Goal: Task Accomplishment & Management: Use online tool/utility

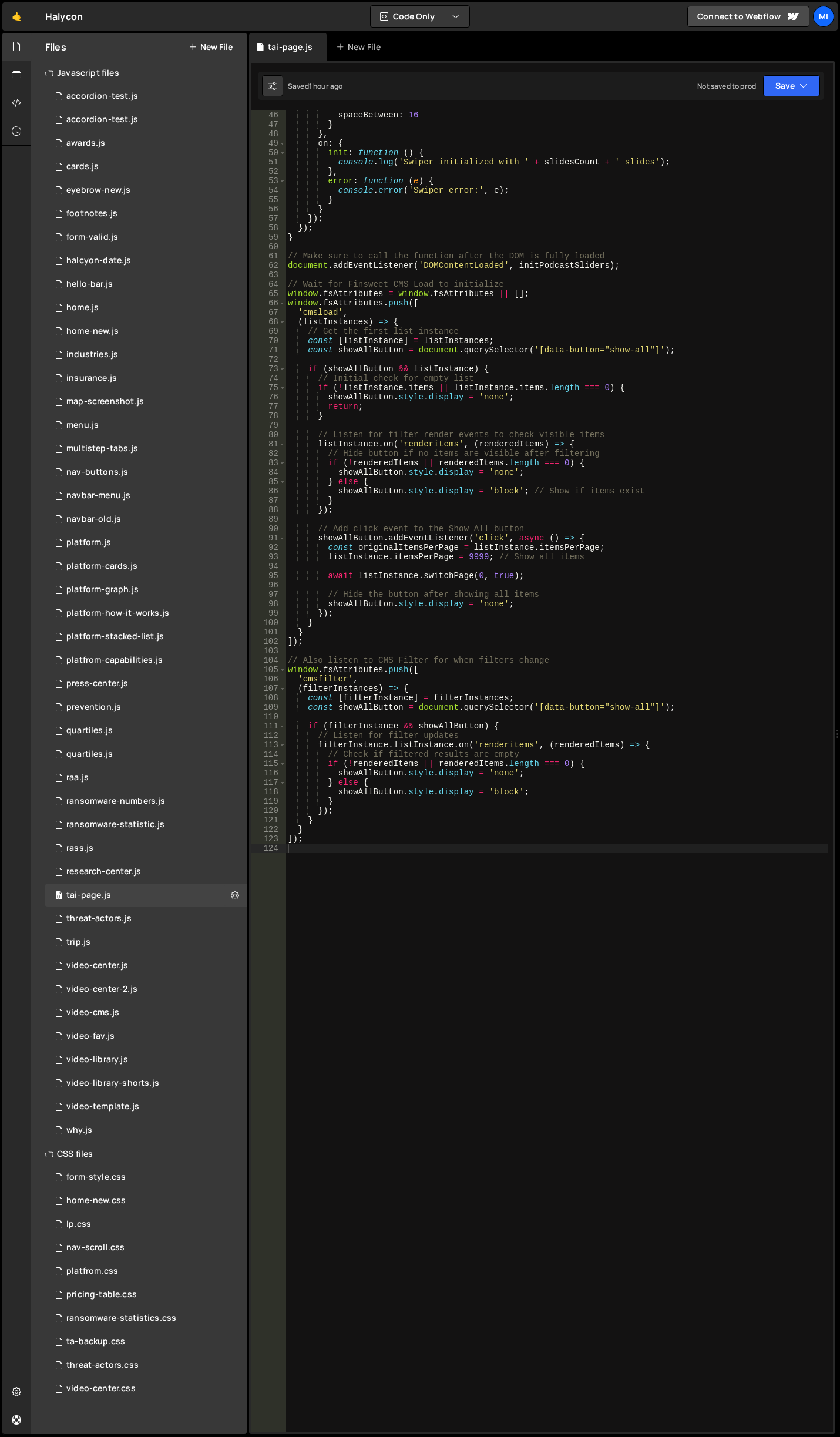
scroll to position [458, 0]
click at [467, 1121] on div "spaceBetween : 16 } } , on : { init : function ( ) { console . log ( 'Swiper in…" at bounding box center [557, 780] width 543 height 1340
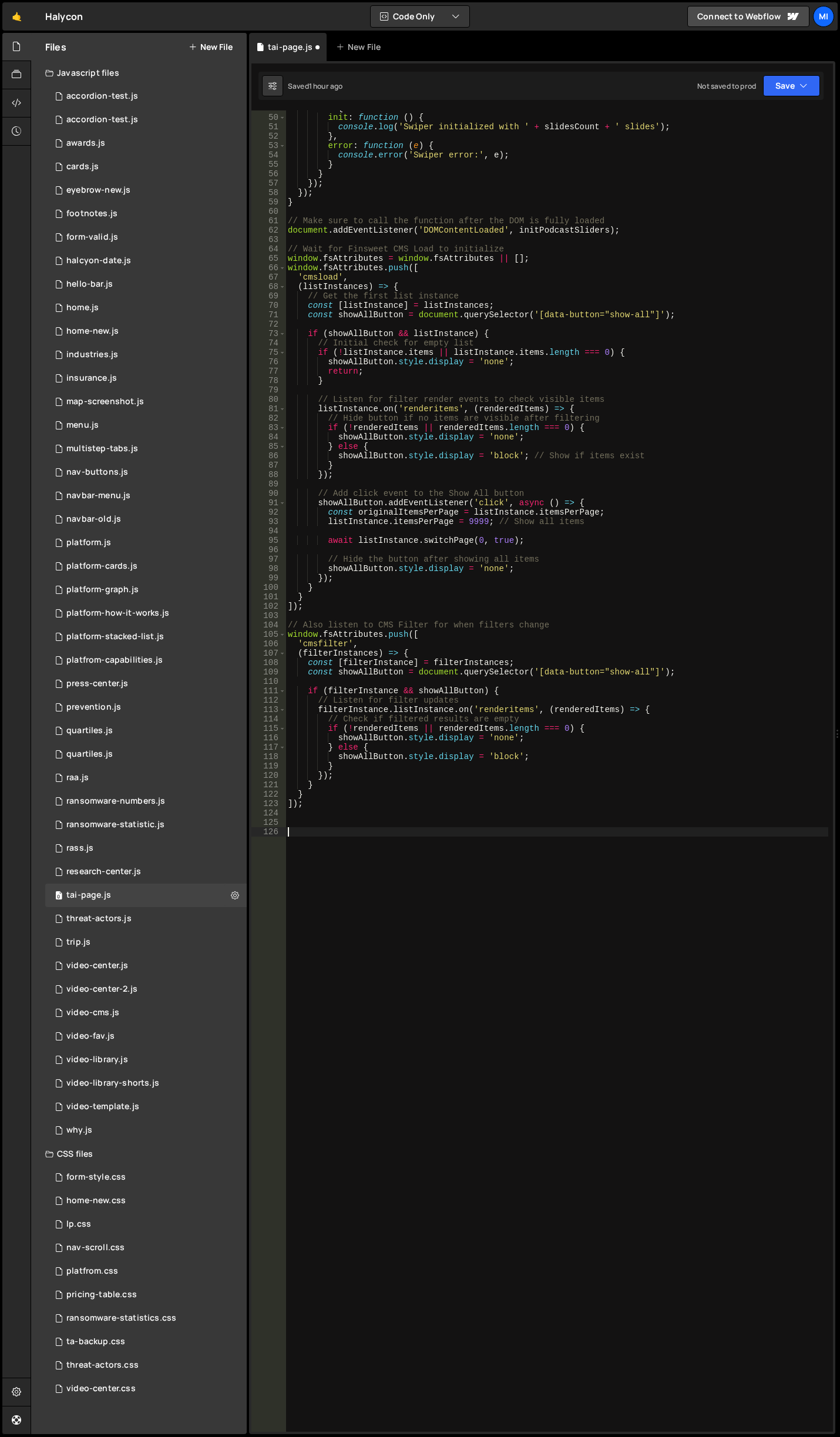
paste textarea "document.addEventListener('DOMContentLoaded', initHideEmptyFilters);"
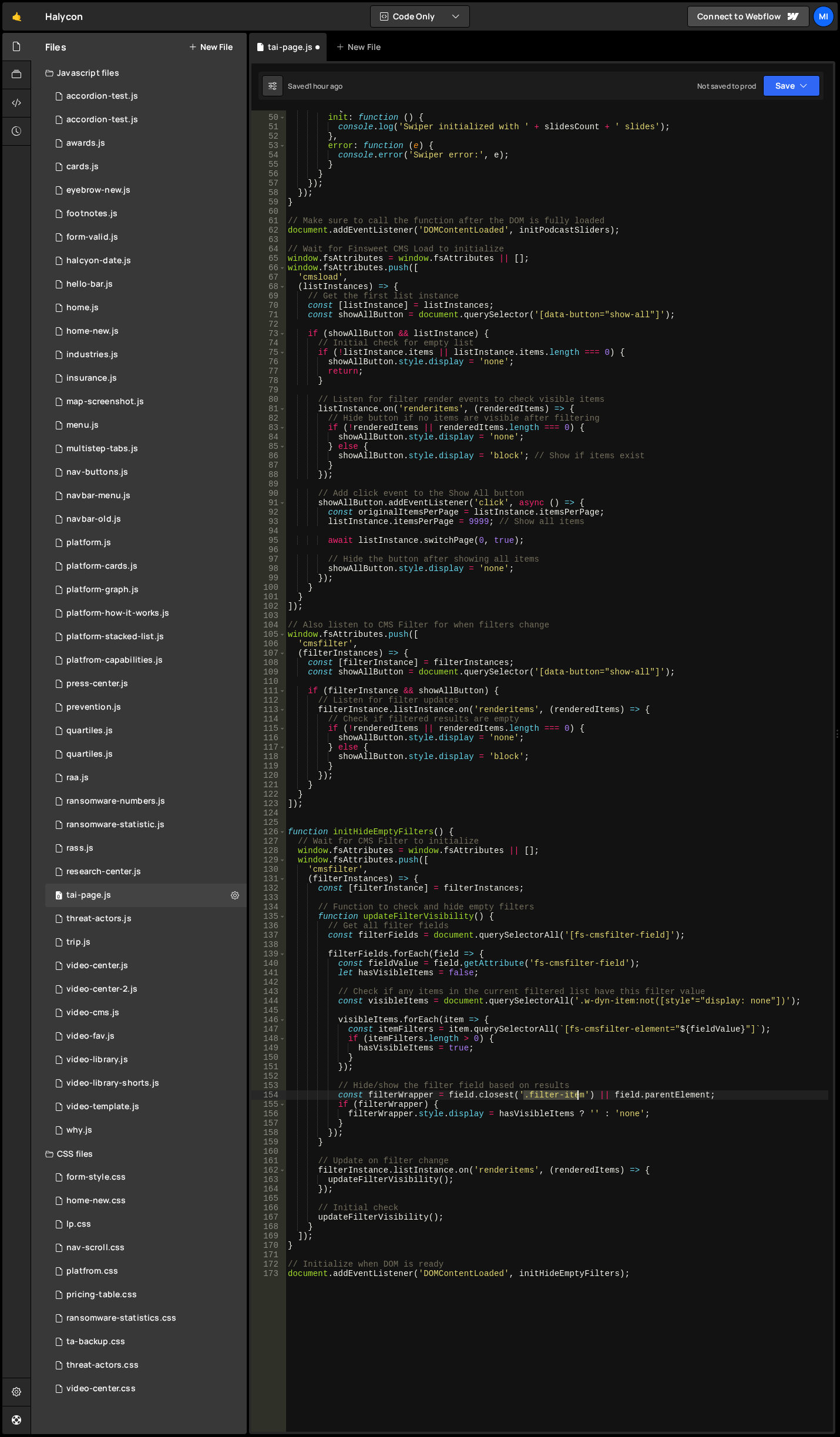
drag, startPoint x: 525, startPoint y: 1095, endPoint x: 577, endPoint y: 1091, distance: 52.2
click at [577, 1091] on div "on : { init : function ( ) { console . log ( 'Swiper initialized with ' + slide…" at bounding box center [557, 773] width 543 height 1340
paste textarea "s5_"
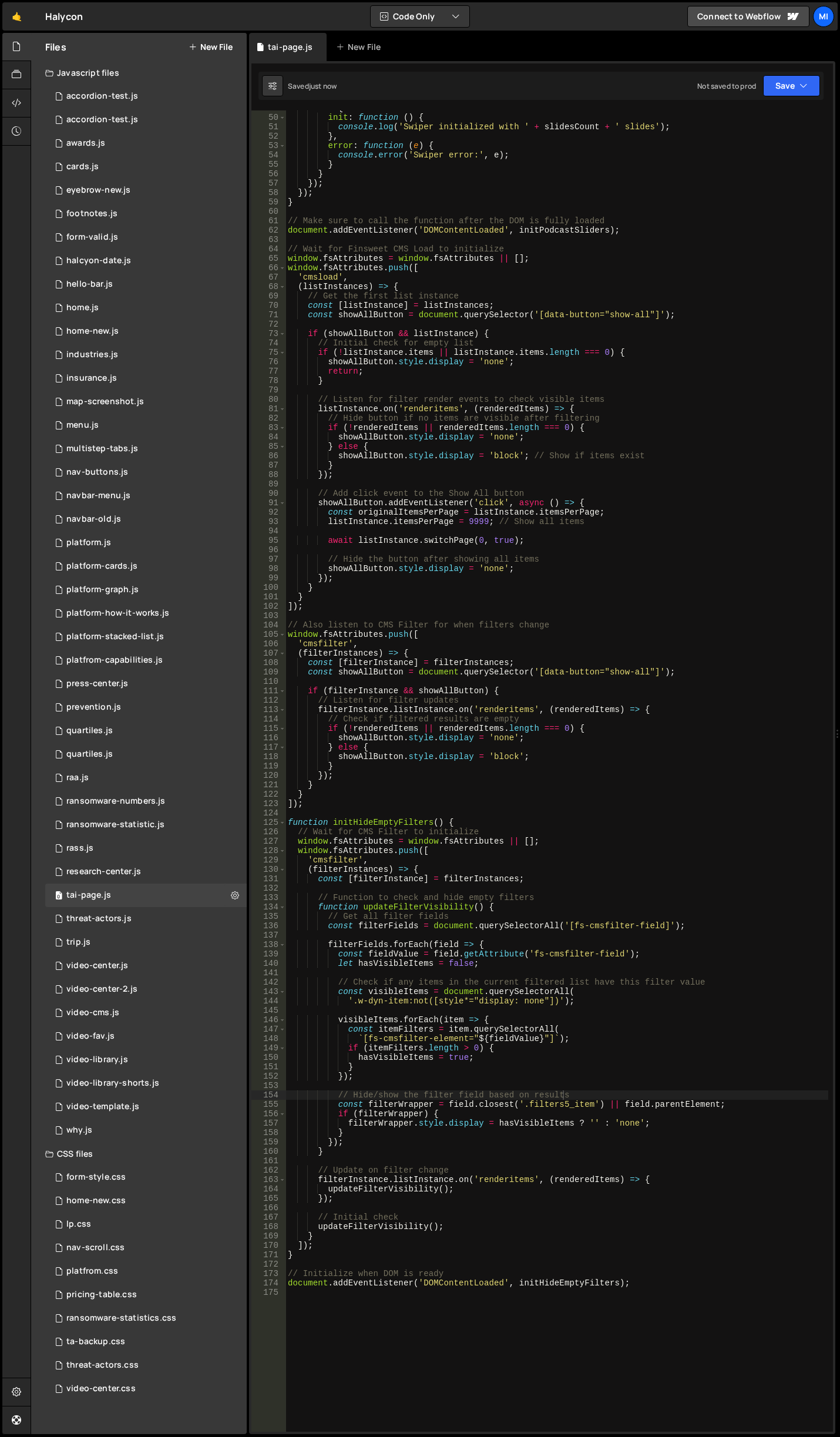
click at [510, 1270] on div "on : { init : function ( ) { console . log ( 'Swiper initialized with ' + slide…" at bounding box center [557, 773] width 543 height 1340
type textarea "// Initialize when DOM is ready"
click at [673, 1324] on div "on : { init : function ( ) { console . log ( 'Swiper initialized with ' + slide…" at bounding box center [557, 773] width 543 height 1340
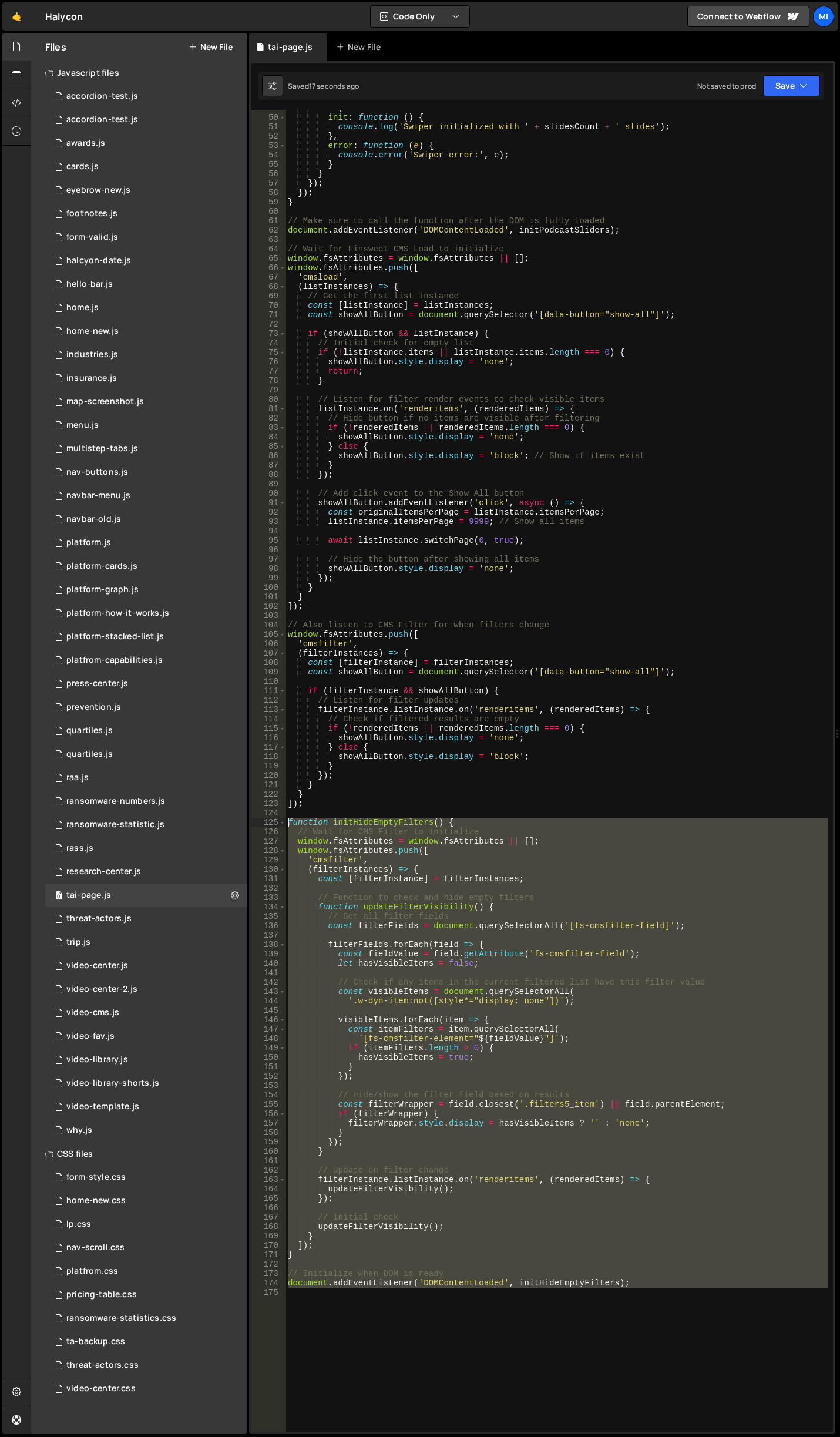
drag, startPoint x: 654, startPoint y: 1306, endPoint x: 265, endPoint y: 820, distance: 622.5
click at [265, 820] on div "49 50 51 52 53 54 55 56 57 58 59 60 61 62 63 64 65 66 67 68 69 70 71 72 73 74 7…" at bounding box center [542, 771] width 582 height 1321
type textarea "function initHideEmptyFilters() { // Wait for CMS Filter to initialize"
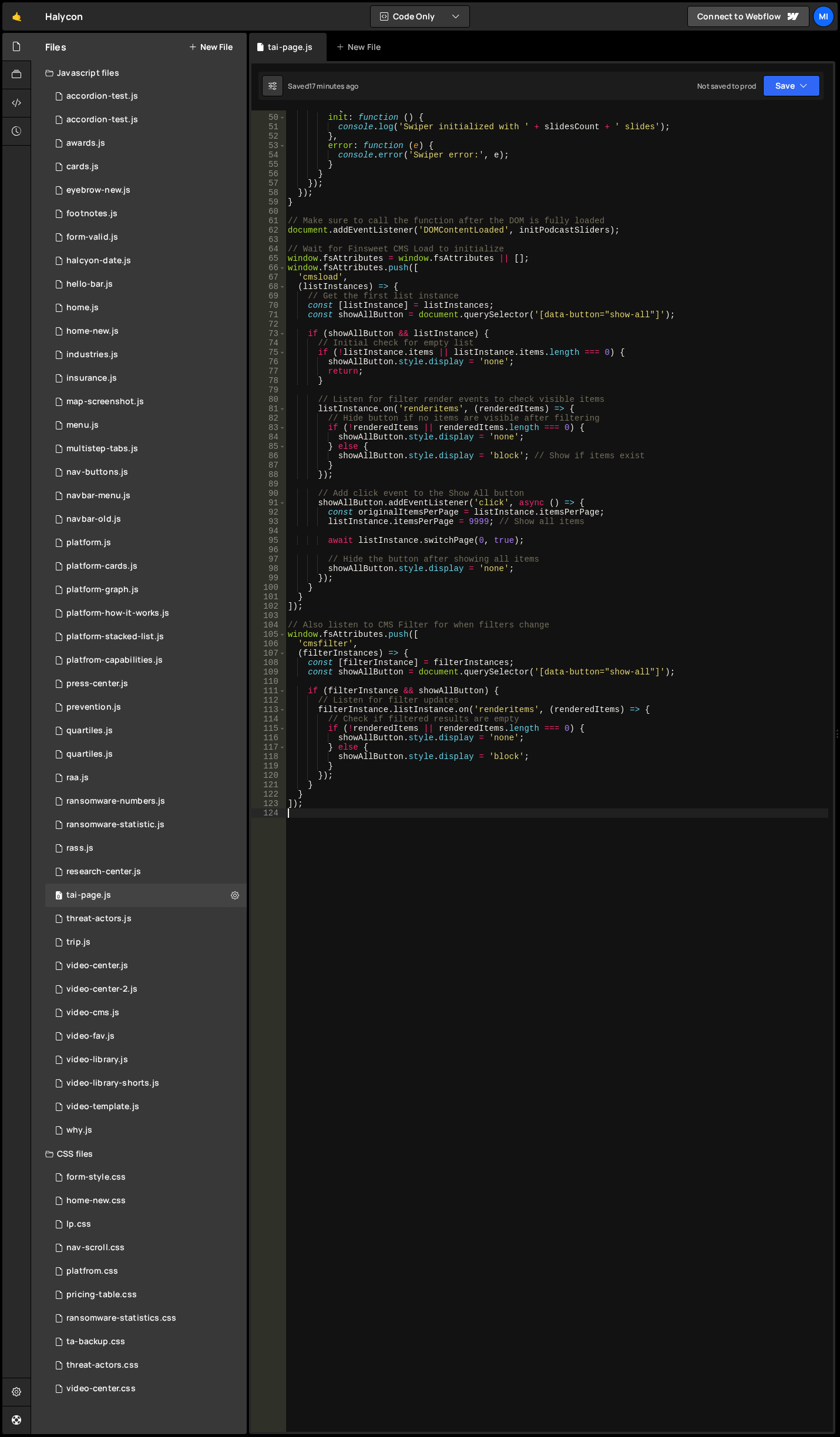
click at [376, 916] on div "on : { init : function ( ) { console . log ( 'Swiper initialized with ' + slide…" at bounding box center [557, 773] width 543 height 1340
paste textarea "document.addEventListener('DOMContentLoaded', initHideEmptyCategoryFilter);"
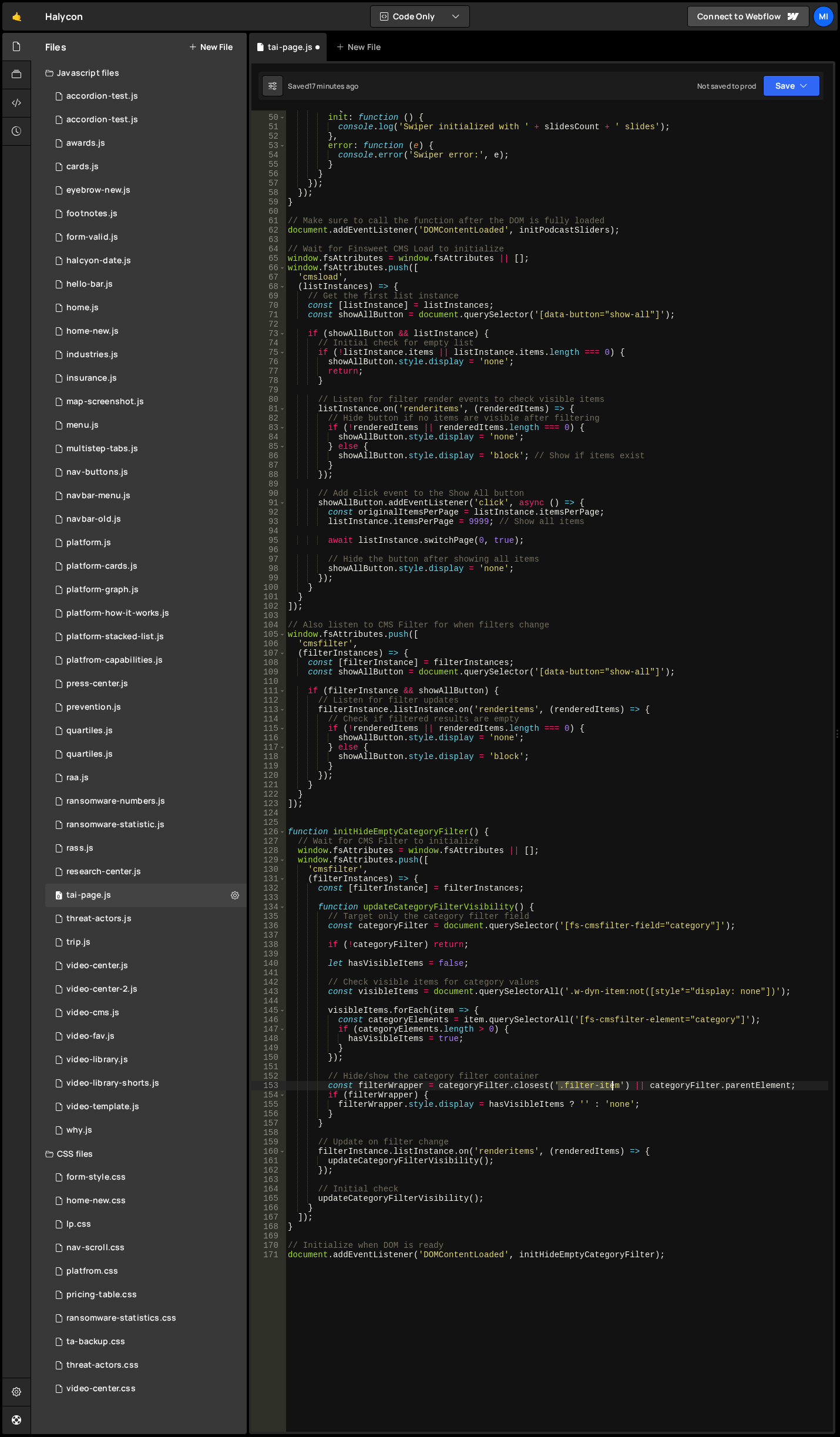
drag, startPoint x: 560, startPoint y: 1084, endPoint x: 615, endPoint y: 1087, distance: 55.1
click at [615, 1087] on div "on : { init : function ( ) { console . log ( 'Swiper initialized with ' + slide…" at bounding box center [557, 773] width 543 height 1340
paste textarea "s5_"
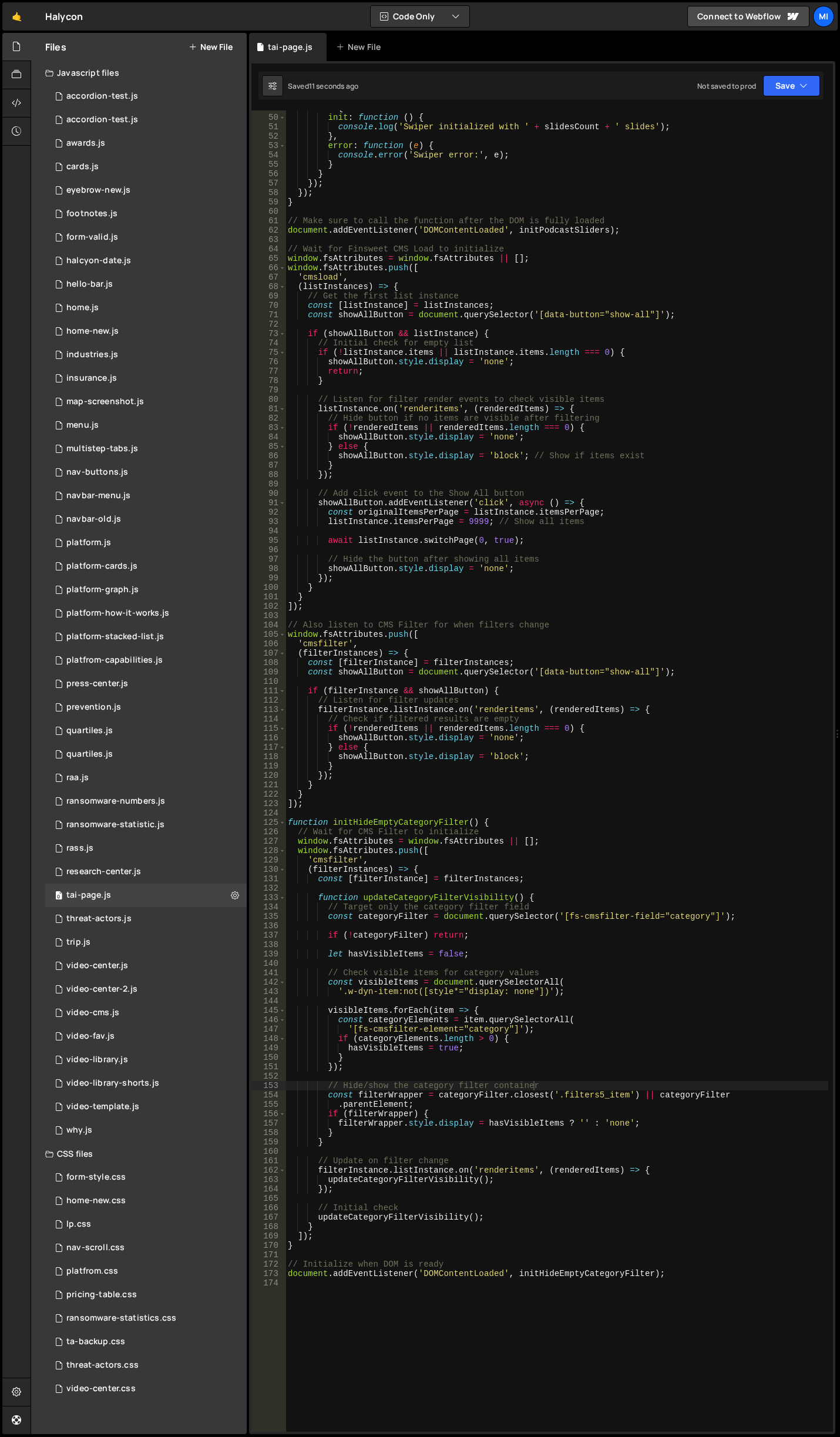
click at [600, 985] on div "on : { init : function ( ) { console . log ( 'Swiper initialized with ' + slide…" at bounding box center [557, 773] width 543 height 1340
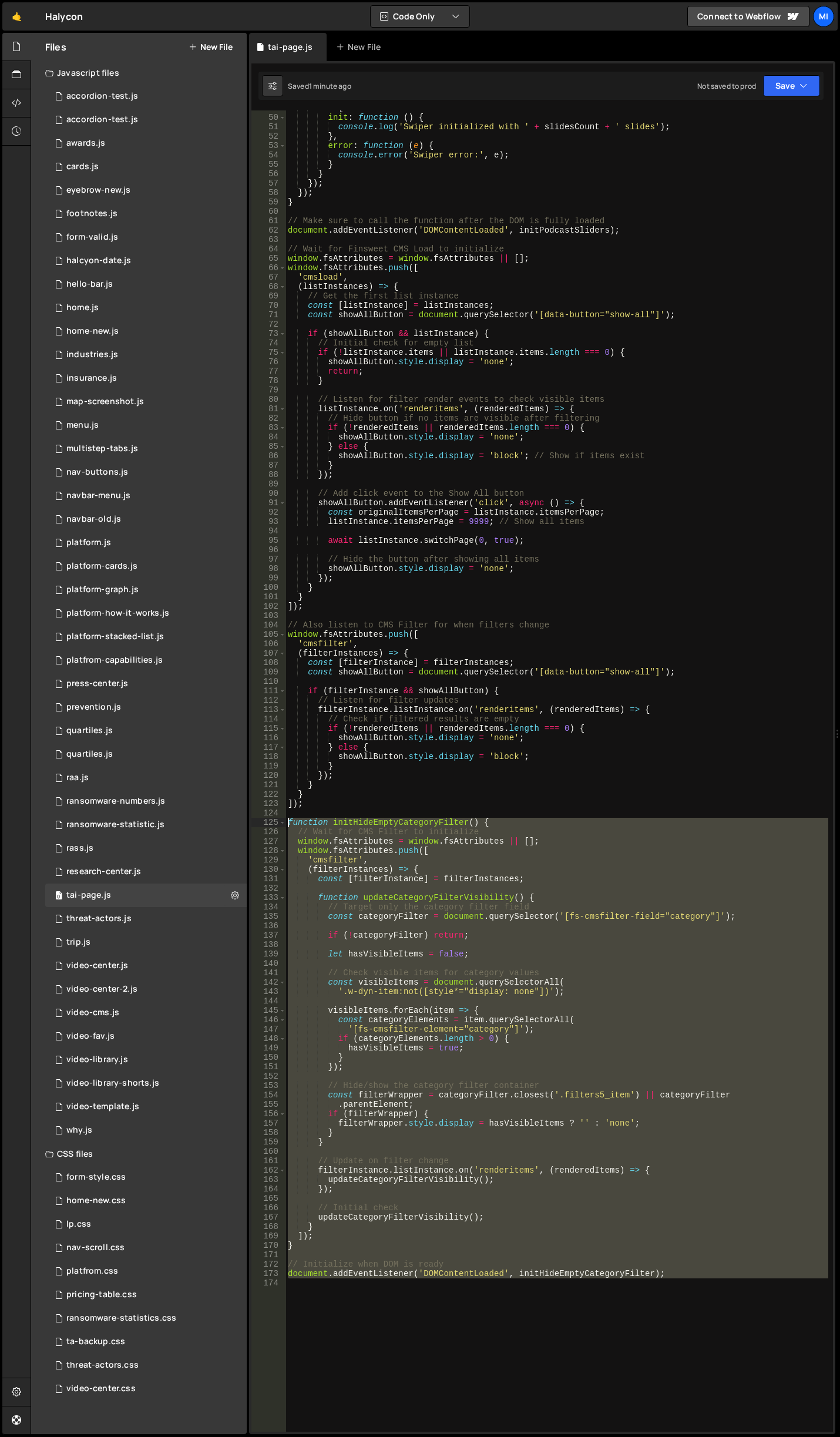
drag, startPoint x: 712, startPoint y: 1329, endPoint x: 263, endPoint y: 823, distance: 676.5
click at [263, 823] on div "const visibleItems = document.querySelectorAll( 49 50 51 52 53 54 55 56 57 58 5…" at bounding box center [542, 771] width 582 height 1321
paste textarea "document.addEventListener('DOMContentLoaded', initHideEmptyFilterOptions);"
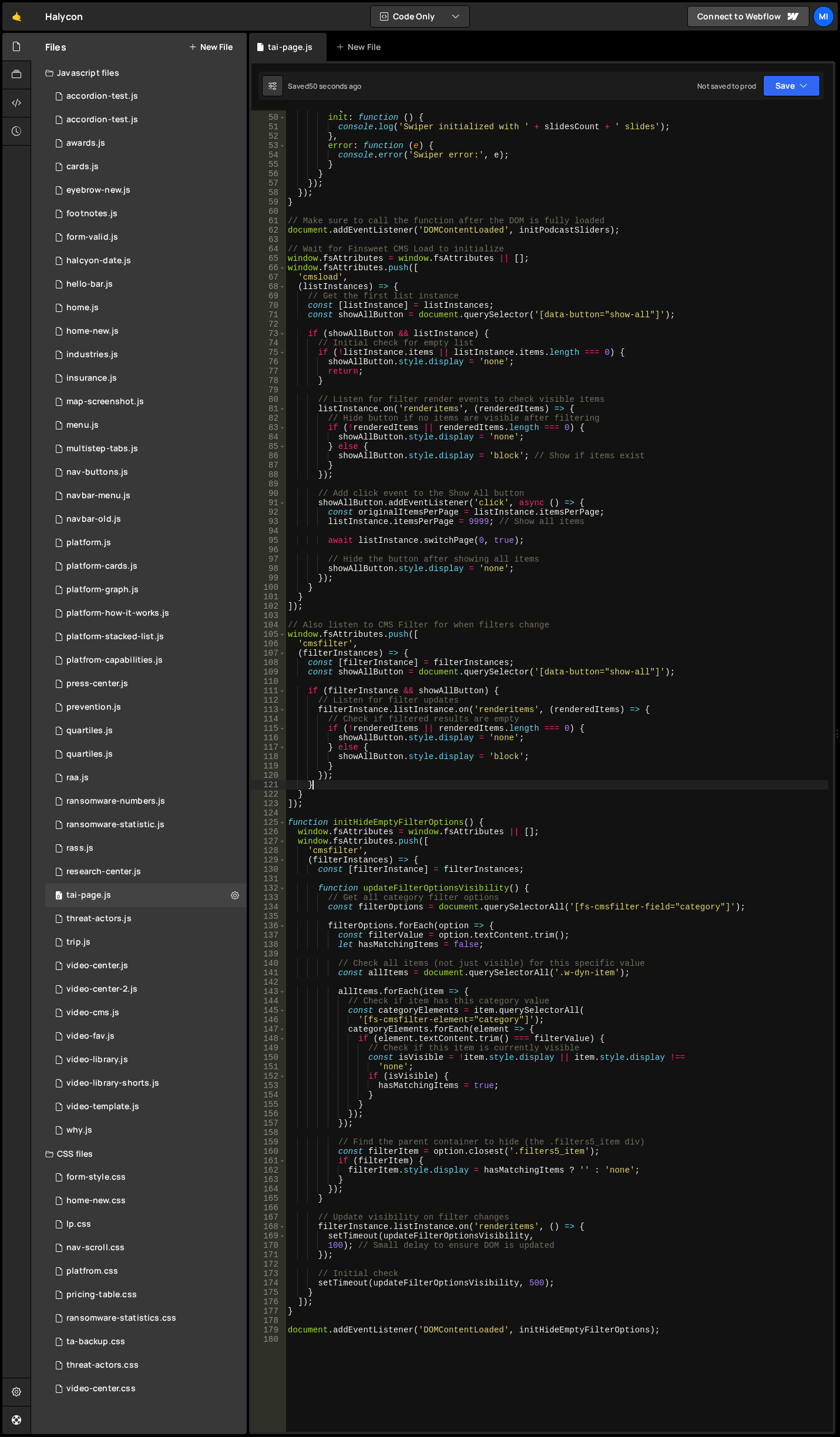
click at [685, 784] on div "on : { init : function ( ) { console . log ( 'Swiper initialized with ' + slide…" at bounding box center [557, 773] width 543 height 1340
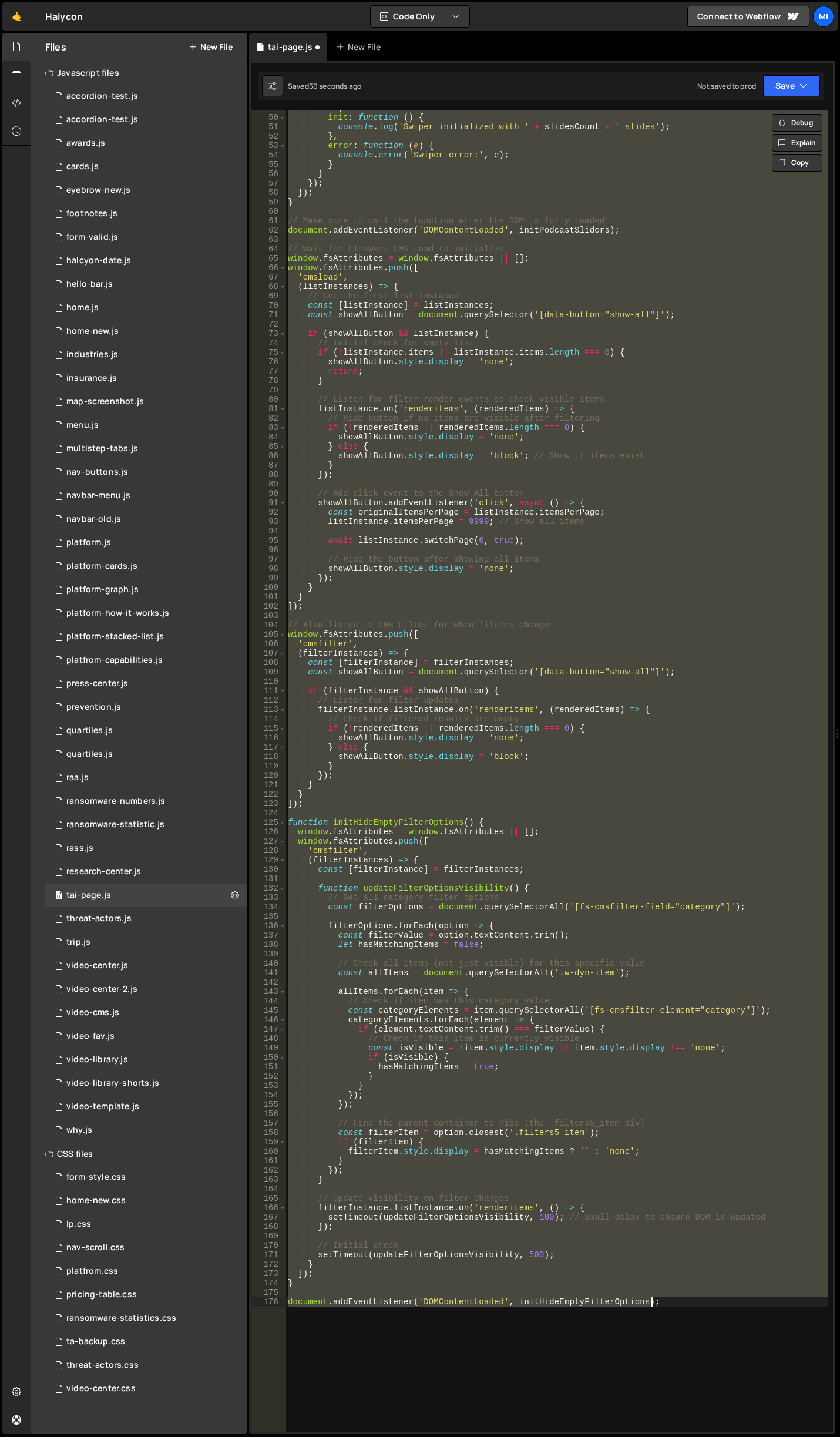
type textarea "document.addEventListener('DOMContentLoaded', initHideEmptyCategoryFilter);"
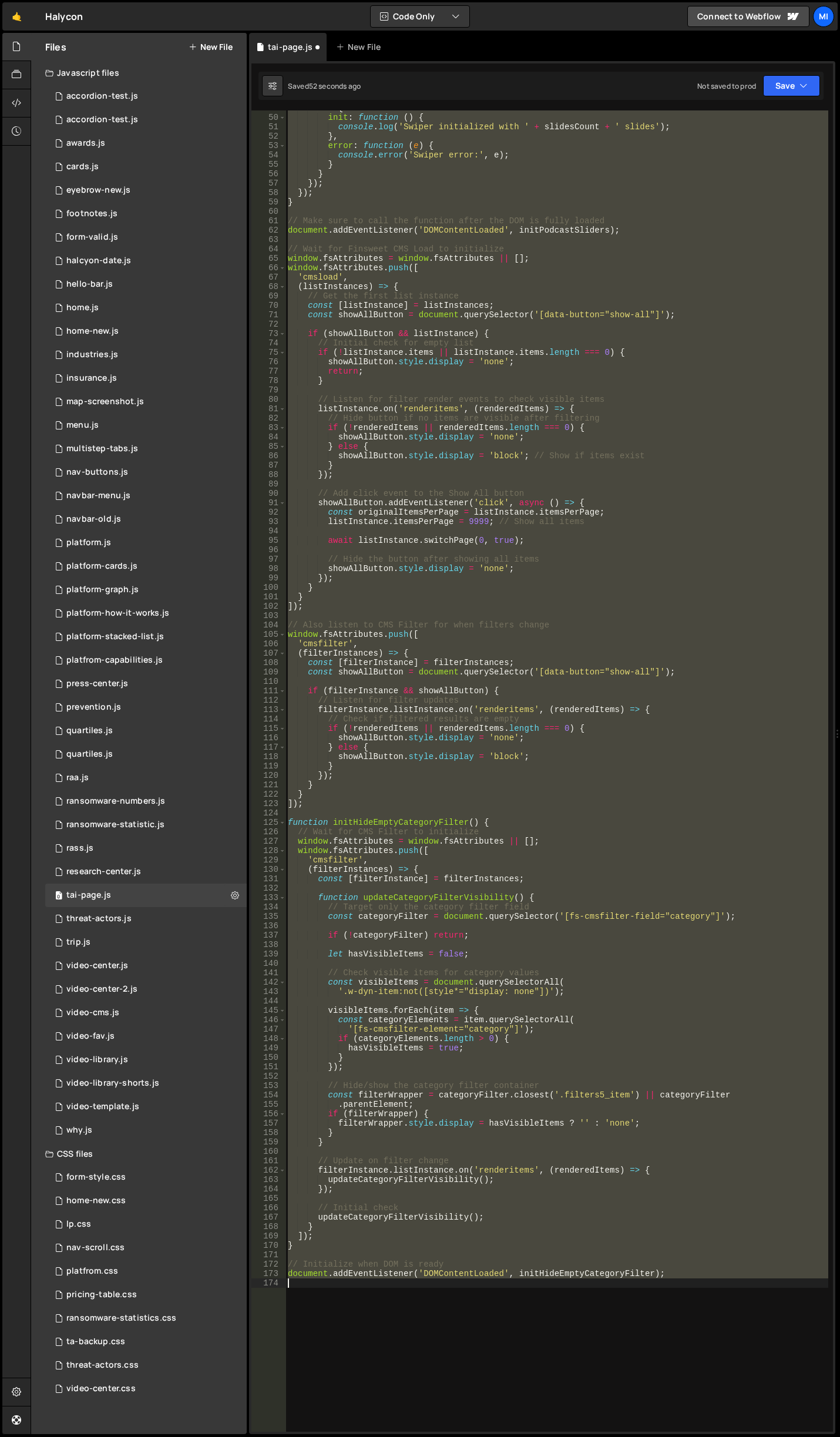
click at [366, 1294] on div "on : { init : function ( ) { console . log ( 'Swiper initialized with ' + slide…" at bounding box center [557, 771] width 543 height 1321
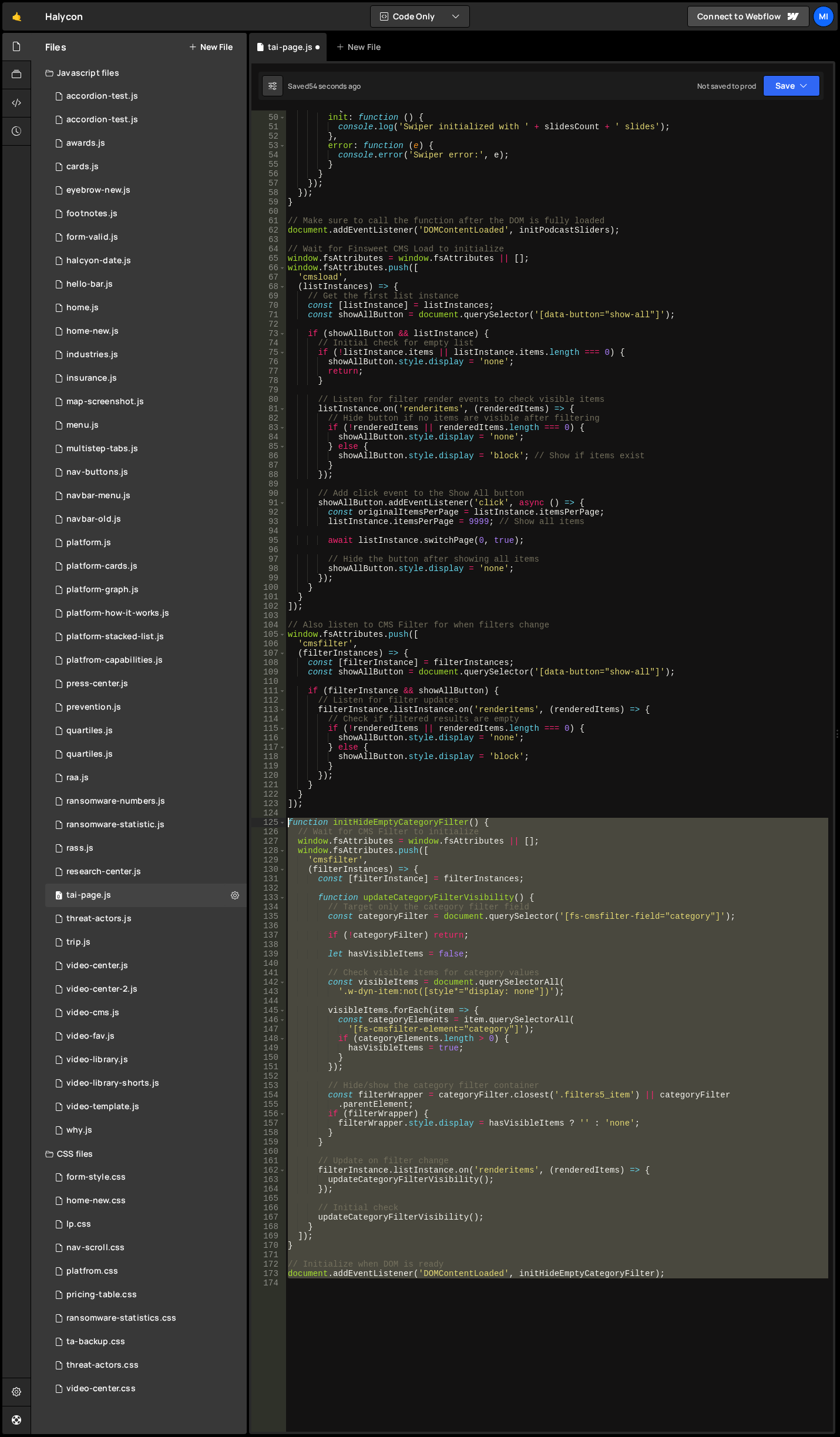
drag, startPoint x: 636, startPoint y: 1310, endPoint x: 289, endPoint y: 826, distance: 595.5
click at [289, 826] on div "on : { init : function ( ) { console . log ( 'Swiper initialized with ' + slide…" at bounding box center [557, 773] width 543 height 1340
type textarea "function initHideEmptyCategoryFilter() { // Wait for CMS Filter to initialize"
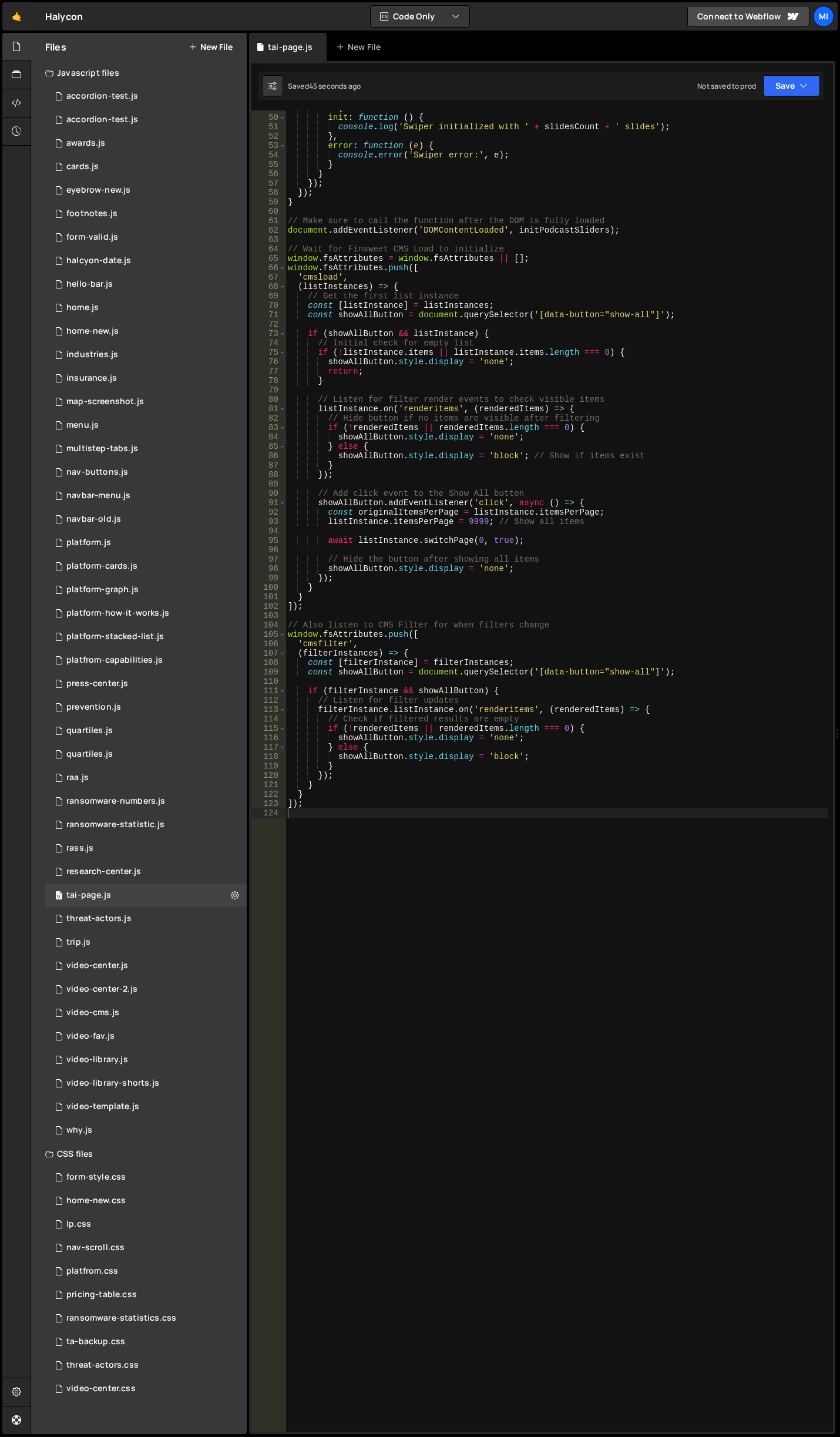
click at [369, 964] on div "on : { init : function ( ) { console . log ( 'Swiper initialized with ' + slide…" at bounding box center [557, 773] width 543 height 1340
paste textarea "document.addEventListener('DOMContentLoaded', initHideEmptyFilterOptions);"
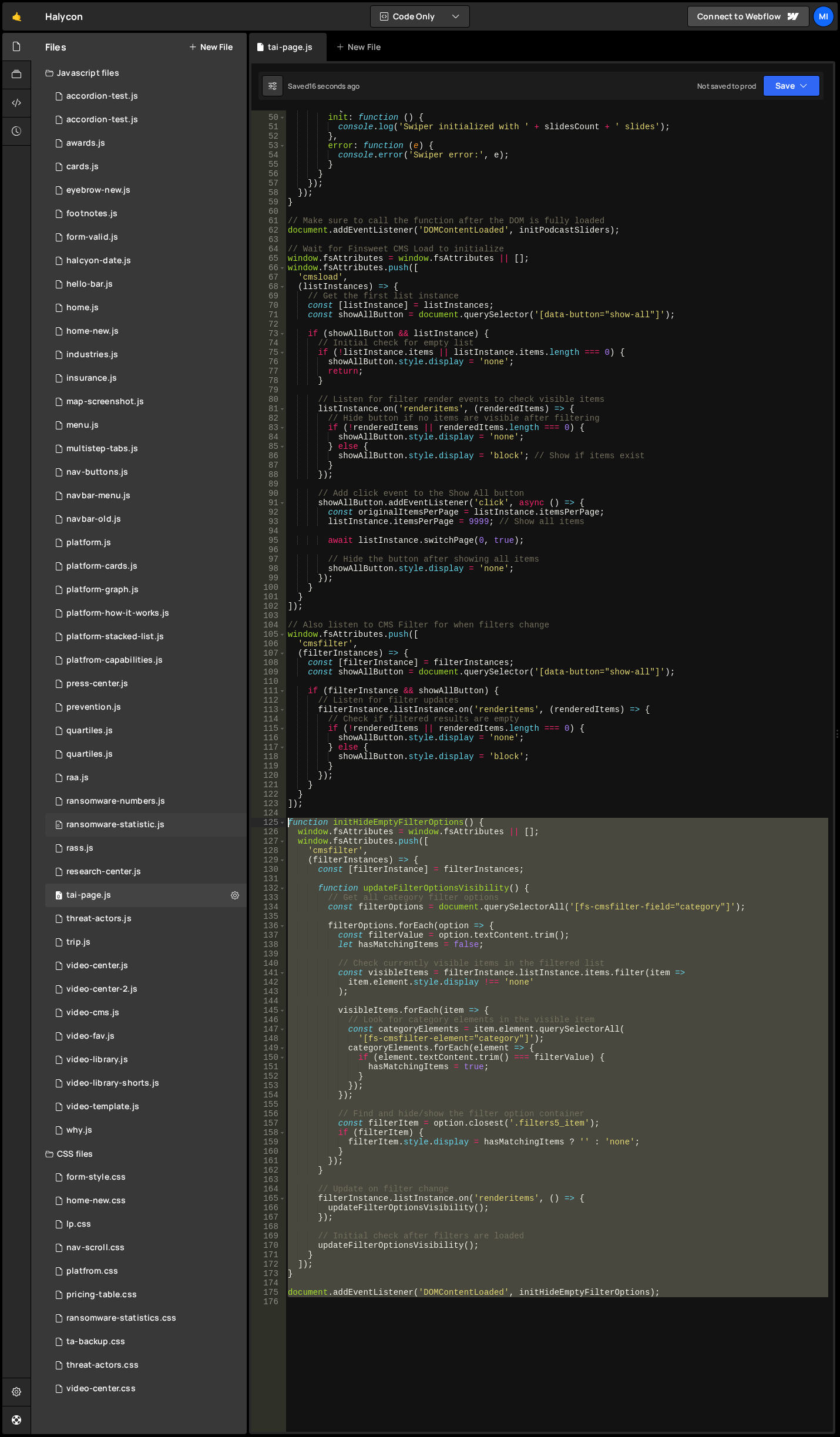
drag, startPoint x: 719, startPoint y: 1304, endPoint x: 229, endPoint y: 825, distance: 685.2
click at [229, 825] on div "Files New File Javascript files 0 accordion-test.js 0 0 accordion-test.js 0 1 a…" at bounding box center [435, 734] width 809 height 1402
paste textarea "document.addEventListener('DOMContentLoaded', initHideEmptyFilterOptions)"
type textarea "document.addEventListener('DOMContentLoaded', initHideEmptyFilterOptions);"
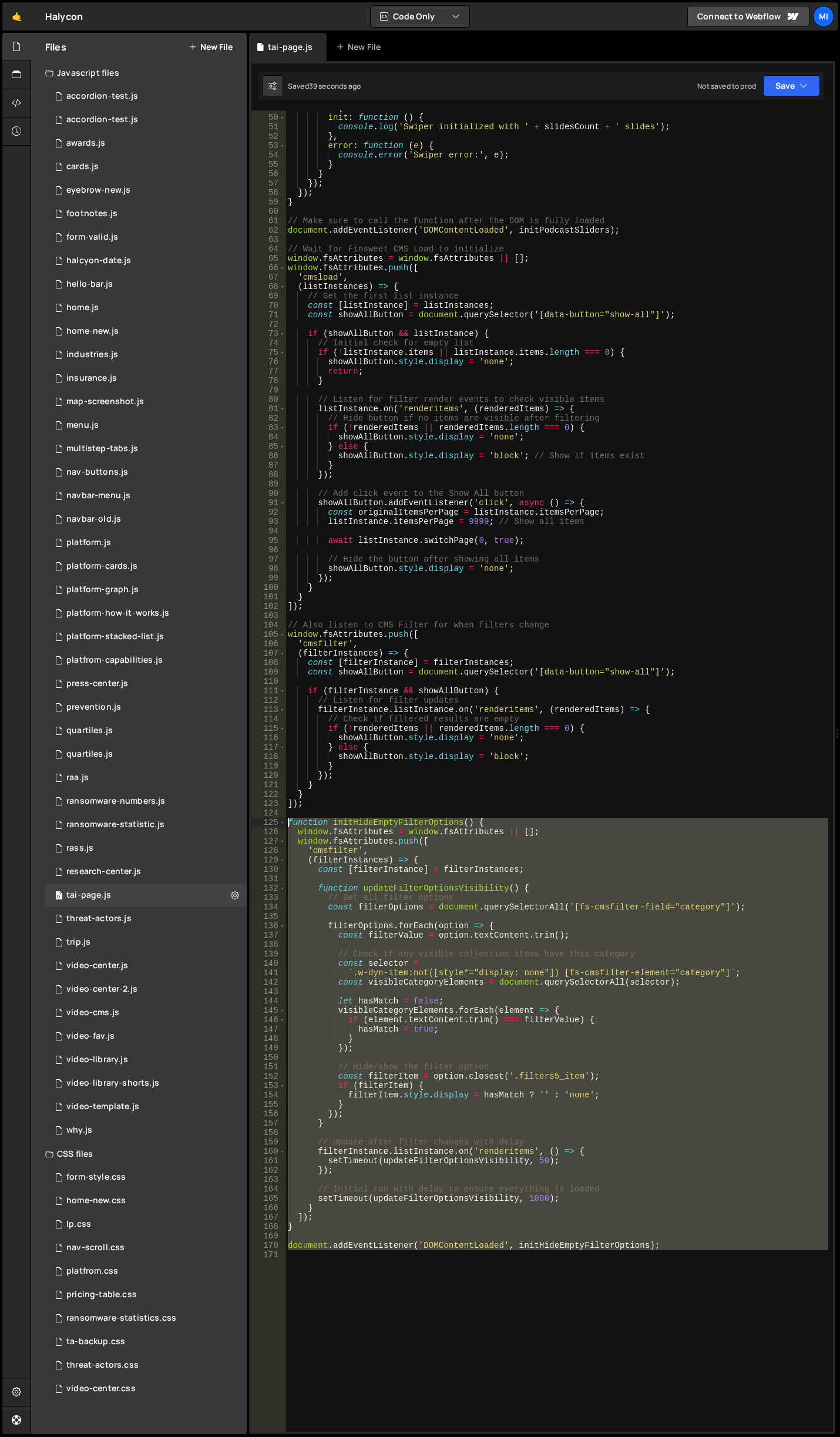
drag, startPoint x: 673, startPoint y: 1269, endPoint x: 277, endPoint y: 820, distance: 598.7
click at [277, 820] on div "49 50 51 52 53 54 55 56 57 58 59 60 61 62 63 64 65 66 67 68 69 70 71 72 73 74 7…" at bounding box center [542, 771] width 582 height 1321
paste textarea "document.addEventListener('DOMContentLoaded', initHideEmptyFilterOptions)"
type textarea "document.addEventListener('DOMContentLoaded', initHideEmptyFilterOptions);"
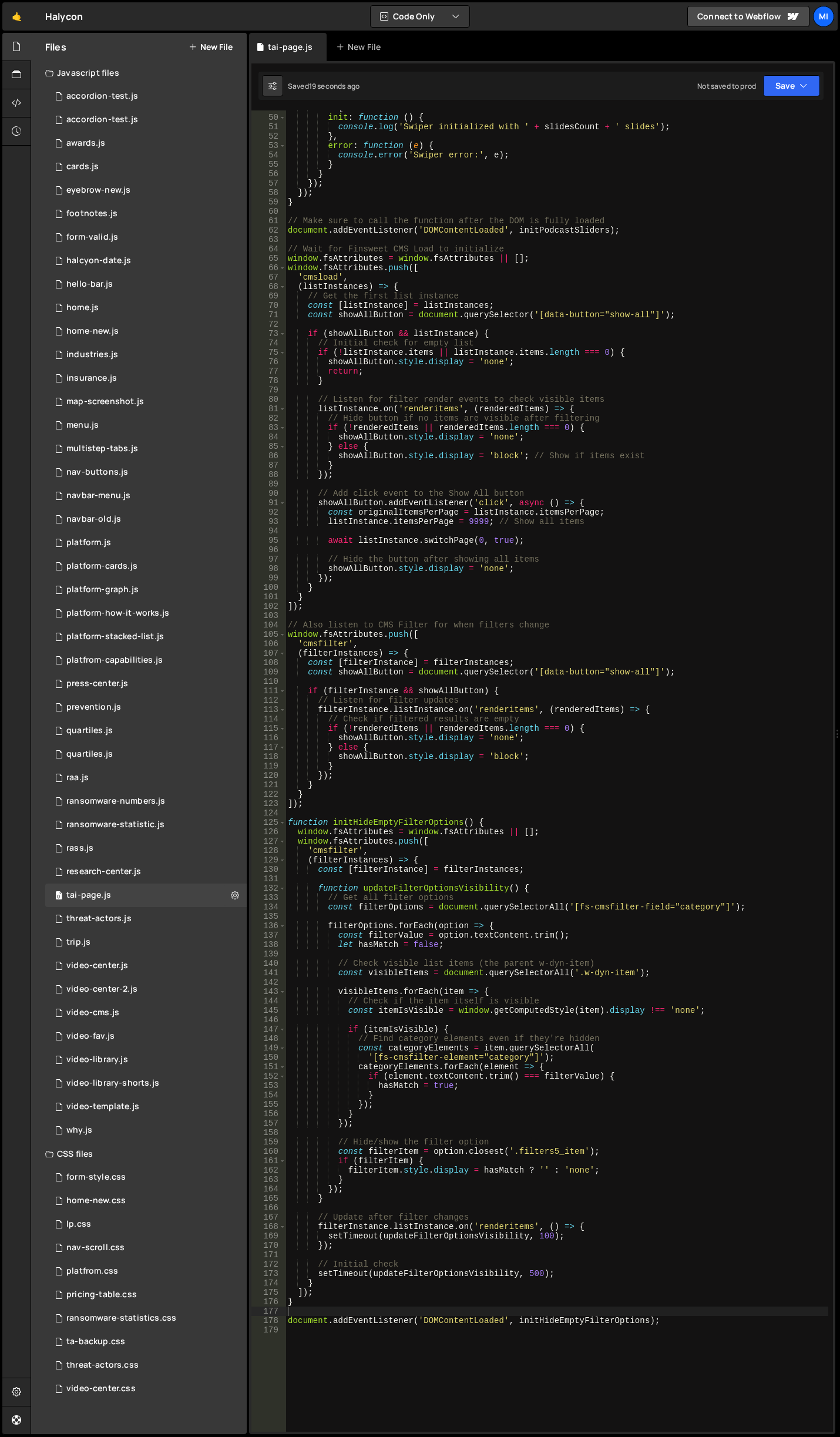
click at [654, 1130] on div "on : { init : function ( ) { console . log ( 'Swiper initialized with ' + slide…" at bounding box center [557, 773] width 543 height 1340
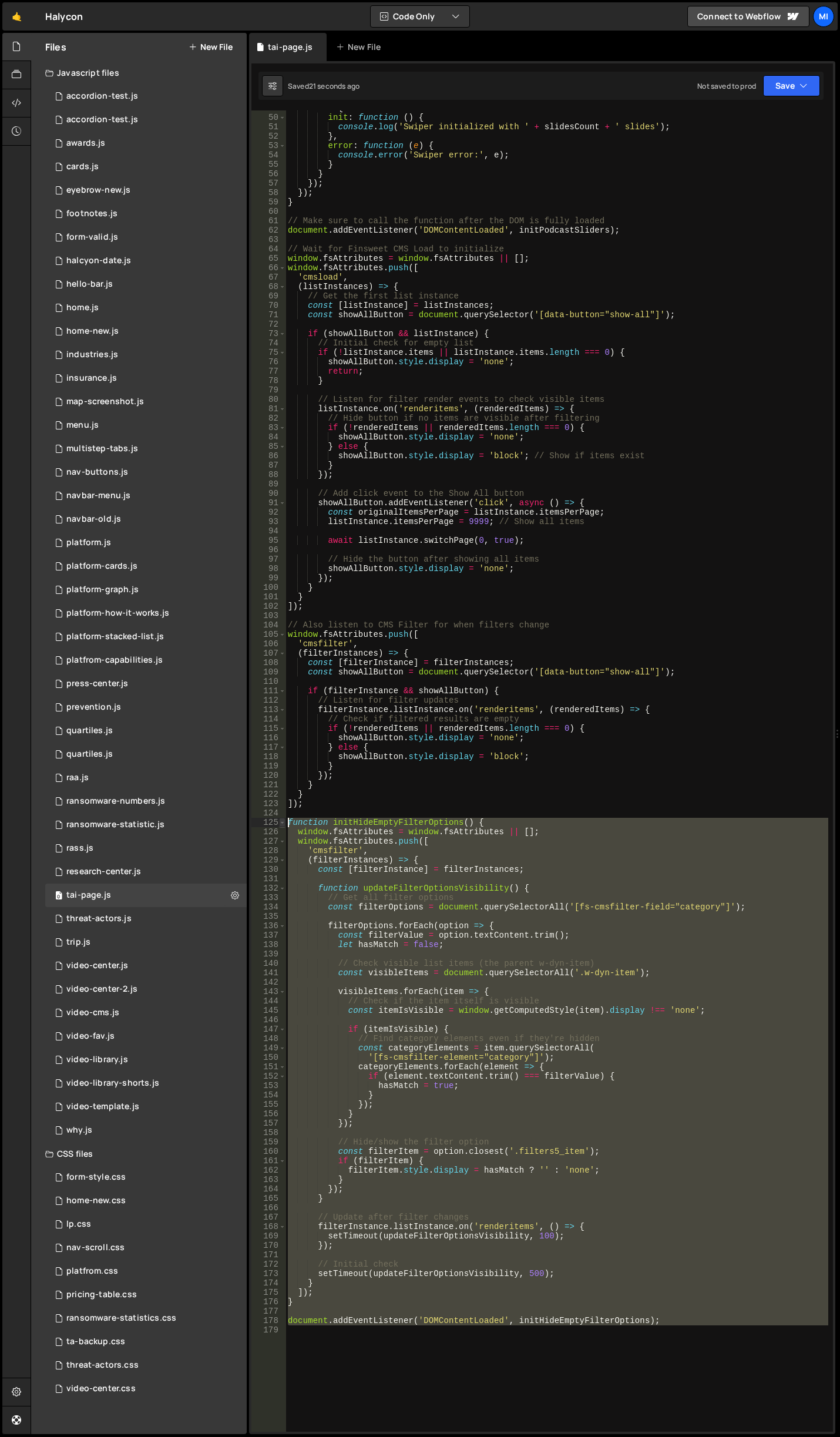
drag, startPoint x: 706, startPoint y: 1353, endPoint x: 282, endPoint y: 825, distance: 677.2
click at [282, 825] on div "49 50 51 52 53 54 55 56 57 58 59 60 61 62 63 64 65 66 67 68 69 70 71 72 73 74 7…" at bounding box center [542, 771] width 582 height 1321
type textarea "function initHideEmptyFilterOptions() { window.fsAttributes = window.fsAttribut…"
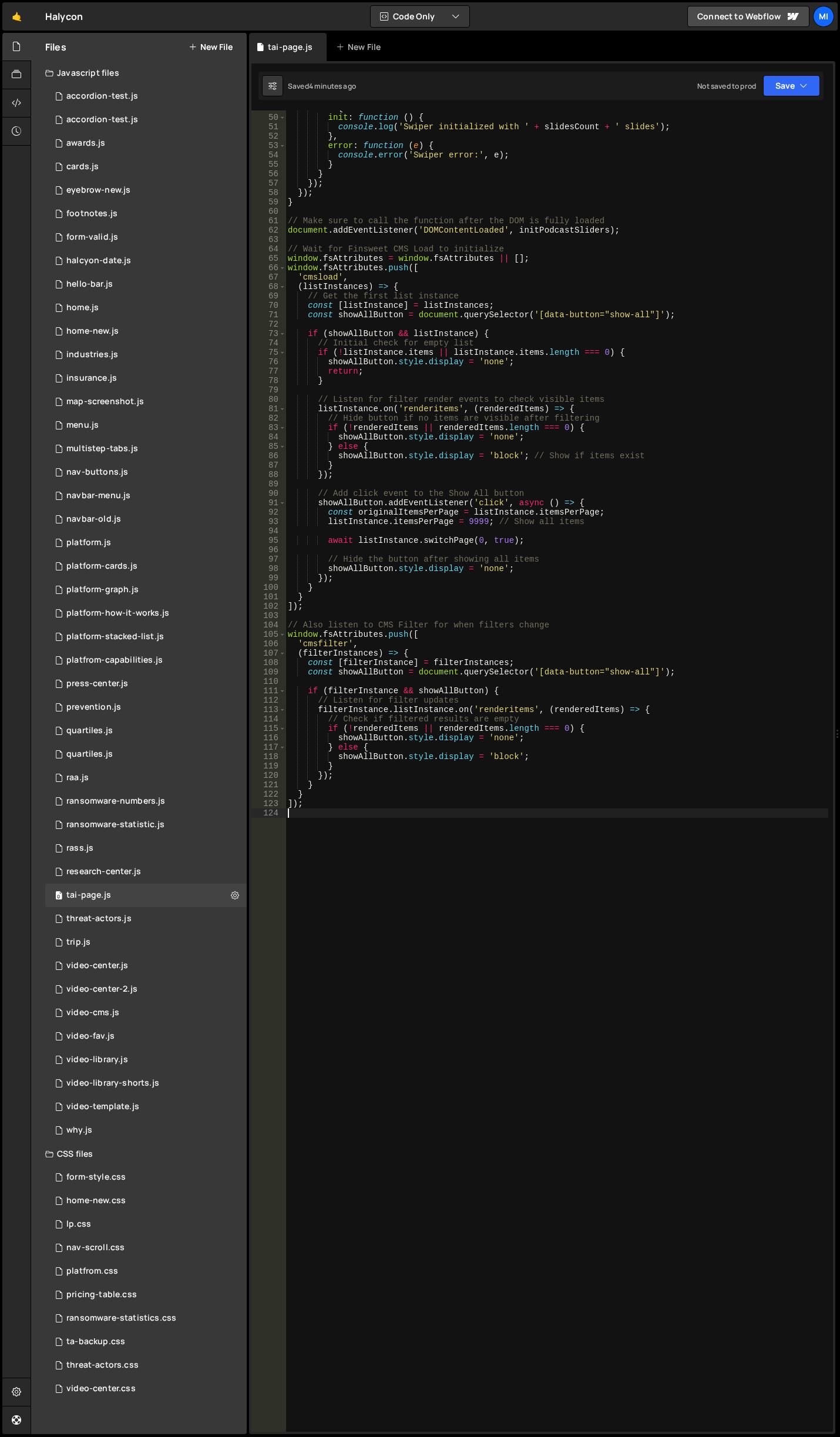
click at [439, 865] on div "on : { init : function ( ) { console . log ( 'Swiper initialized with ' + slide…" at bounding box center [557, 773] width 543 height 1340
paste textarea "document.addEventListener('DOMContentLoaded', initHideEmptyFilterOptions);"
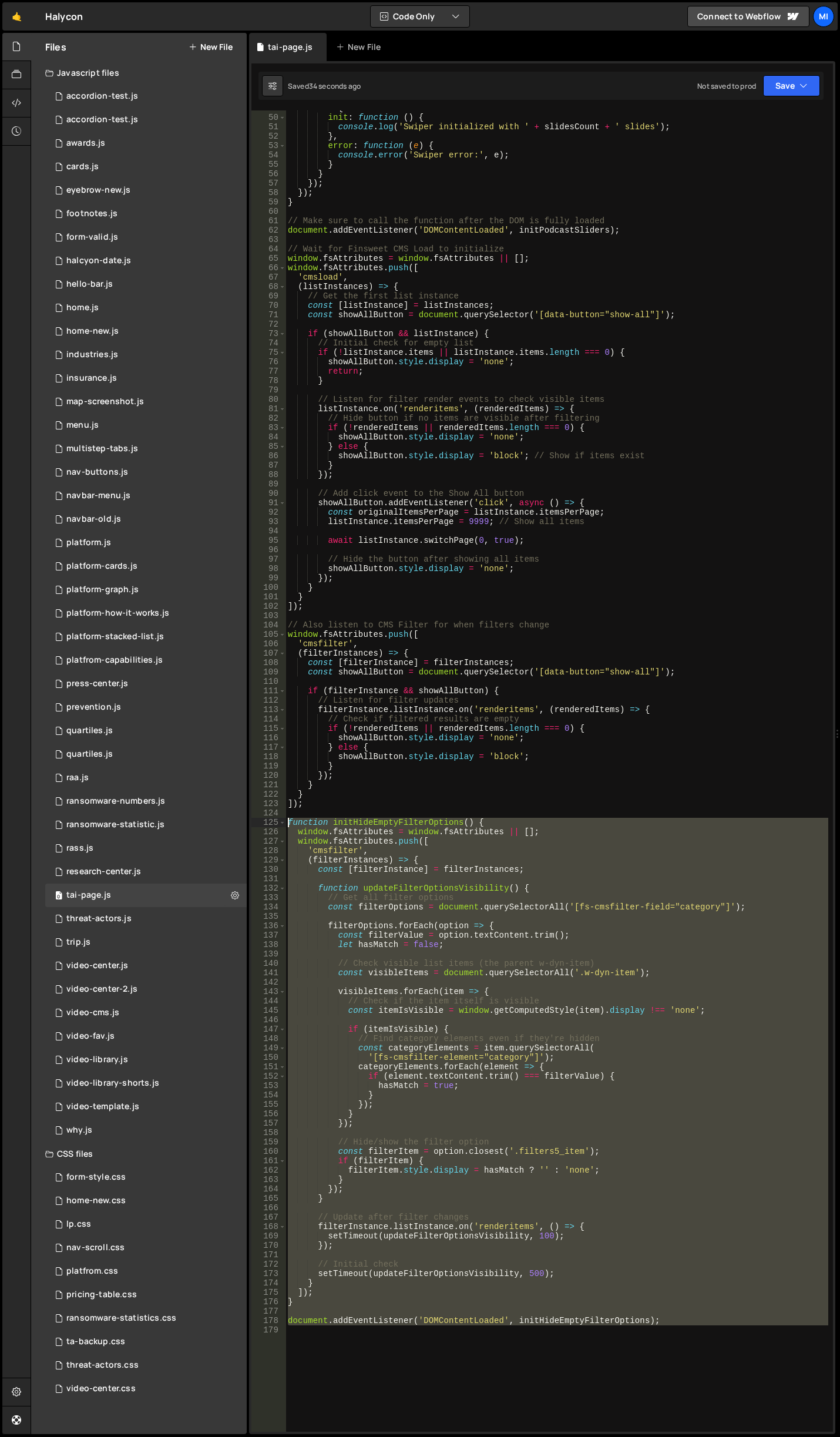
drag, startPoint x: 675, startPoint y: 1335, endPoint x: 288, endPoint y: 819, distance: 645.0
click at [288, 819] on div "on : { init : function ( ) { console . log ( 'Swiper initialized with ' + slide…" at bounding box center [557, 773] width 543 height 1340
type textarea "function initHideEmptyFilterOptions() { window.fsAttributes = window.fsAttribut…"
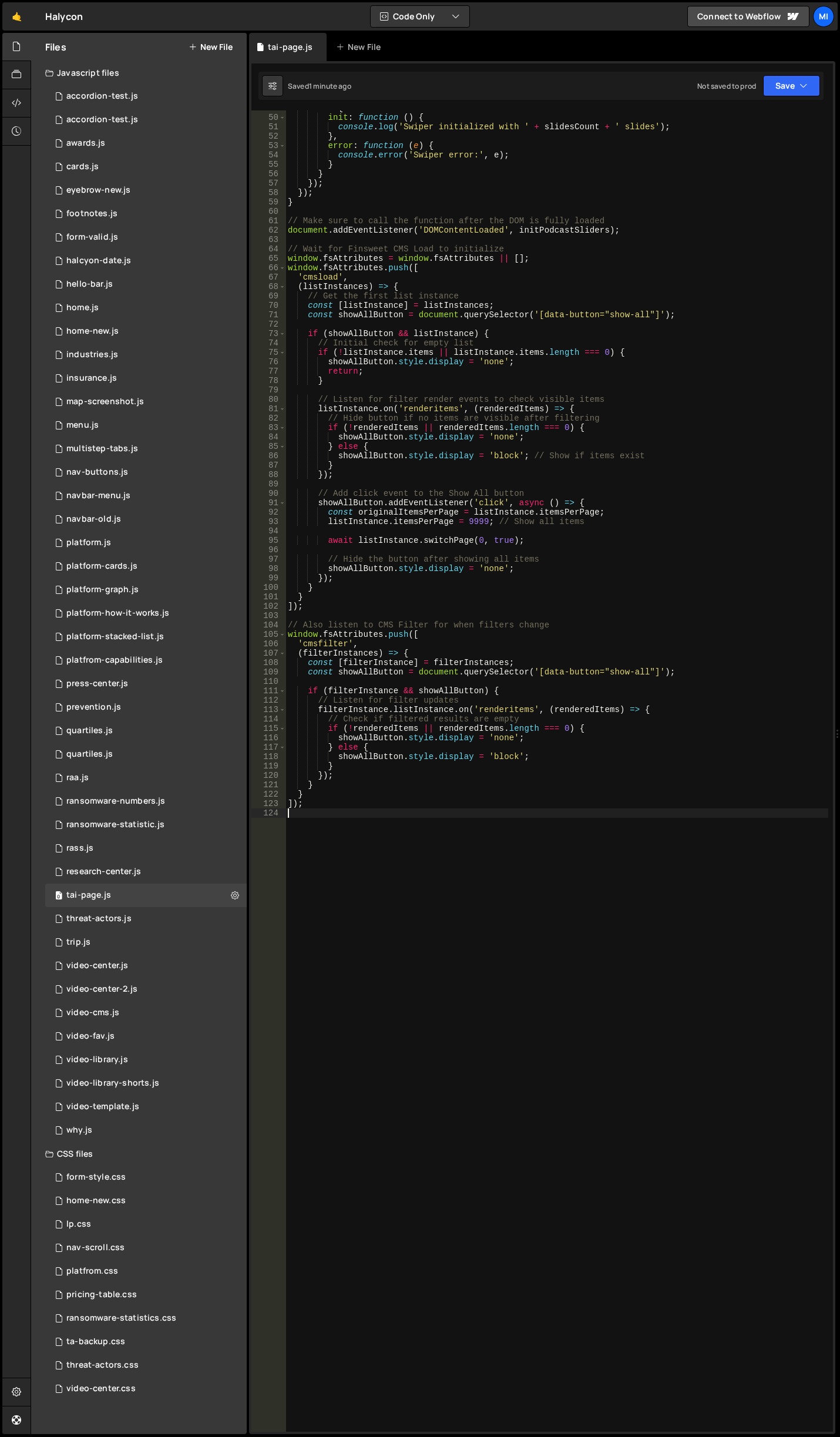
click at [540, 1018] on div "on : { init : function ( ) { console . log ( 'Swiper initialized with ' + slide…" at bounding box center [557, 773] width 543 height 1340
paste textarea "}"
type textarea "}"
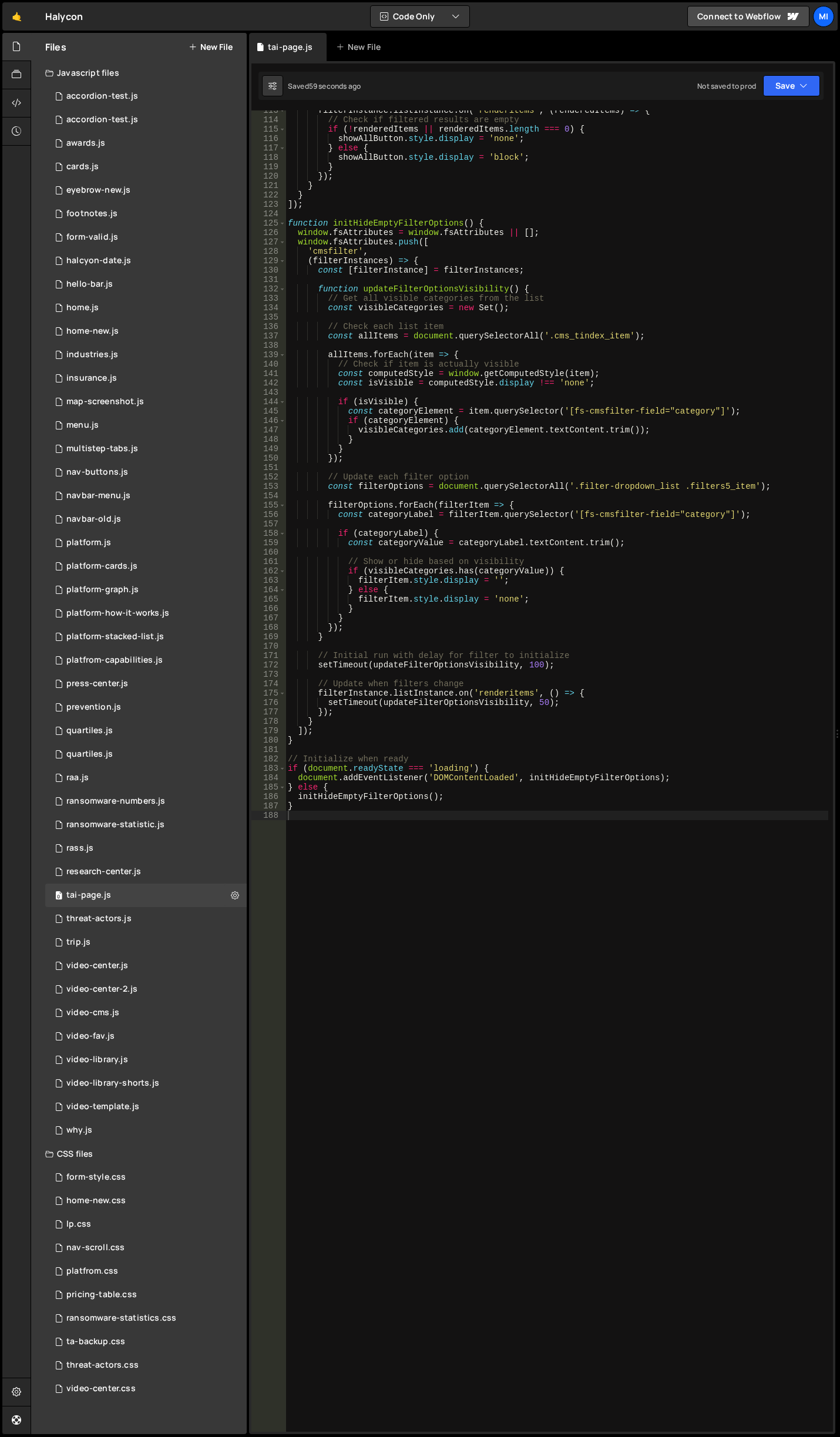
scroll to position [1057, 0]
click at [468, 951] on div "filterInstance . listInstance . on ( 'renderitems' , ( renderedItems ) => { // …" at bounding box center [557, 776] width 543 height 1340
paste textarea "}"
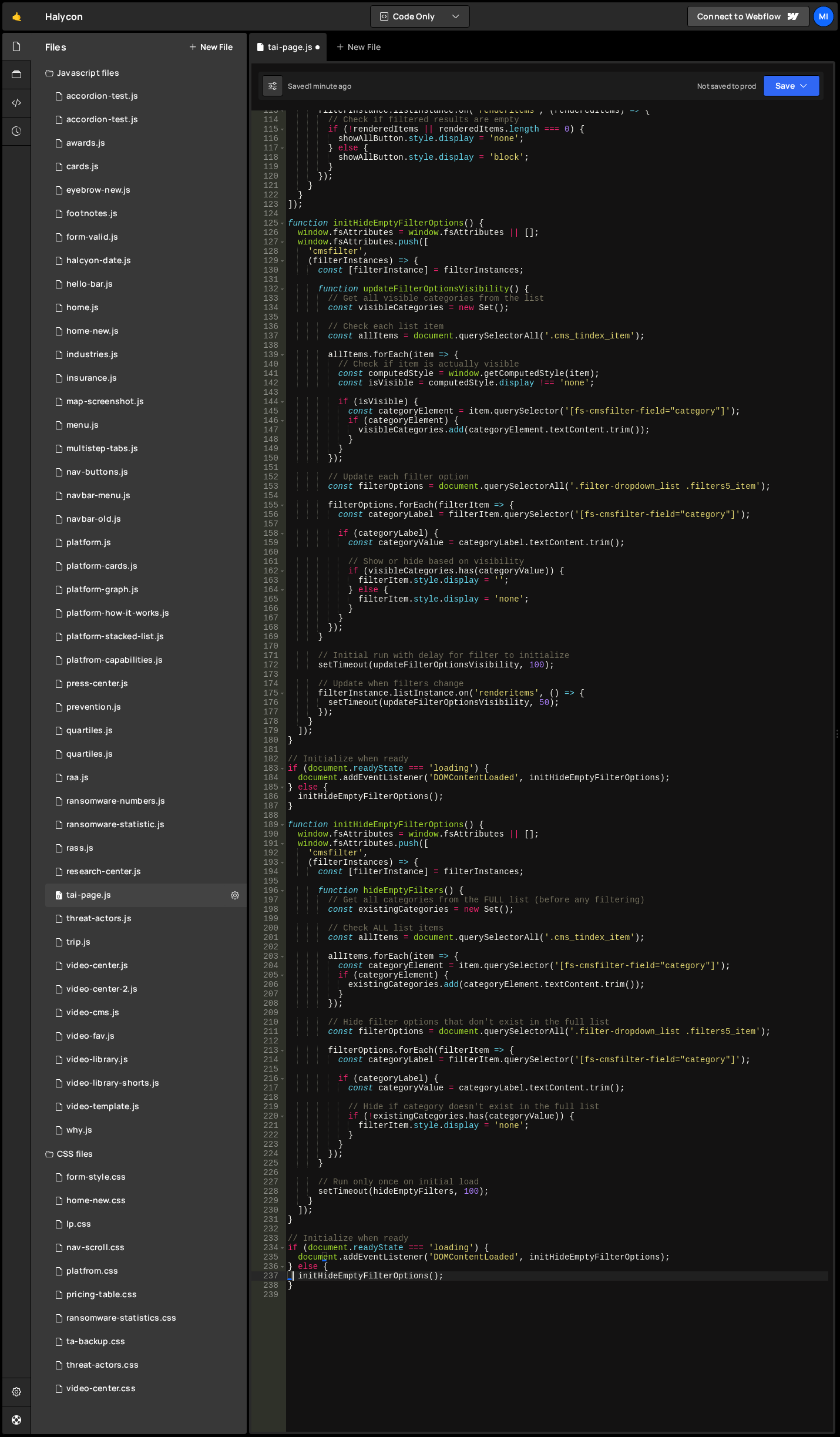
type textarea "initHideEmptyFilterOptions();"
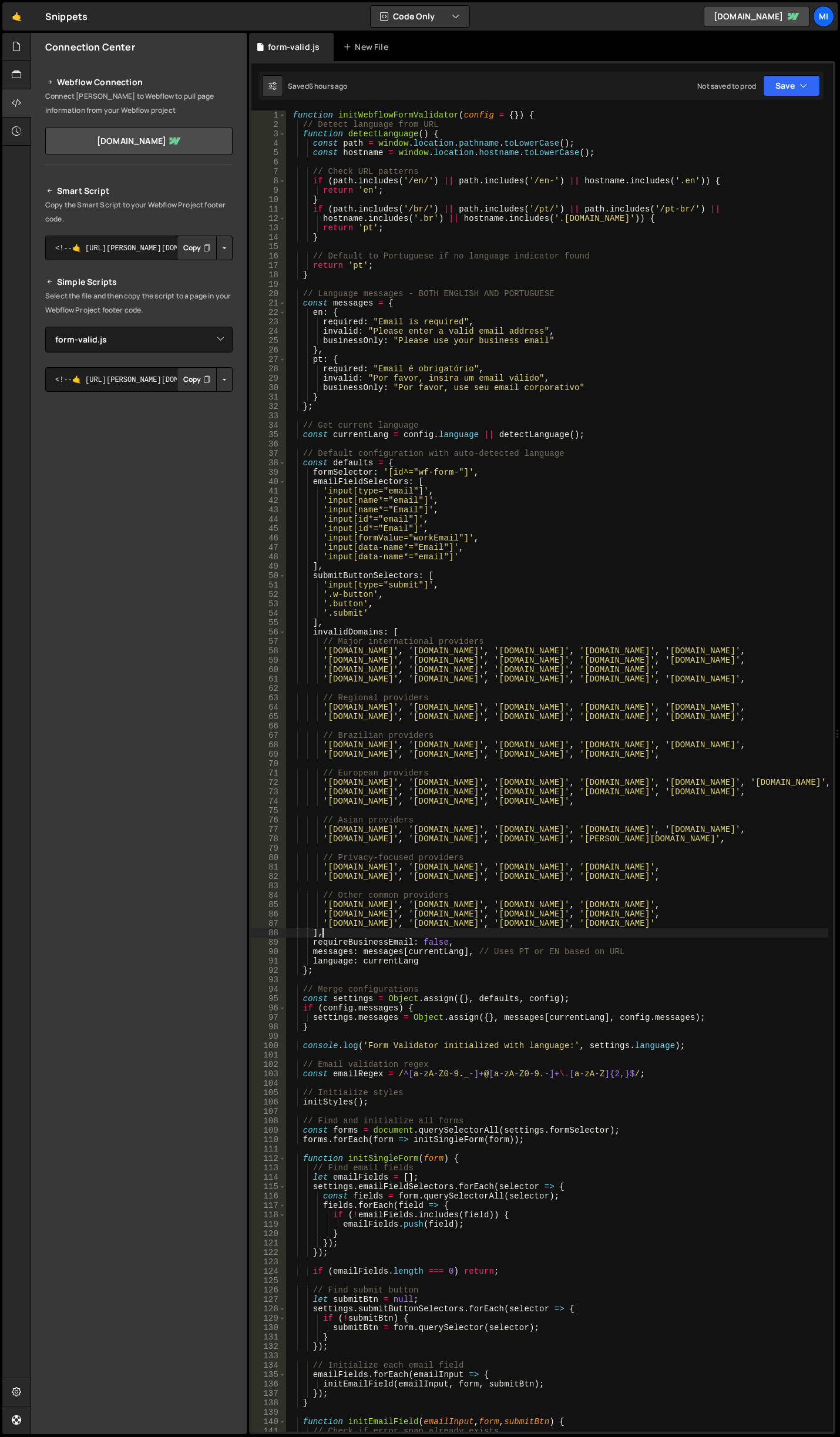
select select "46005"
click at [4, 12] on link "🤙" at bounding box center [17, 17] width 29 height 28
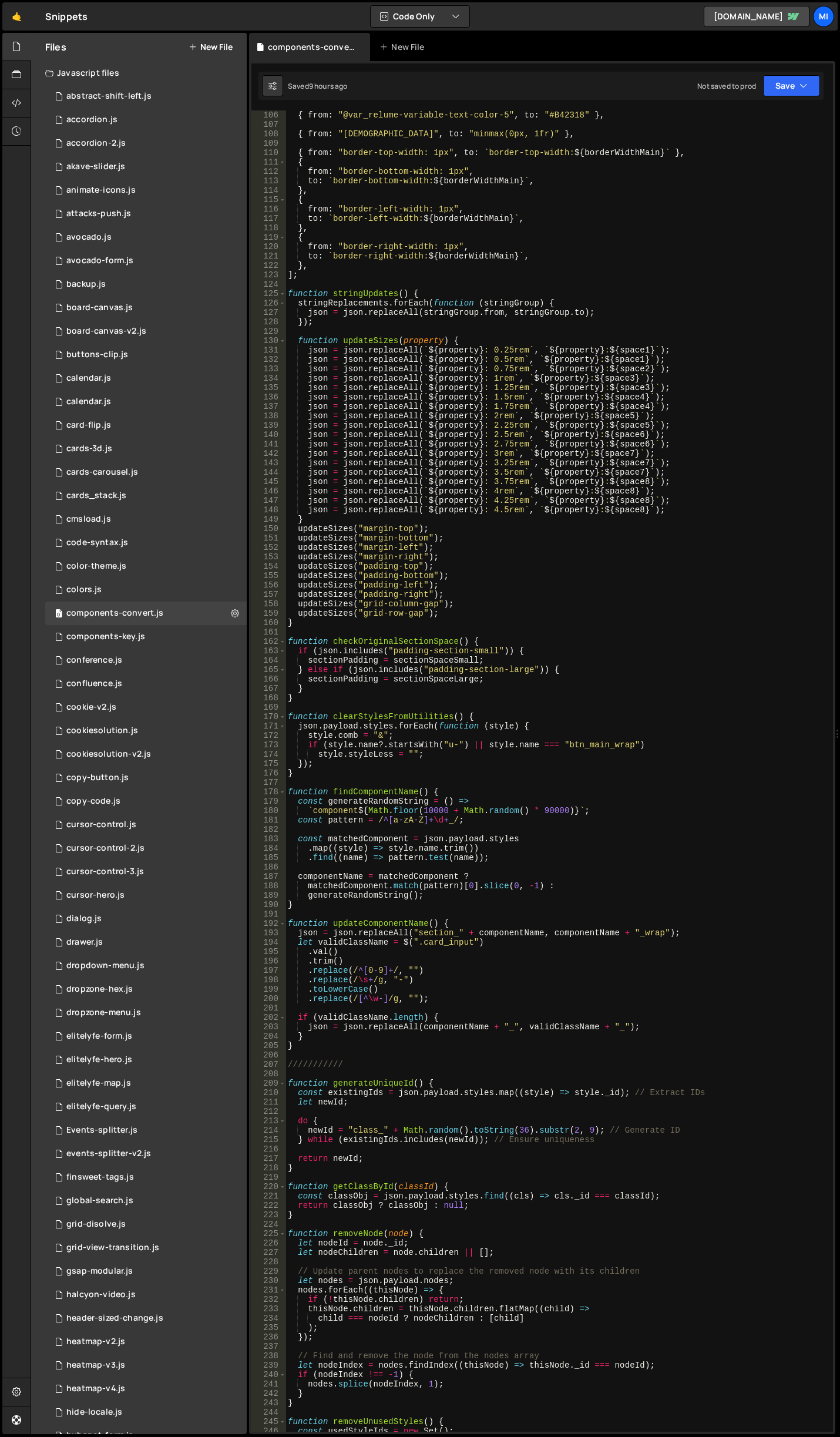
scroll to position [987, 0]
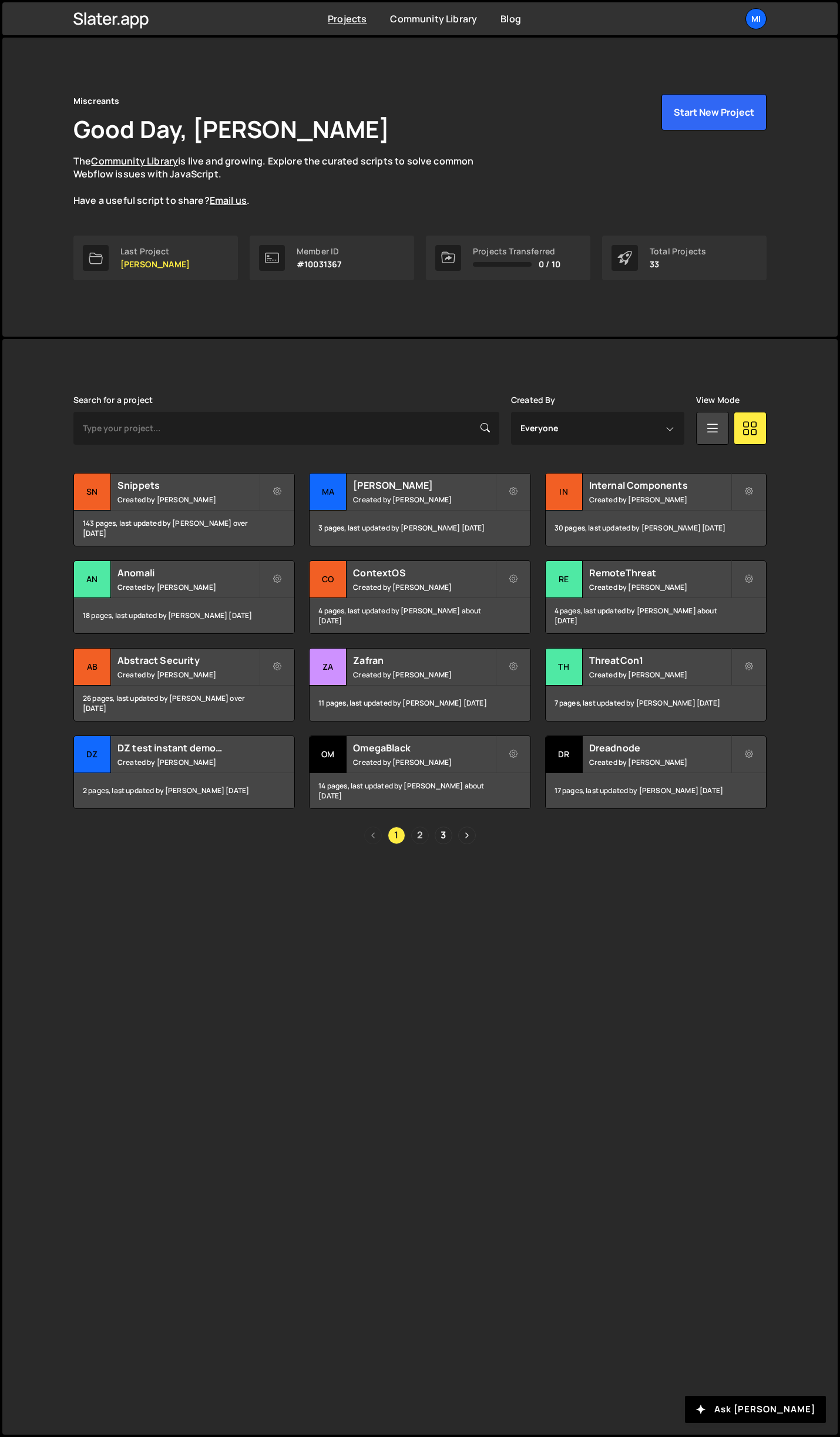
click at [415, 833] on link "2" at bounding box center [419, 835] width 17 height 17
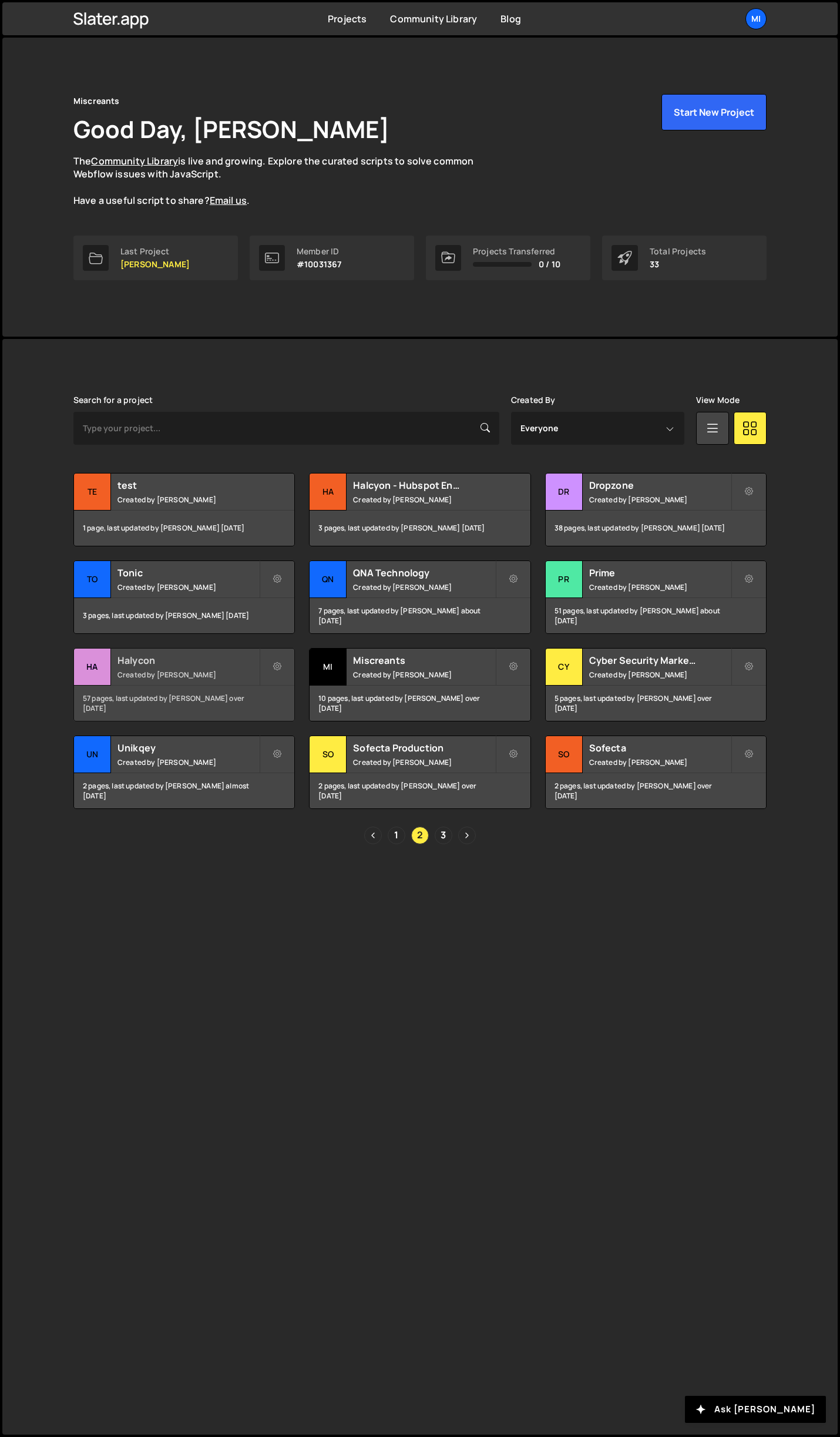
click at [196, 657] on h2 "Halycon" at bounding box center [188, 660] width 142 height 13
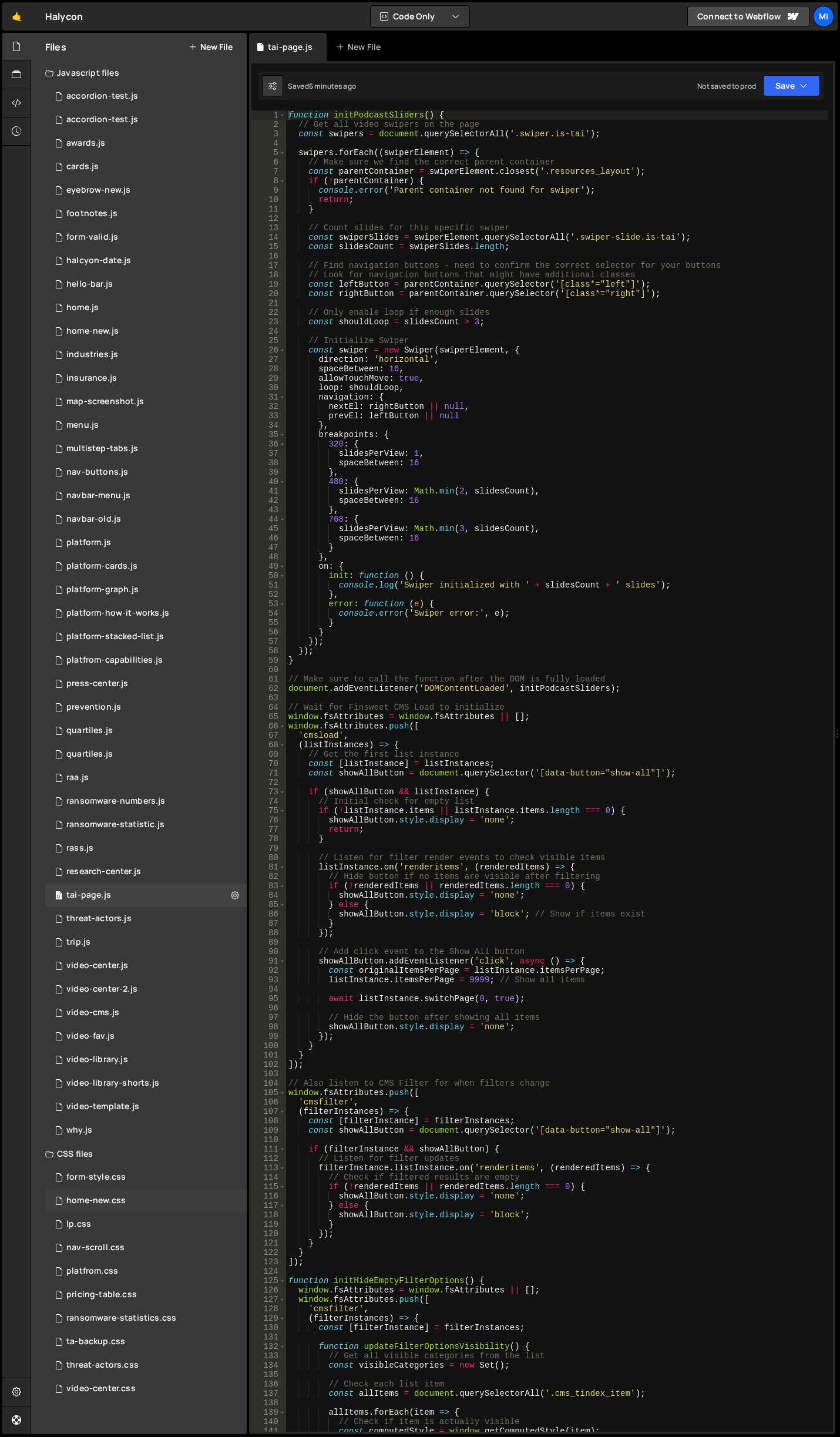
click at [114, 1194] on div "home-new.css 0" at bounding box center [146, 1201] width 201 height 23
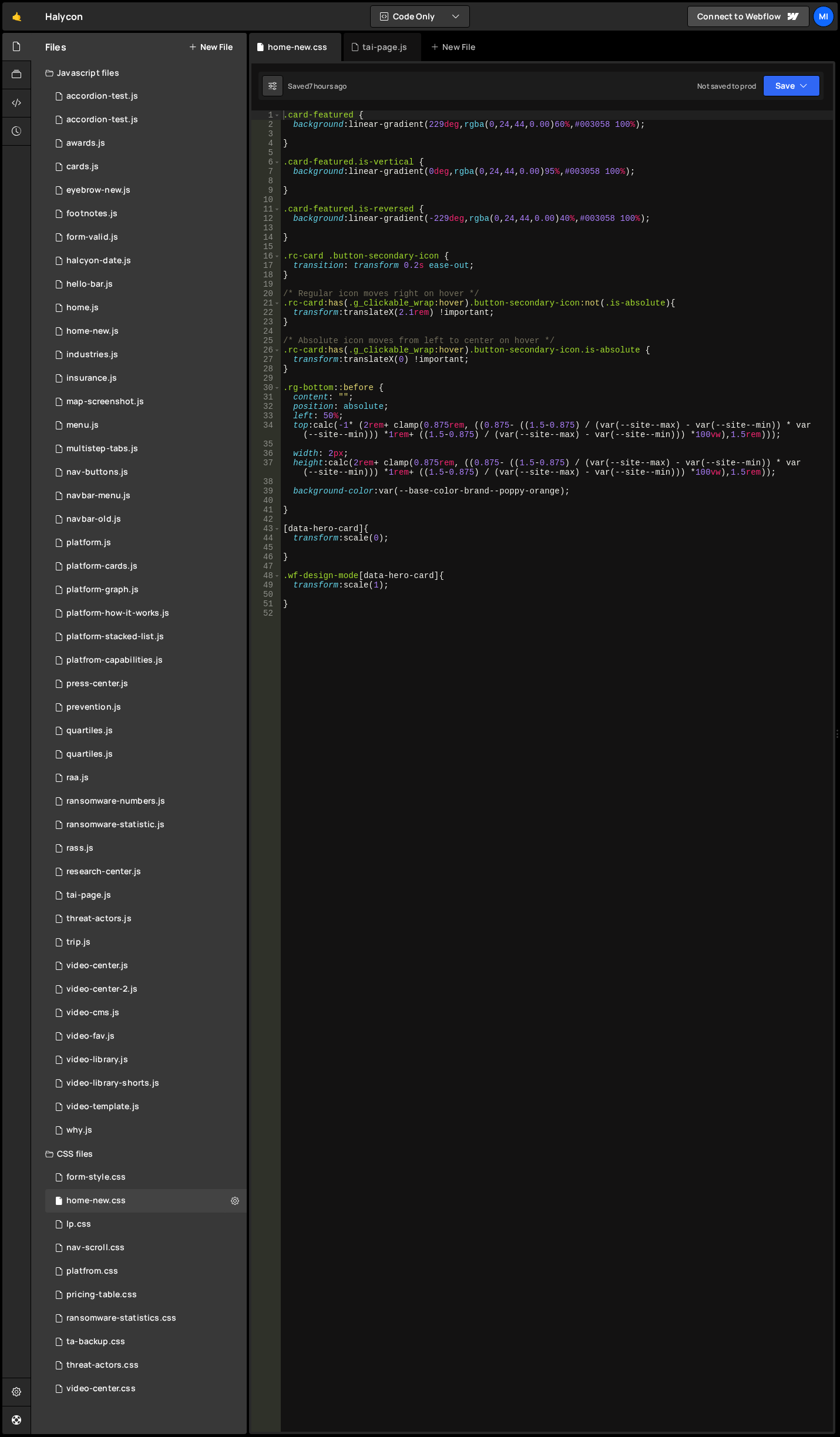
click at [570, 595] on div ".card-featured { background : linear-gradient( 229 deg , rgba ( 0 , 24 , 44 , 0…" at bounding box center [557, 780] width 552 height 1340
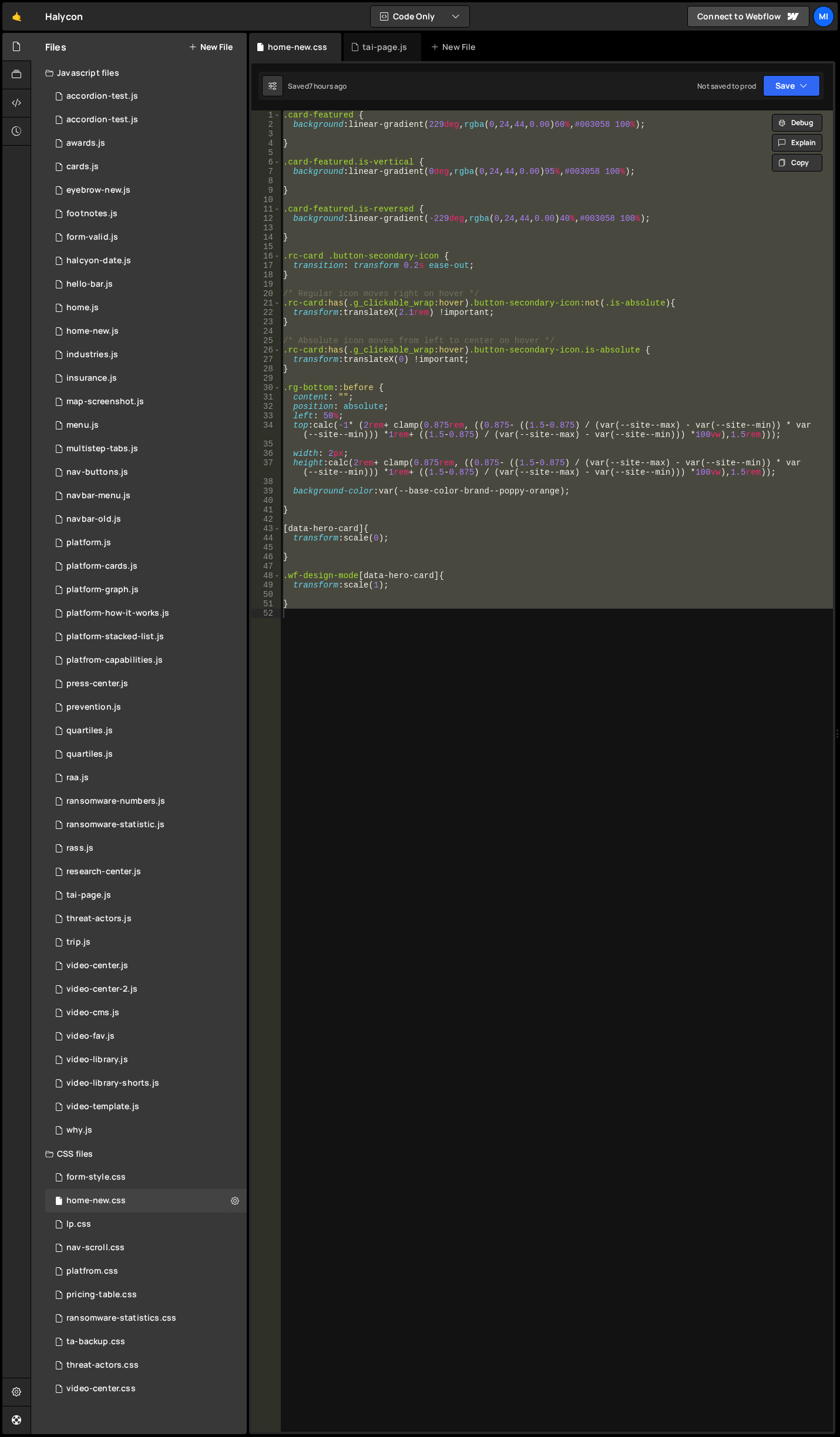
click at [559, 488] on div ".card-featured { background : linear-gradient( 229 deg , rgba ( 0 , 24 , 44 , 0…" at bounding box center [557, 771] width 552 height 1321
type textarea "background-color: var(--base-color-brand--poppy-orange);"
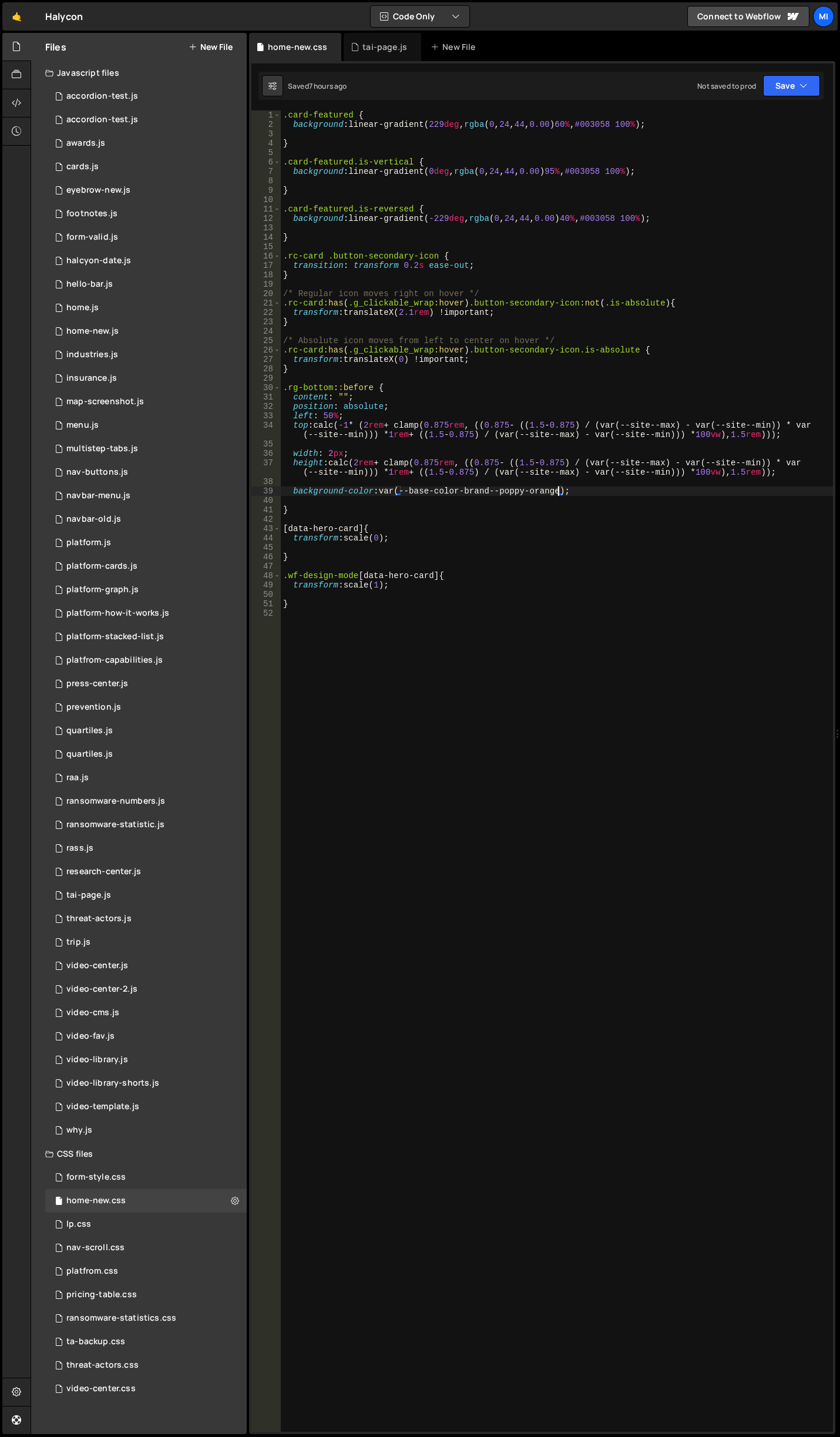
click at [470, 567] on div ".card-featured { background : linear-gradient( 229 deg , rgba ( 0 , 24 , 44 , 0…" at bounding box center [557, 780] width 552 height 1340
click at [404, 610] on div ".card-featured { background : linear-gradient( 229 deg , rgba ( 0 , 24 , 44 , 0…" at bounding box center [557, 780] width 552 height 1340
click at [21, 100] on icon at bounding box center [16, 103] width 9 height 13
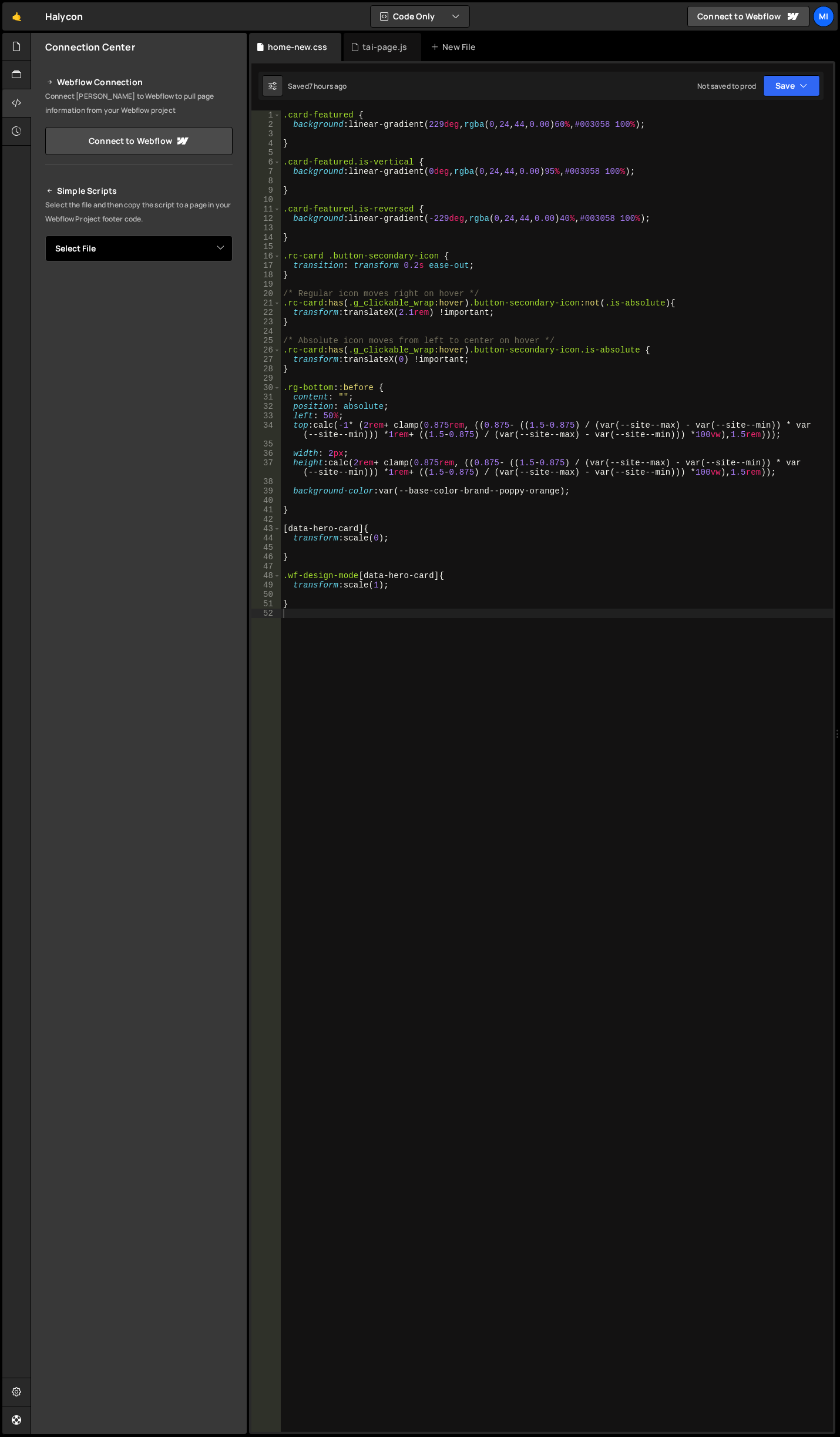
click at [162, 255] on select "Select File accordion-test.js accordion-test.js awards.js cards.js eyebrow-new.…" at bounding box center [139, 248] width 187 height 26
click at [140, 651] on div "Connection Center Webflow Connection Connect [PERSON_NAME] to Webflow to pull p…" at bounding box center [139, 733] width 215 height 1401
click at [158, 258] on select "Select File accordion-test.js accordion-test.js awards.js cards.js eyebrow-new.…" at bounding box center [139, 248] width 187 height 26
select select "45979"
click at [46, 235] on select "Select File accordion-test.js accordion-test.js awards.js cards.js eyebrow-new.…" at bounding box center [139, 248] width 187 height 26
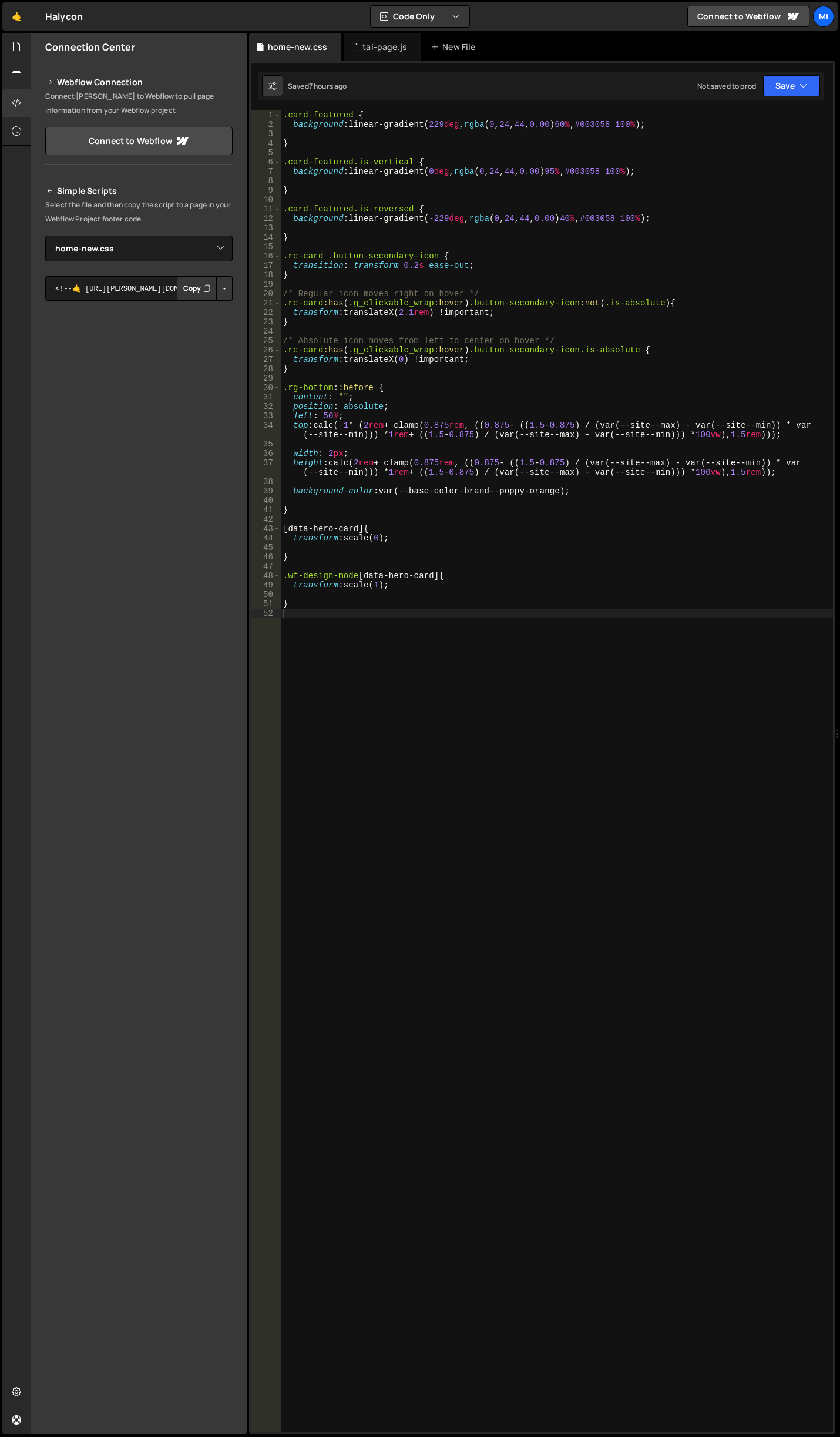
click at [220, 298] on button "Button group with nested dropdown" at bounding box center [224, 288] width 17 height 25
click at [197, 307] on link "Copy Staging Stylesheet" at bounding box center [165, 311] width 134 height 17
click at [642, 689] on div ".card-featured { background : linear-gradient( 229 deg , rgba ( 0 , 24 , 44 , 0…" at bounding box center [557, 780] width 552 height 1340
click at [310, 144] on div ".card-featured { background : linear-gradient( 229 deg , rgba ( 0 , 24 , 44 , 0…" at bounding box center [557, 780] width 552 height 1340
type textarea "}"
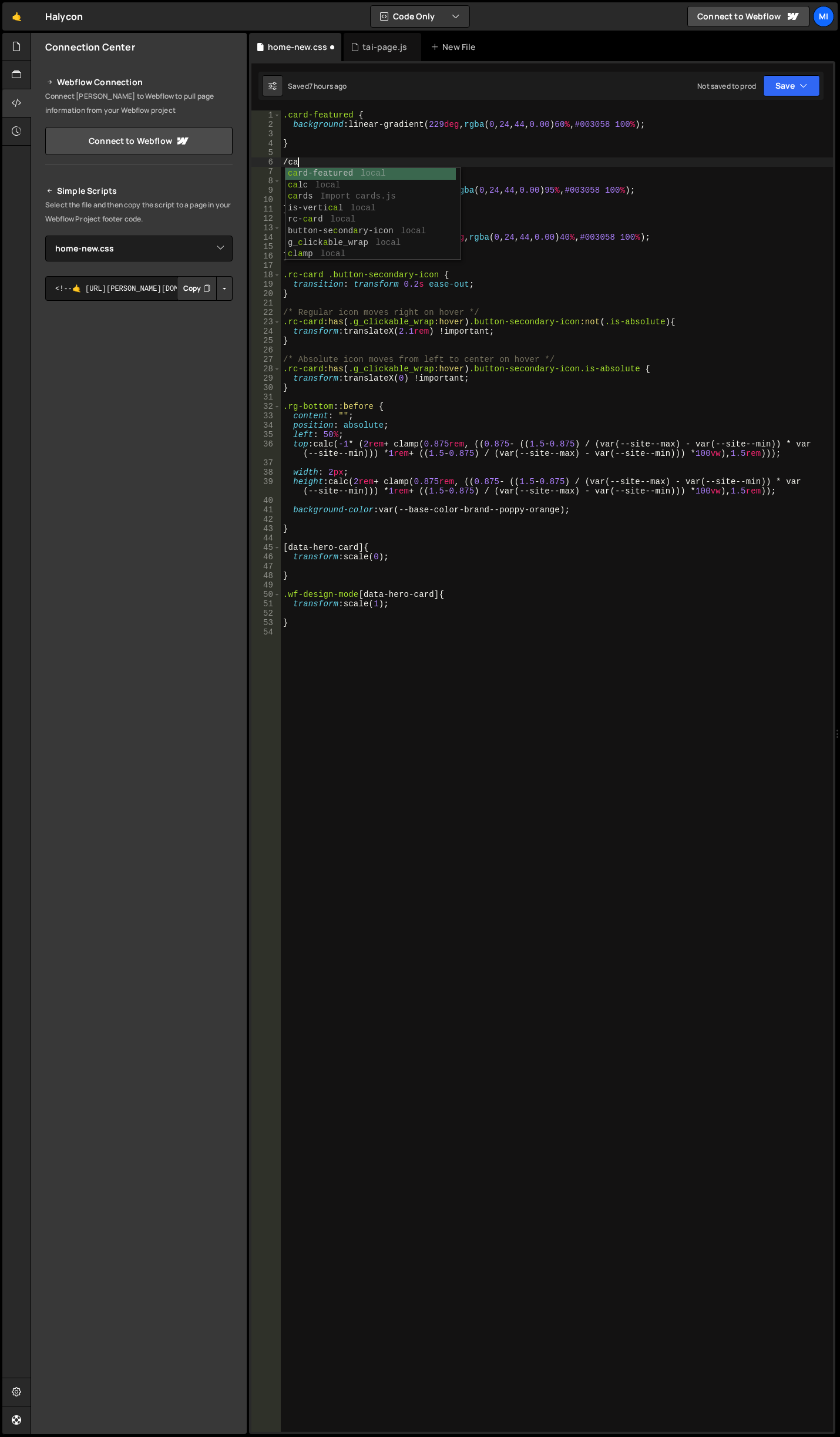
scroll to position [0, 1]
type textarea "/"
type textarea ","
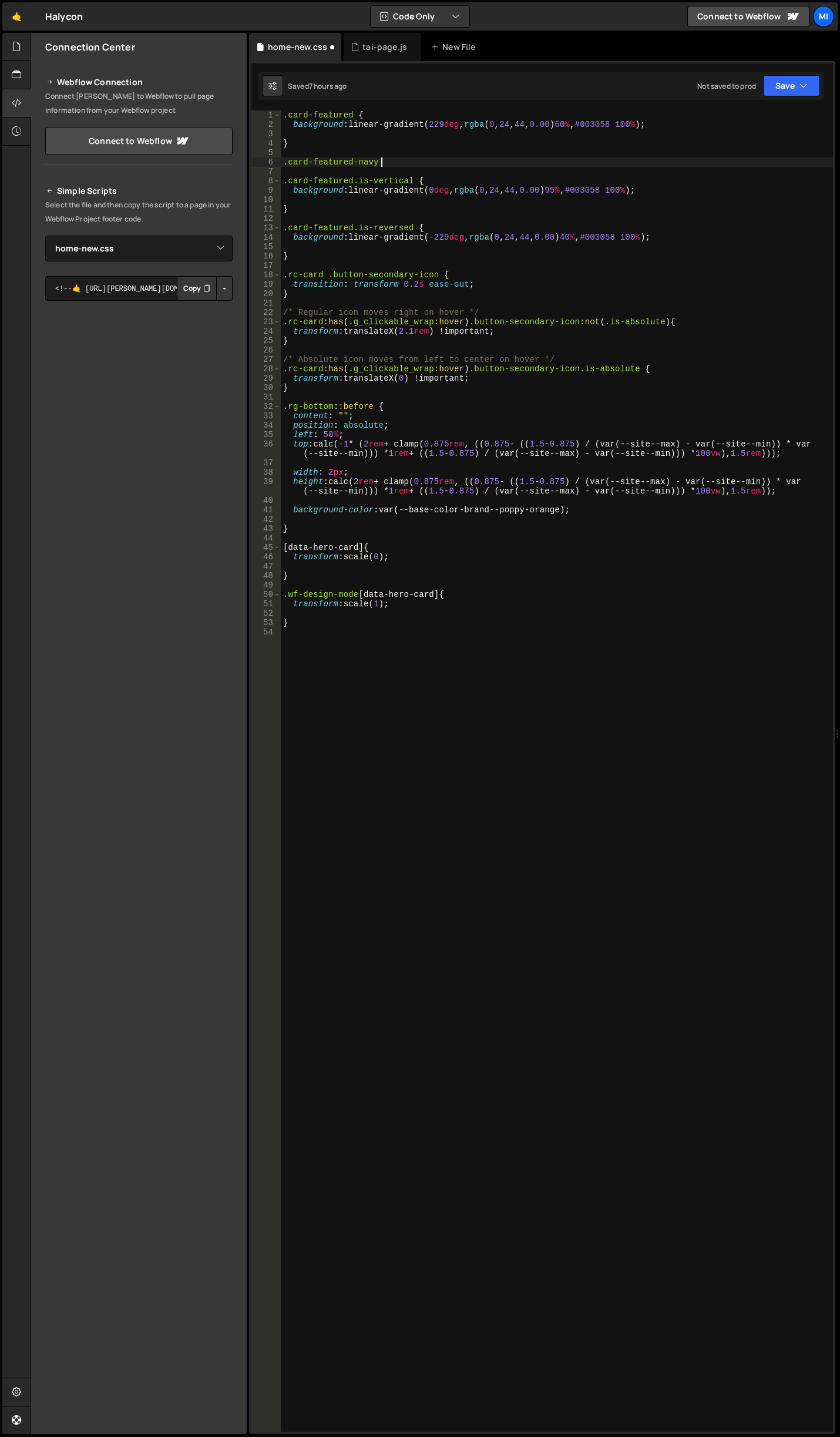
type textarea ".card-featured-navy {}"
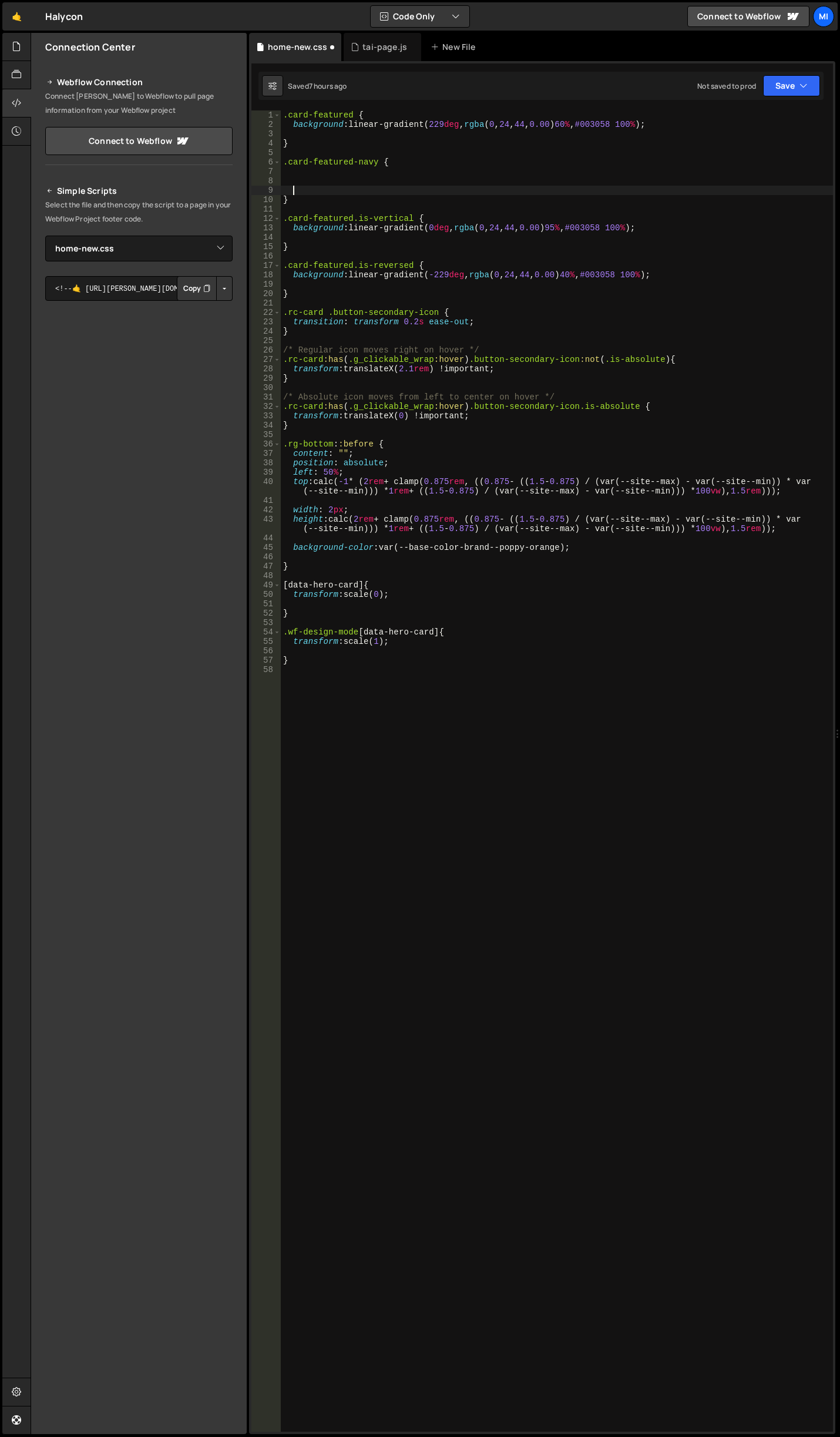
paste textarea "#00182c"
click at [567, 121] on div ".card-featured { background : linear-gradient( 229 deg , rgba ( 0 , 24 , 44 , 0…" at bounding box center [557, 780] width 552 height 1340
type textarea "background: linear-gradient(229deg, rgba(0, 24, 44, 0.00) 60%, #003058 100%);"
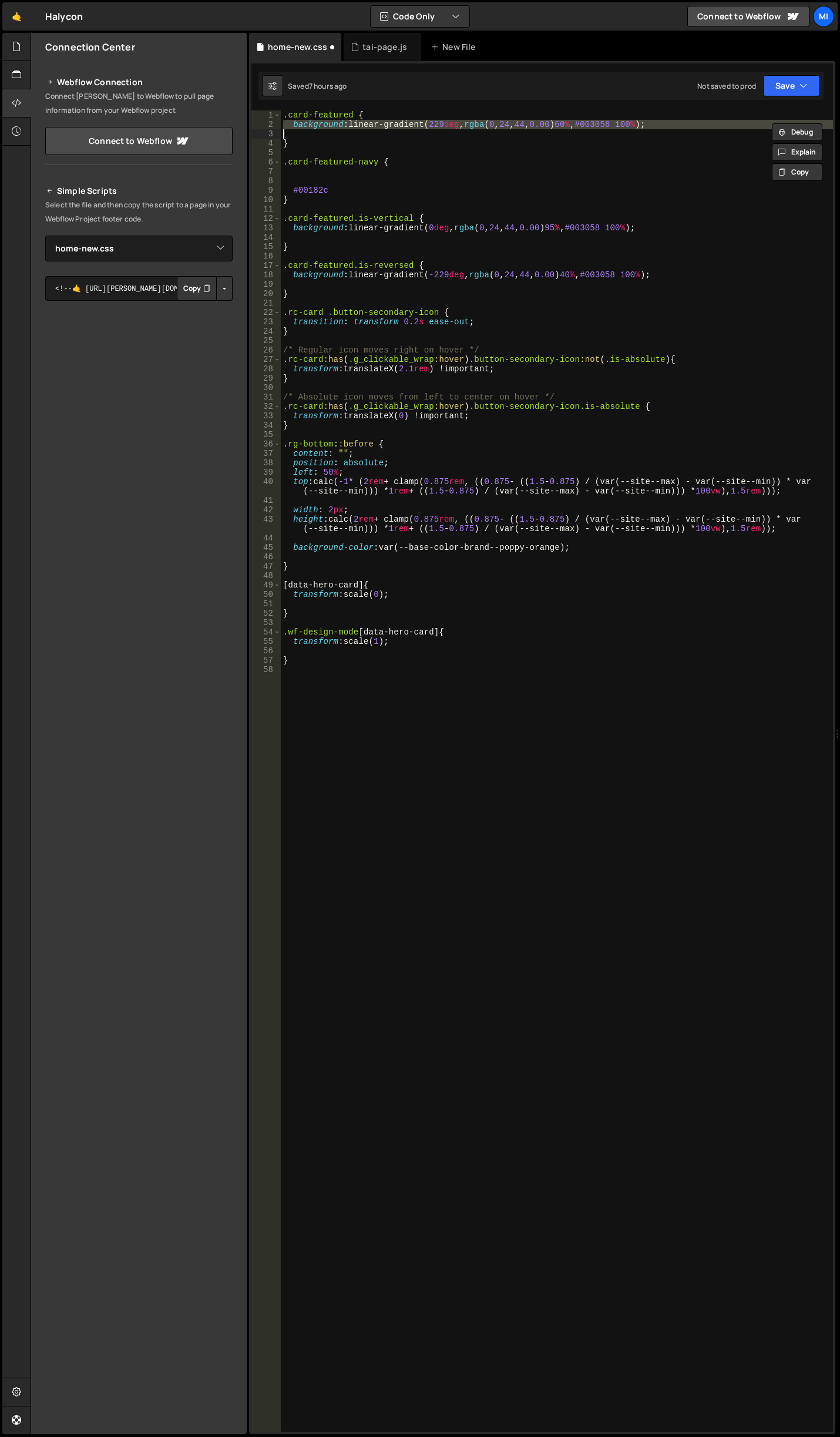
click at [400, 170] on div ".card-featured { background : linear-gradient( 229 deg , rgba ( 0 , 24 , 44 , 0…" at bounding box center [557, 780] width 552 height 1340
paste textarea
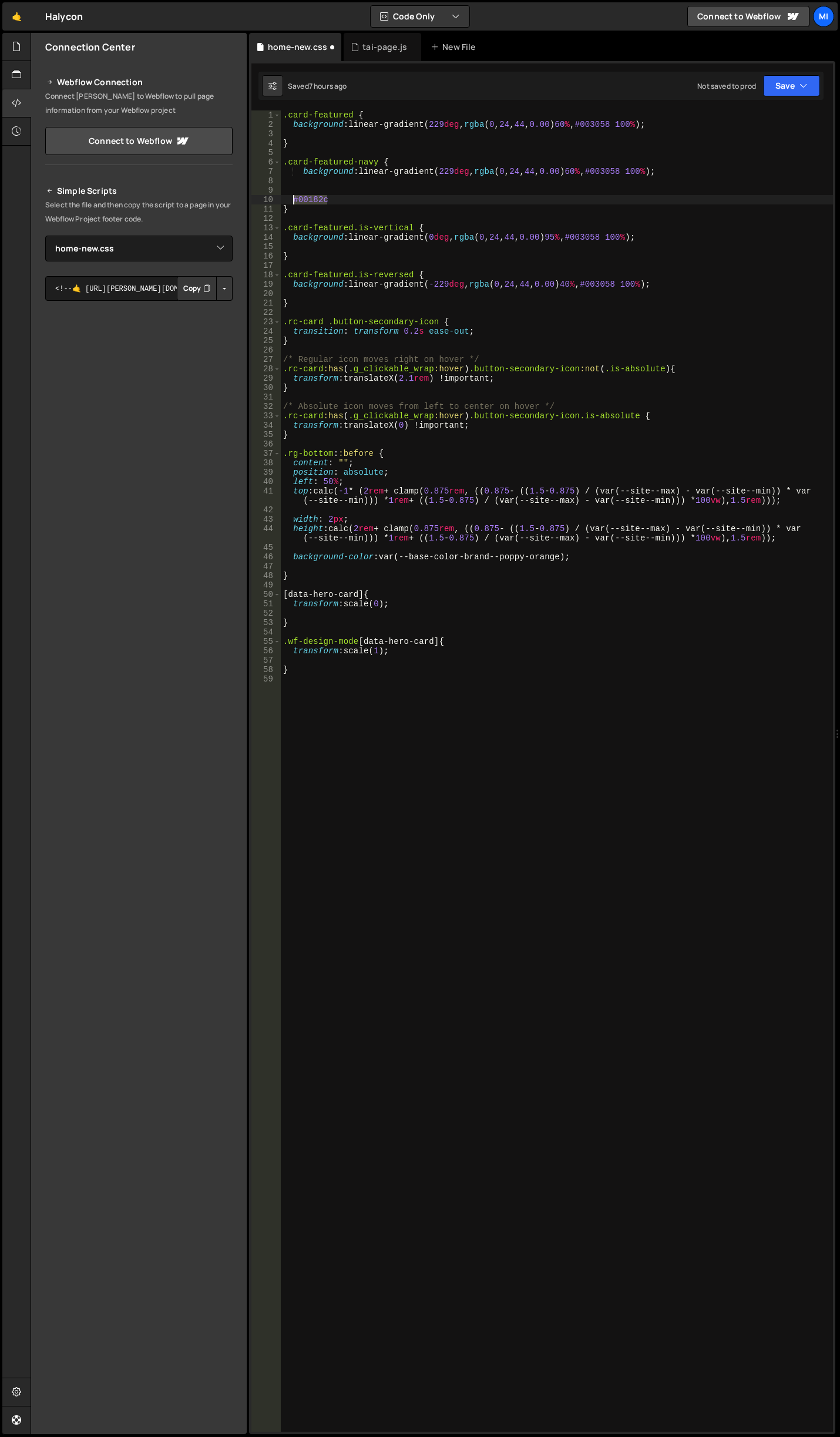
drag, startPoint x: 331, startPoint y: 196, endPoint x: 290, endPoint y: 197, distance: 41.0
click at [290, 197] on div ".card-featured { background : linear-gradient( 229 deg , rgba ( 0 , 24 , 44 , 0…" at bounding box center [557, 780] width 552 height 1340
type textarea "#00182c"
drag, startPoint x: 479, startPoint y: 172, endPoint x: 582, endPoint y: 169, distance: 103.0
click at [582, 169] on div ".card-featured { background : linear-gradient( 229 deg , rgba ( 0 , 24 , 44 , 0…" at bounding box center [557, 780] width 552 height 1340
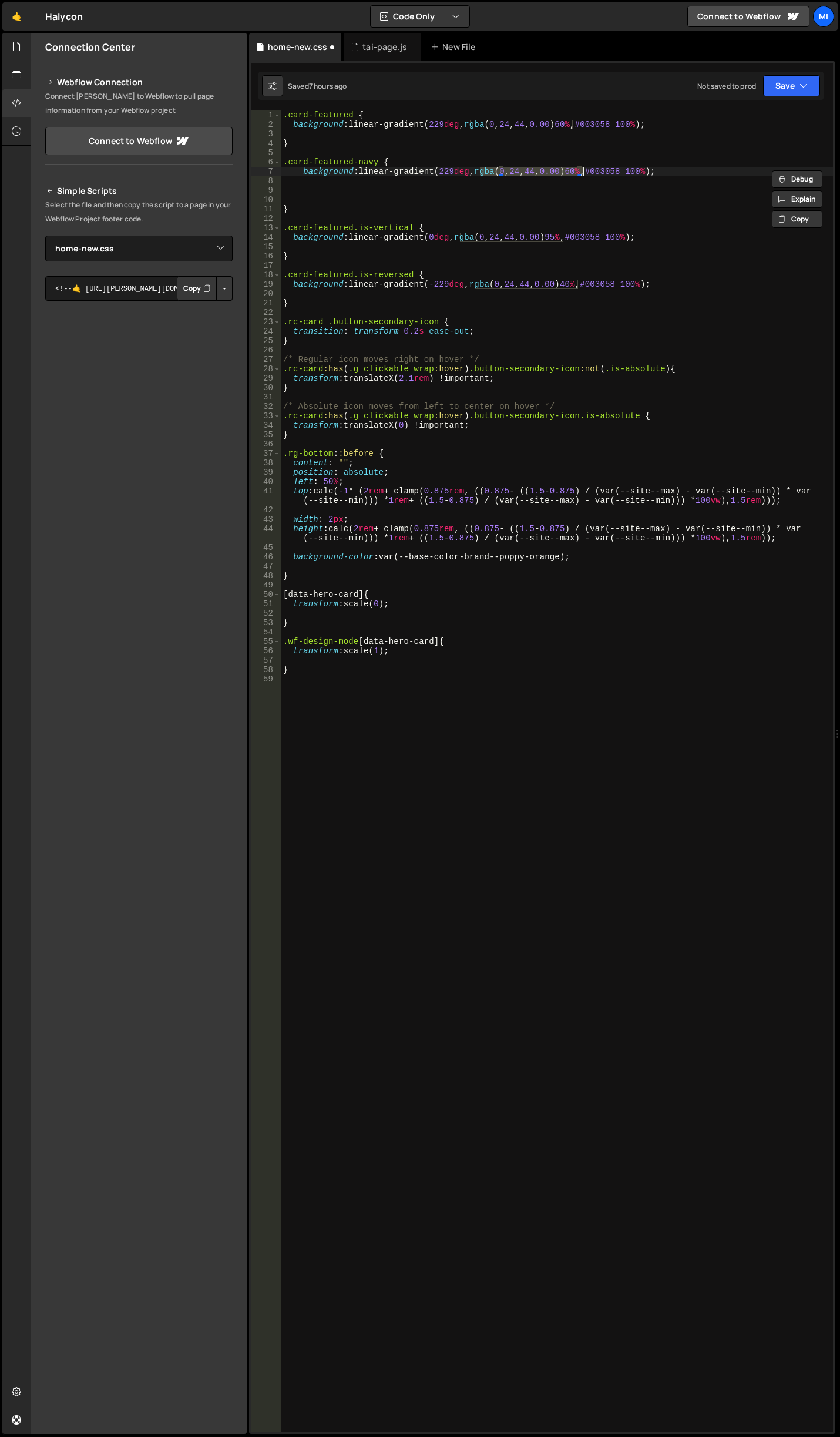
paste textarea "#00182c"
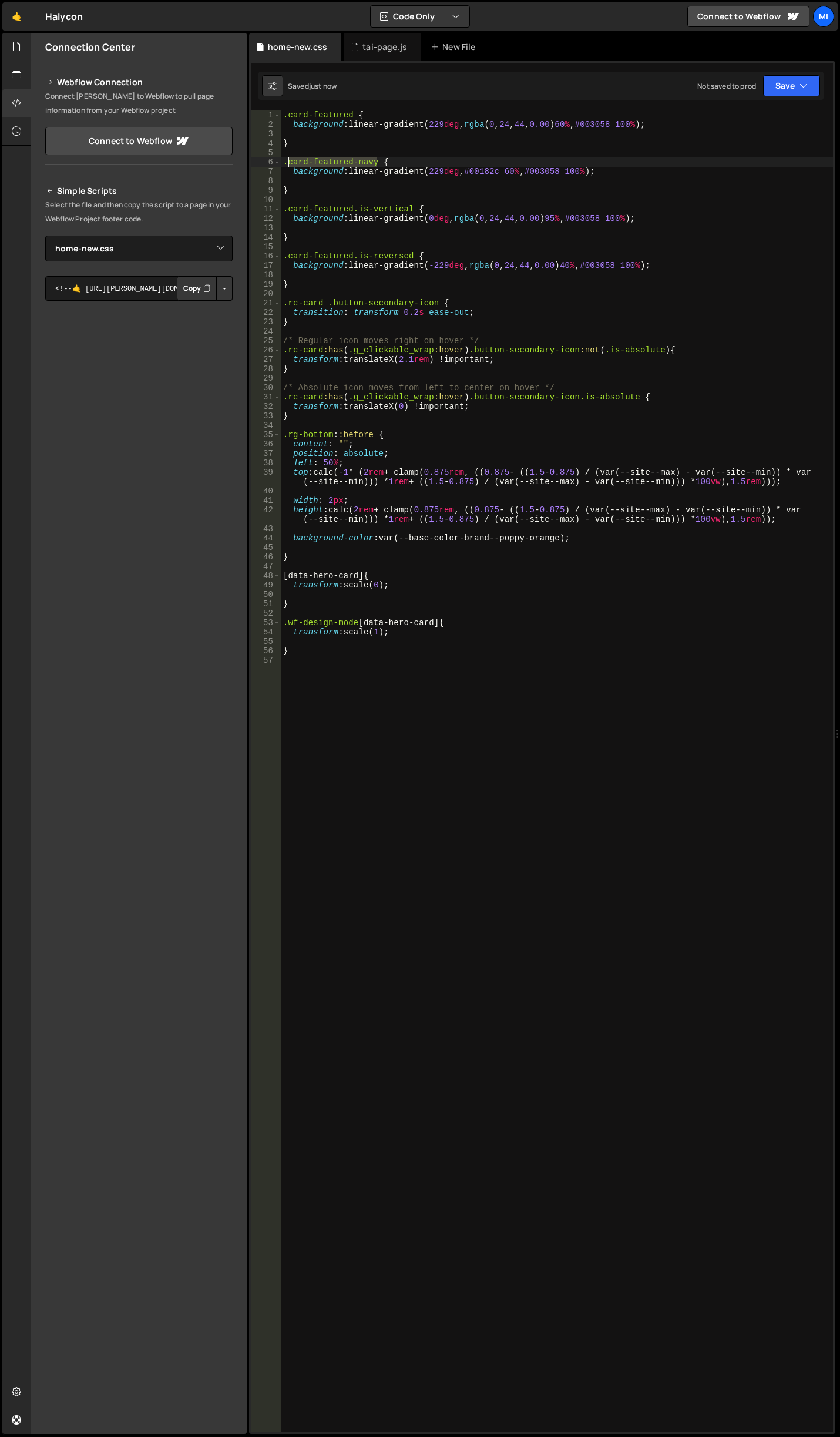
drag, startPoint x: 376, startPoint y: 162, endPoint x: 287, endPoint y: 162, distance: 89.0
click at [287, 162] on div ".card-featured { background : linear-gradient( 229 deg , rgba ( 0 , 24 , 44 , 0…" at bounding box center [557, 780] width 552 height 1340
click at [606, 174] on div ".card-featured { background : linear-gradient( 229 deg , rgba ( 0 , 24 , 44 , 0…" at bounding box center [557, 780] width 552 height 1340
drag, startPoint x: 533, startPoint y: 172, endPoint x: 567, endPoint y: 172, distance: 34.0
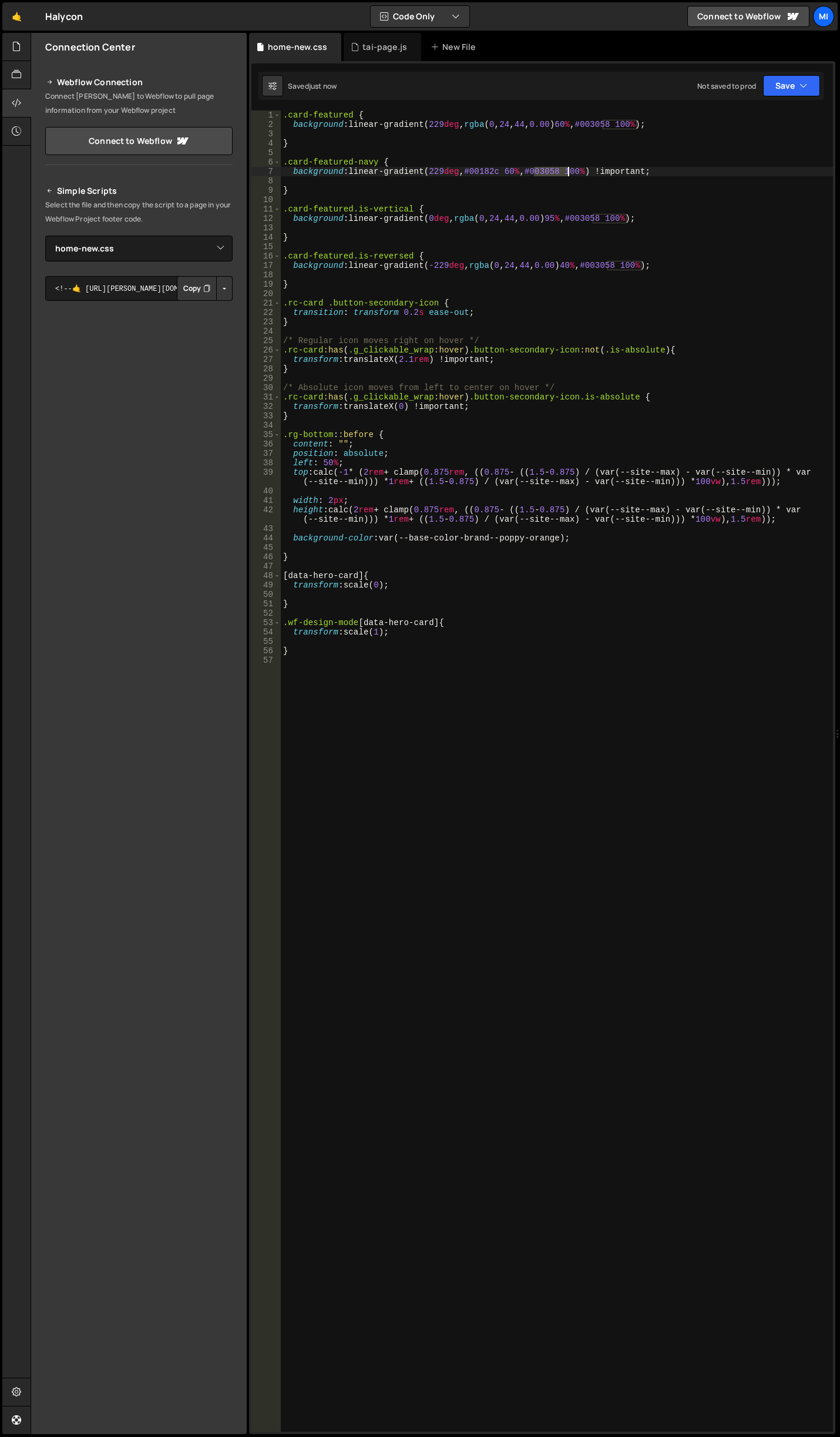
click at [567, 172] on div ".card-featured { background : linear-gradient( 229 deg , rgba ( 0 , 24 , 44 , 0…" at bounding box center [557, 780] width 552 height 1340
click at [466, 169] on div ".card-featured { background : linear-gradient( 229 deg , rgba ( 0 , 24 , 44 , 0…" at bounding box center [557, 780] width 552 height 1340
paste textarea "#003058"
drag, startPoint x: 510, startPoint y: 171, endPoint x: 543, endPoint y: 171, distance: 33.0
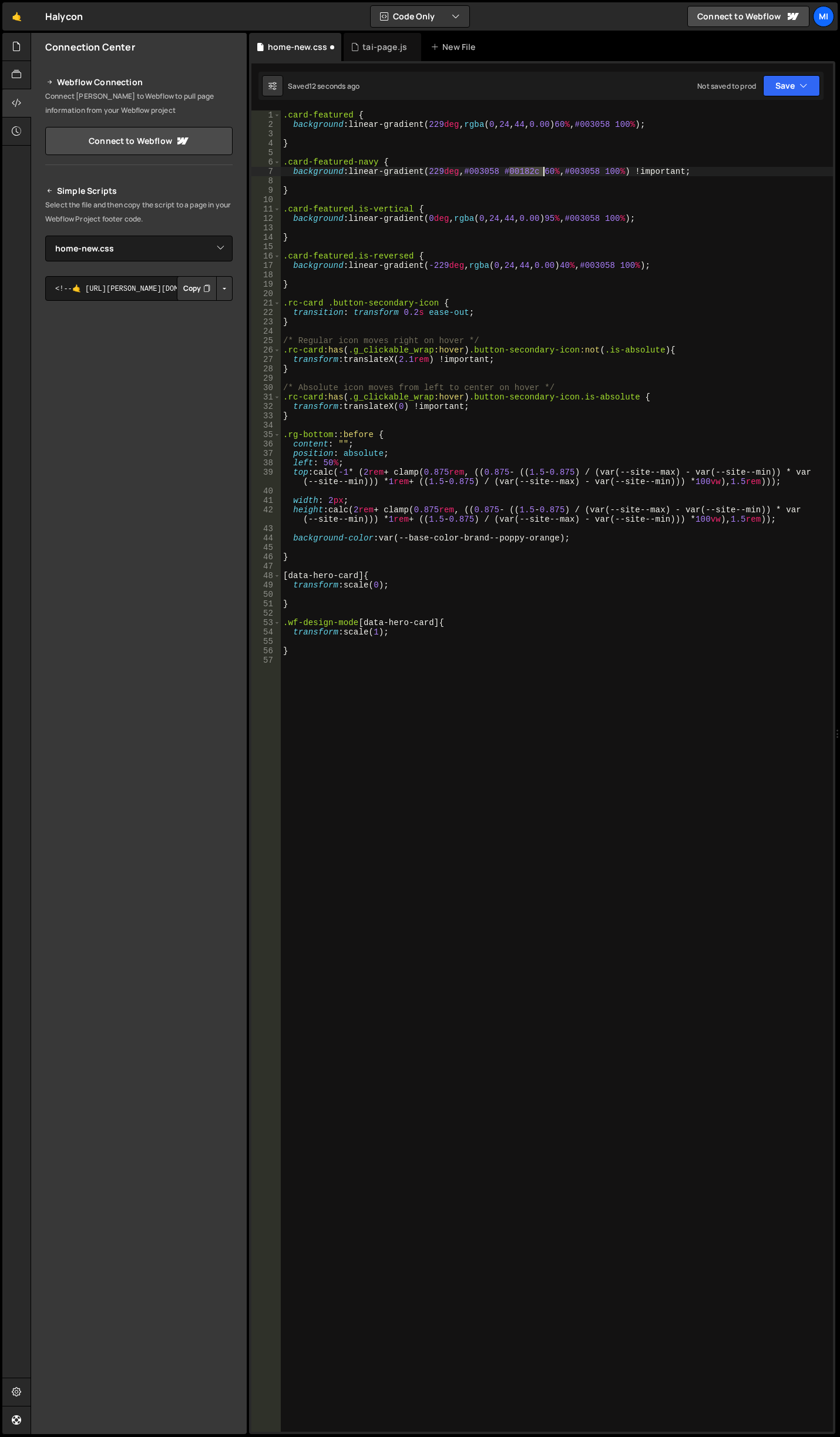
click at [543, 171] on div ".card-featured { background : linear-gradient( 229 deg , rgba ( 0 , 24 , 44 , 0…" at bounding box center [557, 780] width 552 height 1340
drag, startPoint x: 538, startPoint y: 171, endPoint x: 572, endPoint y: 169, distance: 34.1
click at [572, 169] on div ".card-featured { background : linear-gradient( 229 deg , rgba ( 0 , 24 , 44 , 0…" at bounding box center [557, 780] width 552 height 1340
paste textarea "182c"
click at [578, 171] on div ".card-featured { background : linear-gradient( 229 deg , rgba ( 0 , 24 , 44 , 0…" at bounding box center [557, 780] width 552 height 1340
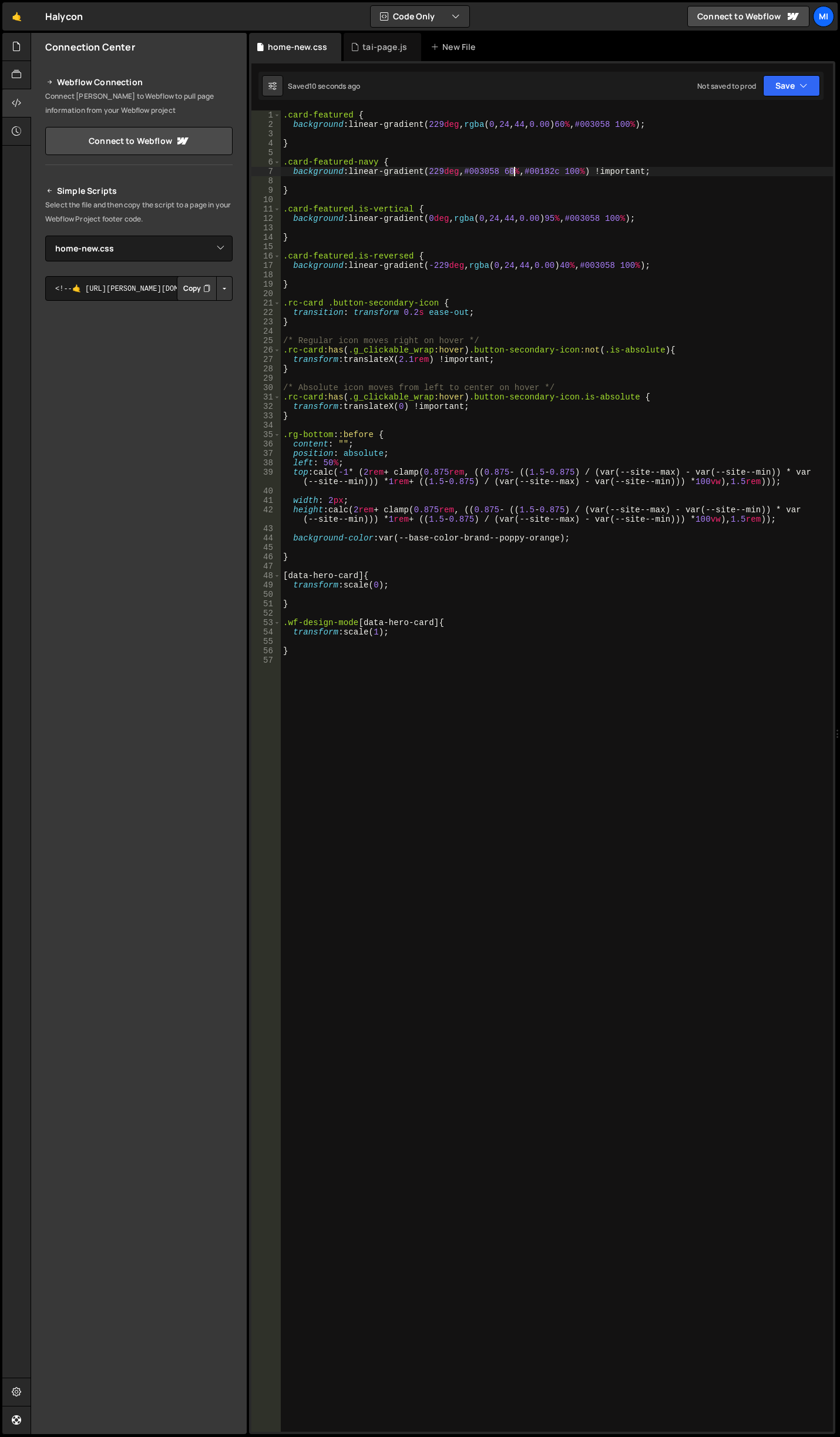
click at [514, 171] on div ".card-featured { background : linear-gradient( 229 deg , rgba ( 0 , 24 , 44 , 0…" at bounding box center [557, 780] width 552 height 1340
type textarea "background: linear-gradient(229deg, #003058 20%, #00182c 100%) !important;"
click at [12, 41] on icon at bounding box center [16, 46] width 9 height 13
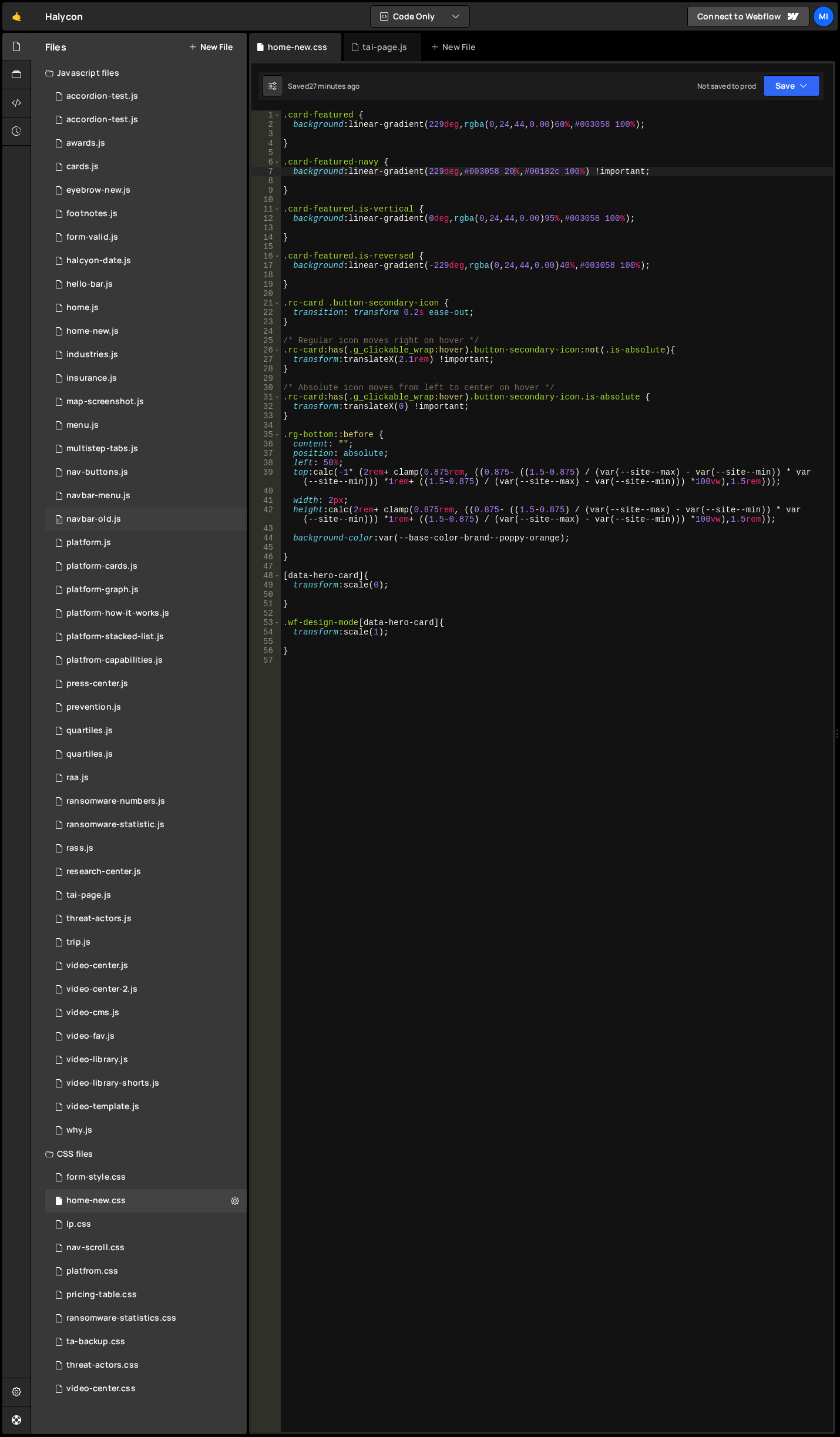
click at [141, 519] on div "0 navbar-old.js 0" at bounding box center [146, 520] width 201 height 23
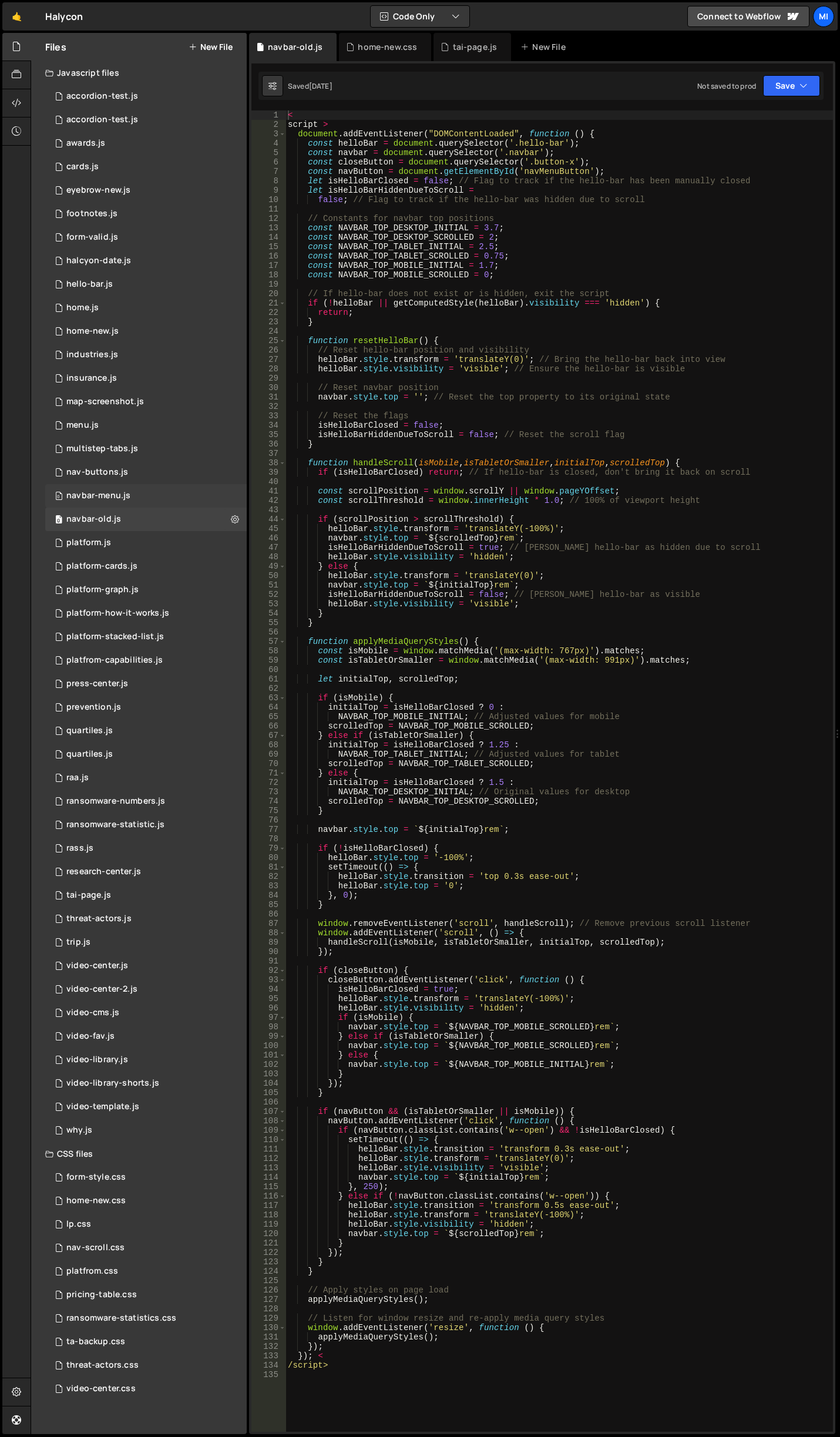
click at [144, 489] on div "0 navbar-menu.js 0" at bounding box center [146, 496] width 201 height 23
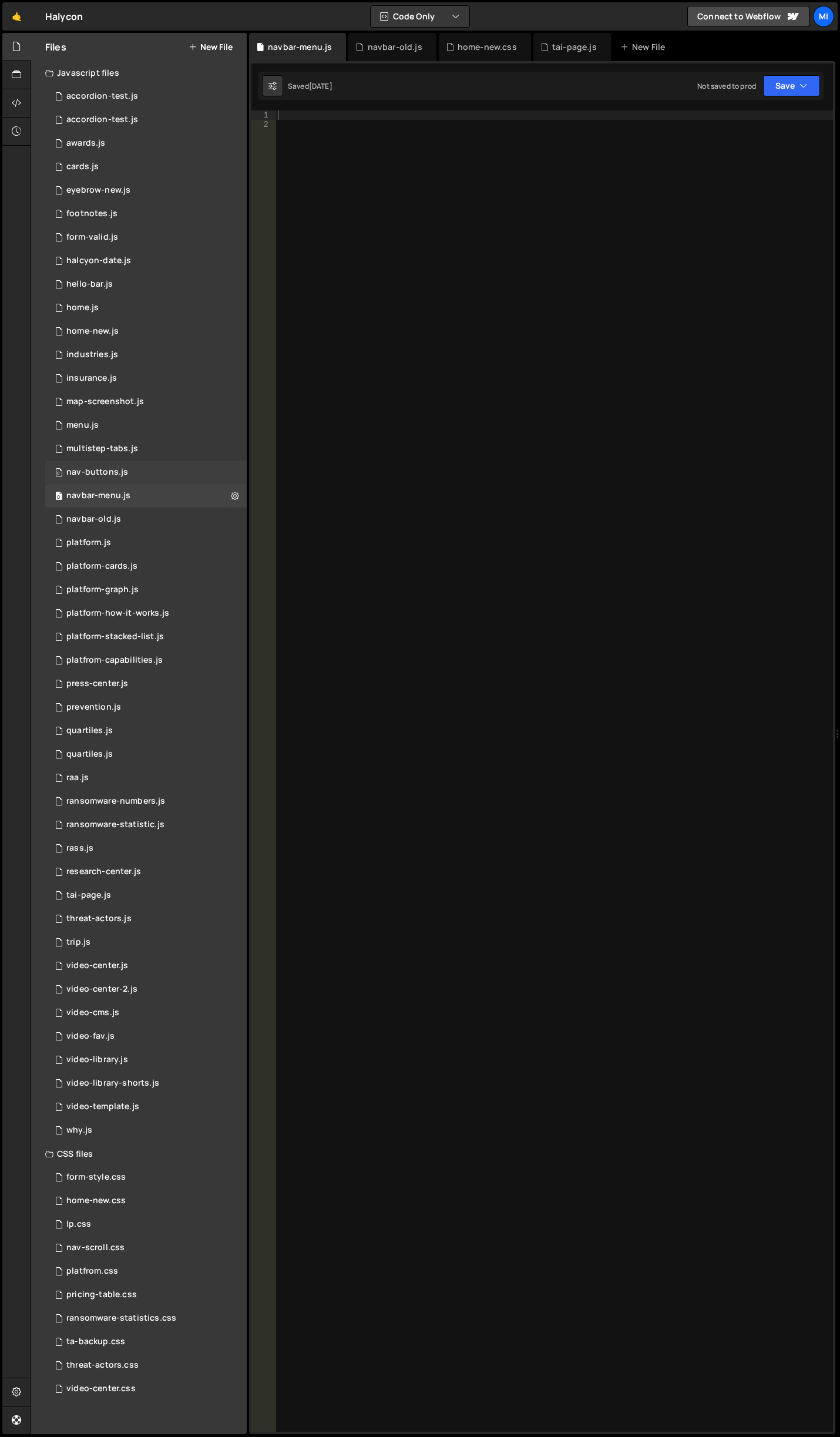
click at [181, 479] on div "0 nav-buttons.js 0" at bounding box center [146, 472] width 201 height 23
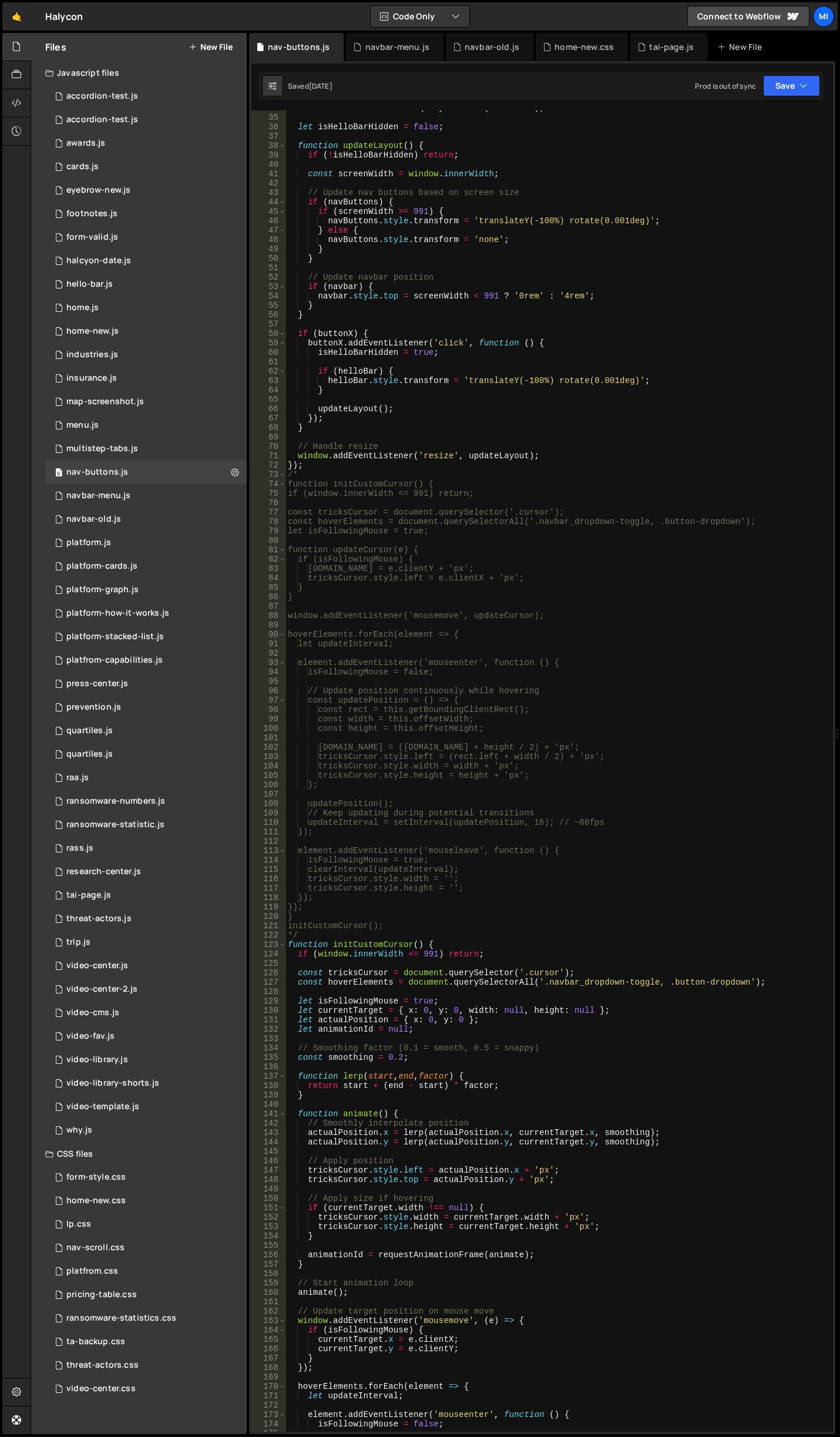
scroll to position [0, 0]
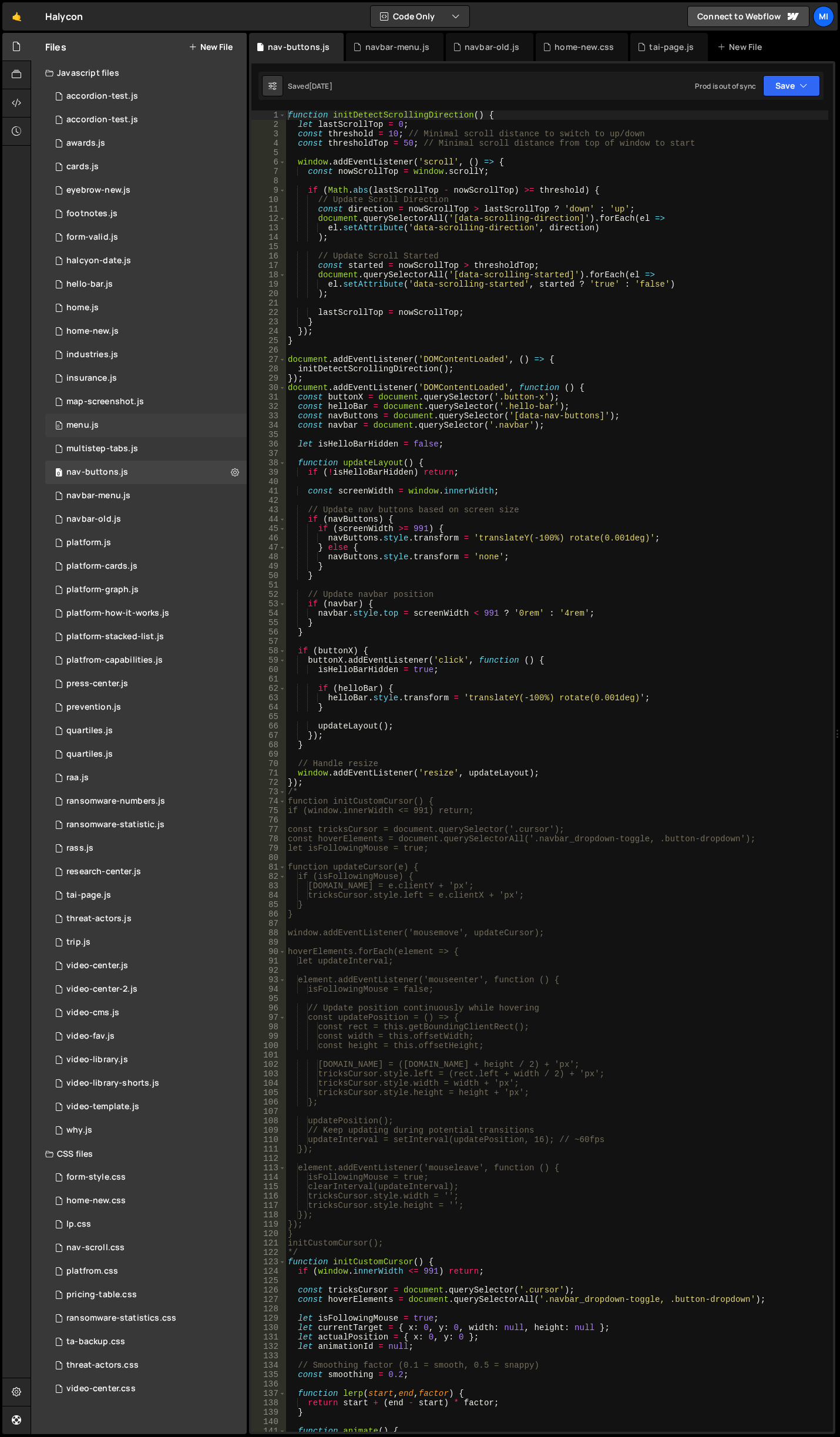
click at [148, 429] on div "0 menu.js 0" at bounding box center [146, 425] width 201 height 23
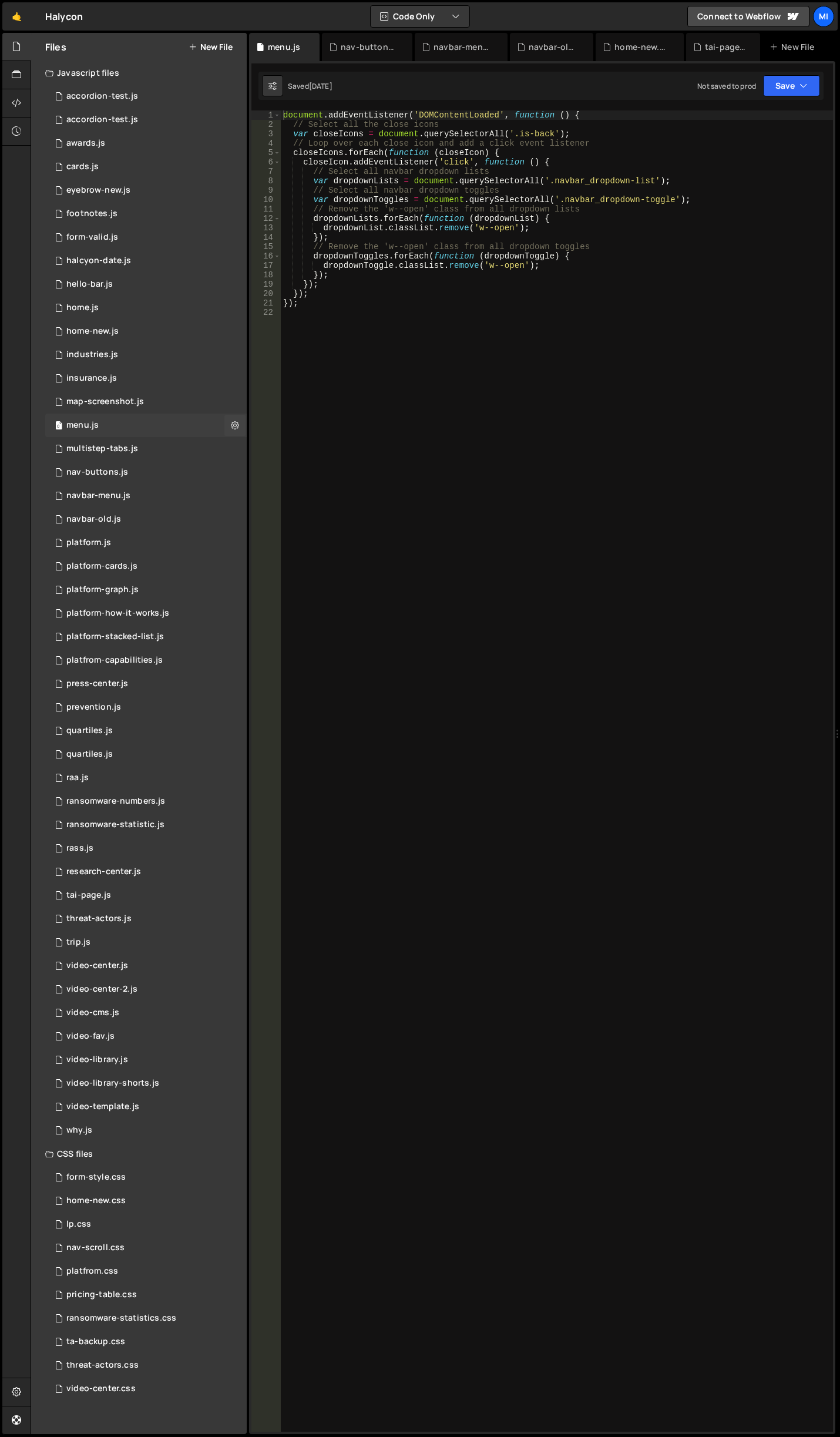
scroll to position [369, 0]
click at [128, 293] on div "0 hello-bar.js 0" at bounding box center [146, 284] width 201 height 23
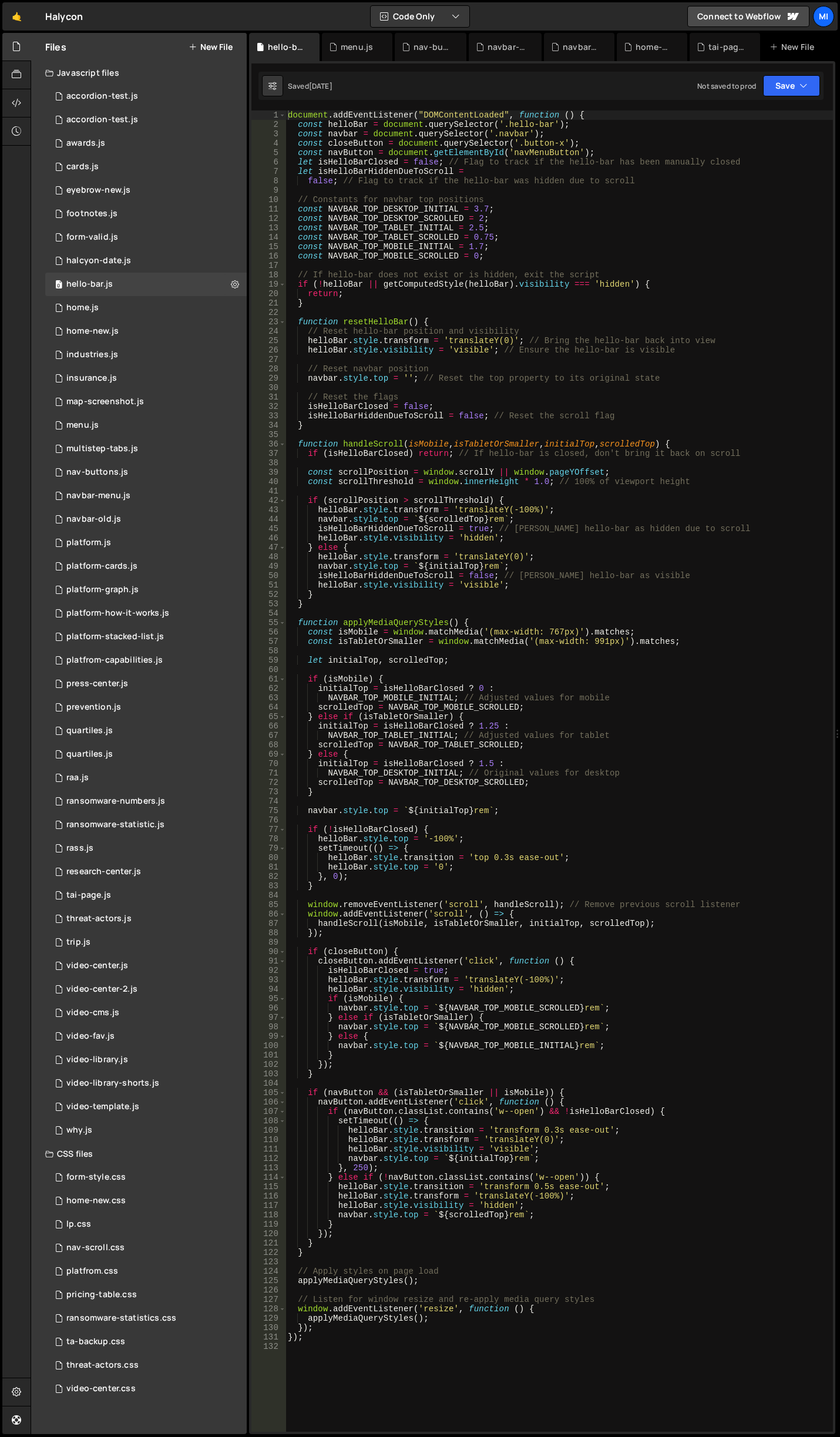
scroll to position [7314, 0]
click at [141, 332] on div "0 home-new.js 0" at bounding box center [146, 331] width 201 height 23
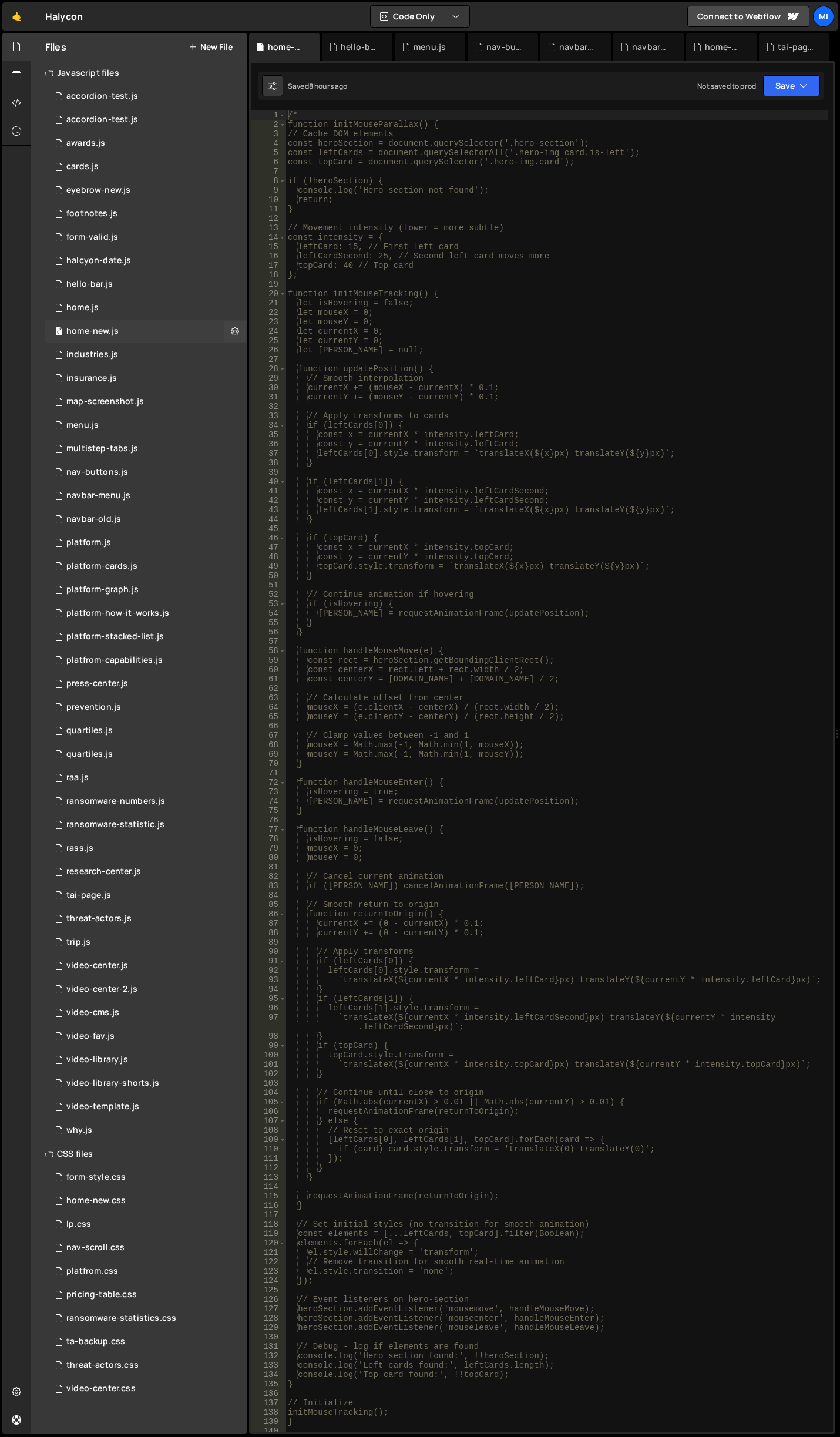
scroll to position [0, 0]
click at [147, 799] on div "ransomware-numbers.js" at bounding box center [115, 801] width 99 height 11
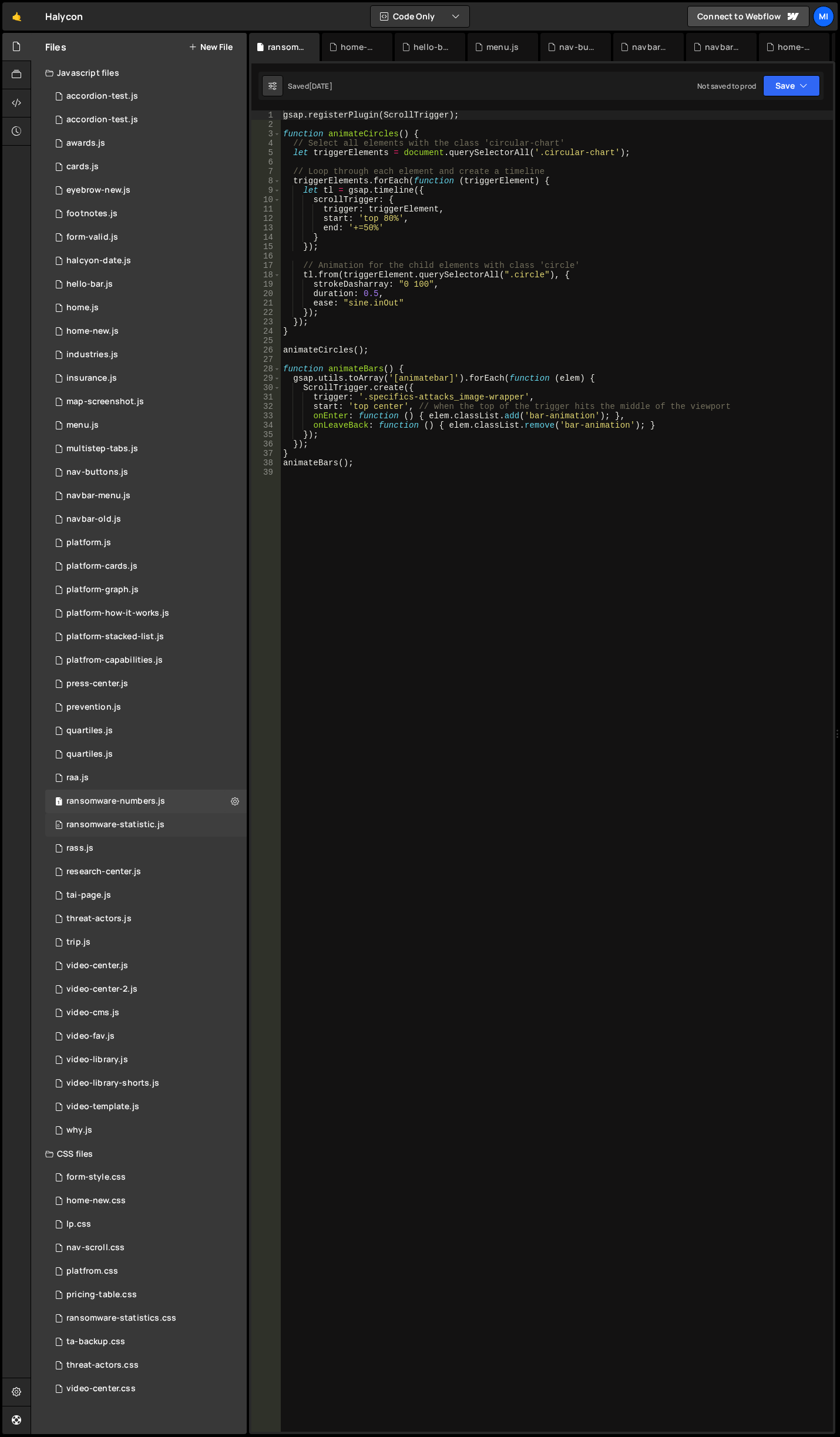
click at [150, 826] on div "ransomware-statistic.js" at bounding box center [115, 825] width 98 height 11
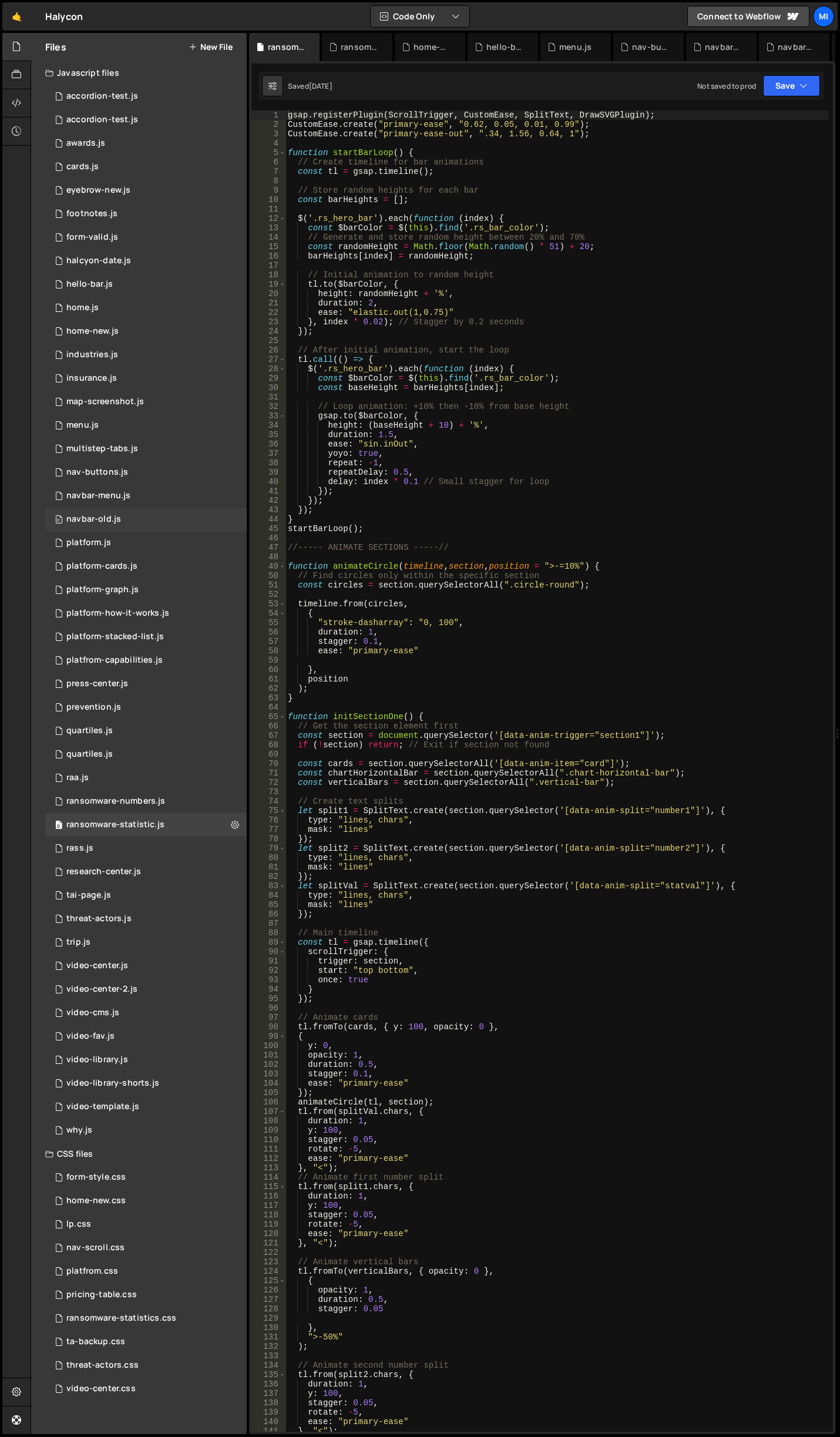
click at [127, 513] on div "0 navbar-old.js 0" at bounding box center [146, 520] width 201 height 23
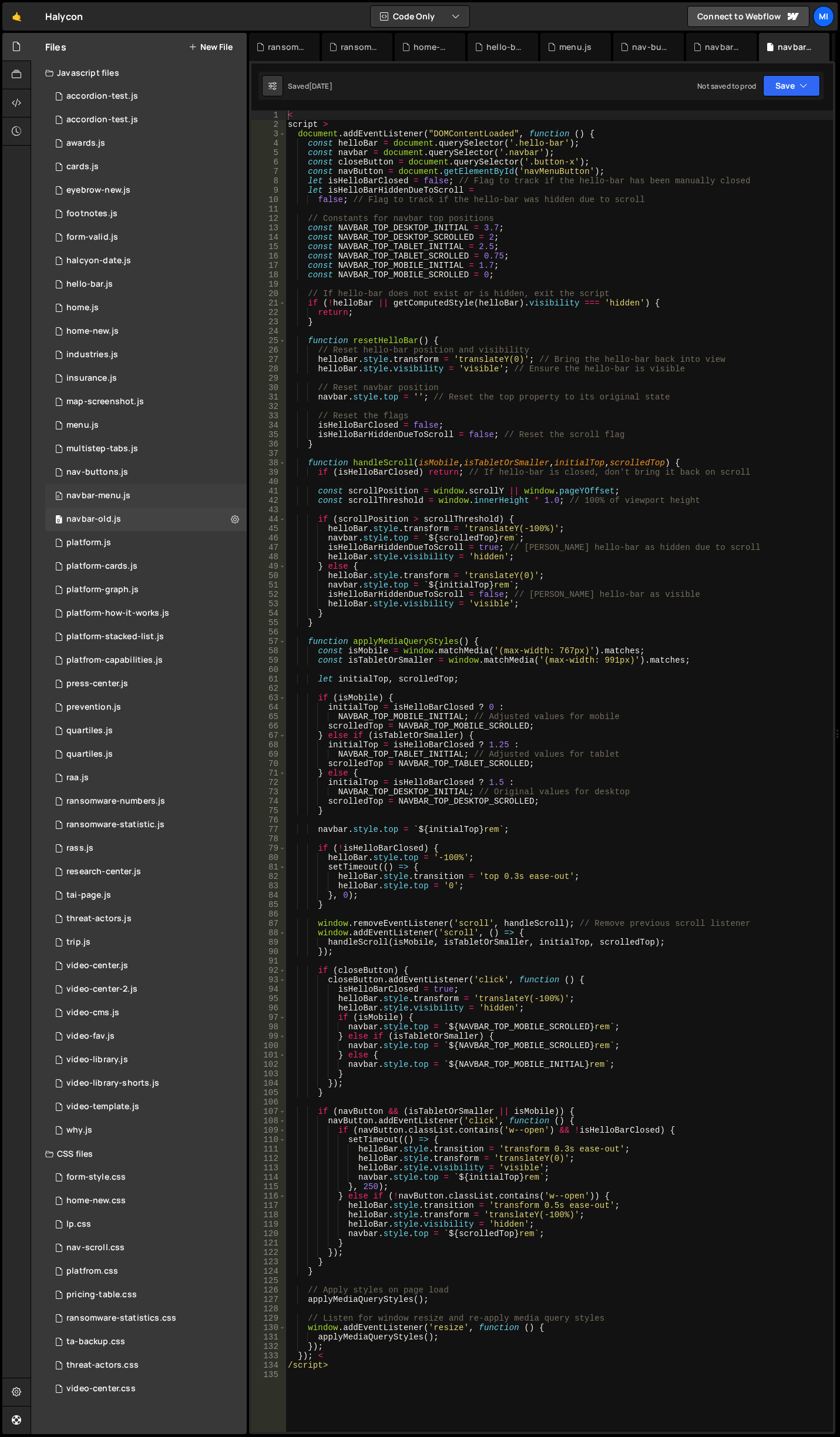
click at [132, 498] on div "0 navbar-menu.js 0" at bounding box center [146, 496] width 201 height 23
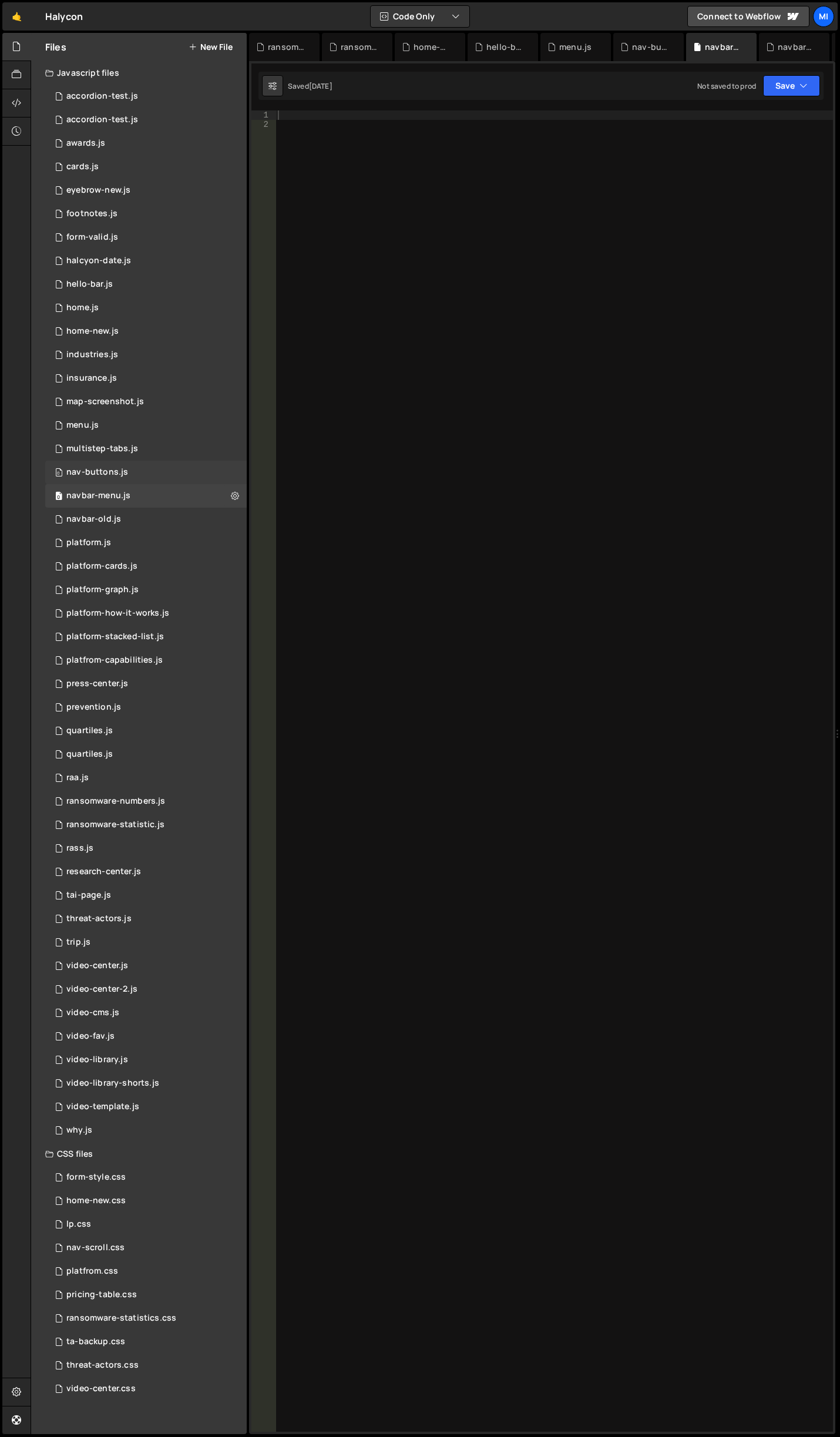
click at [139, 477] on div "0 nav-buttons.js 0" at bounding box center [146, 472] width 201 height 23
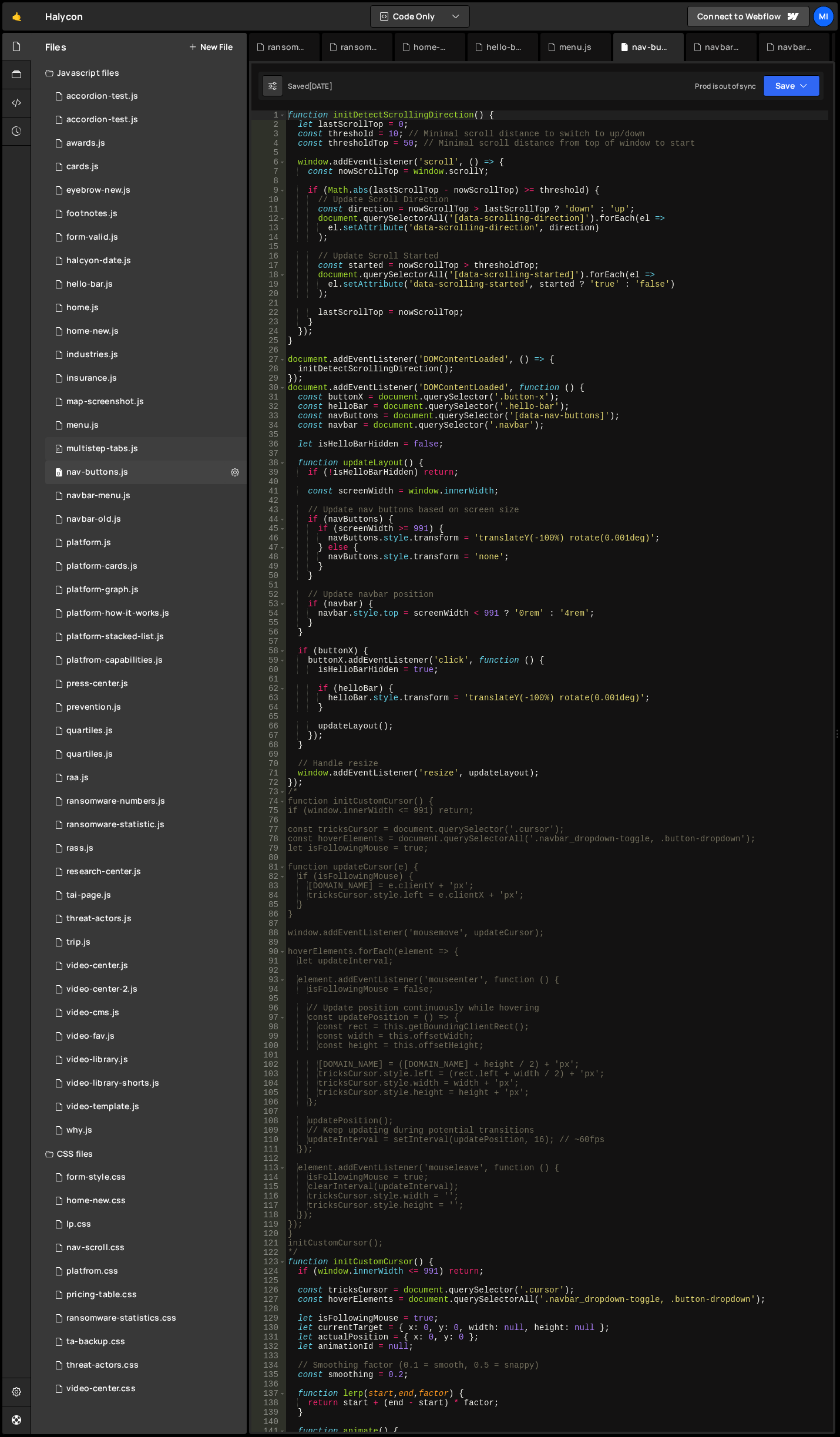
click at [147, 448] on div "0 multistep-tabs.js 0" at bounding box center [146, 448] width 201 height 23
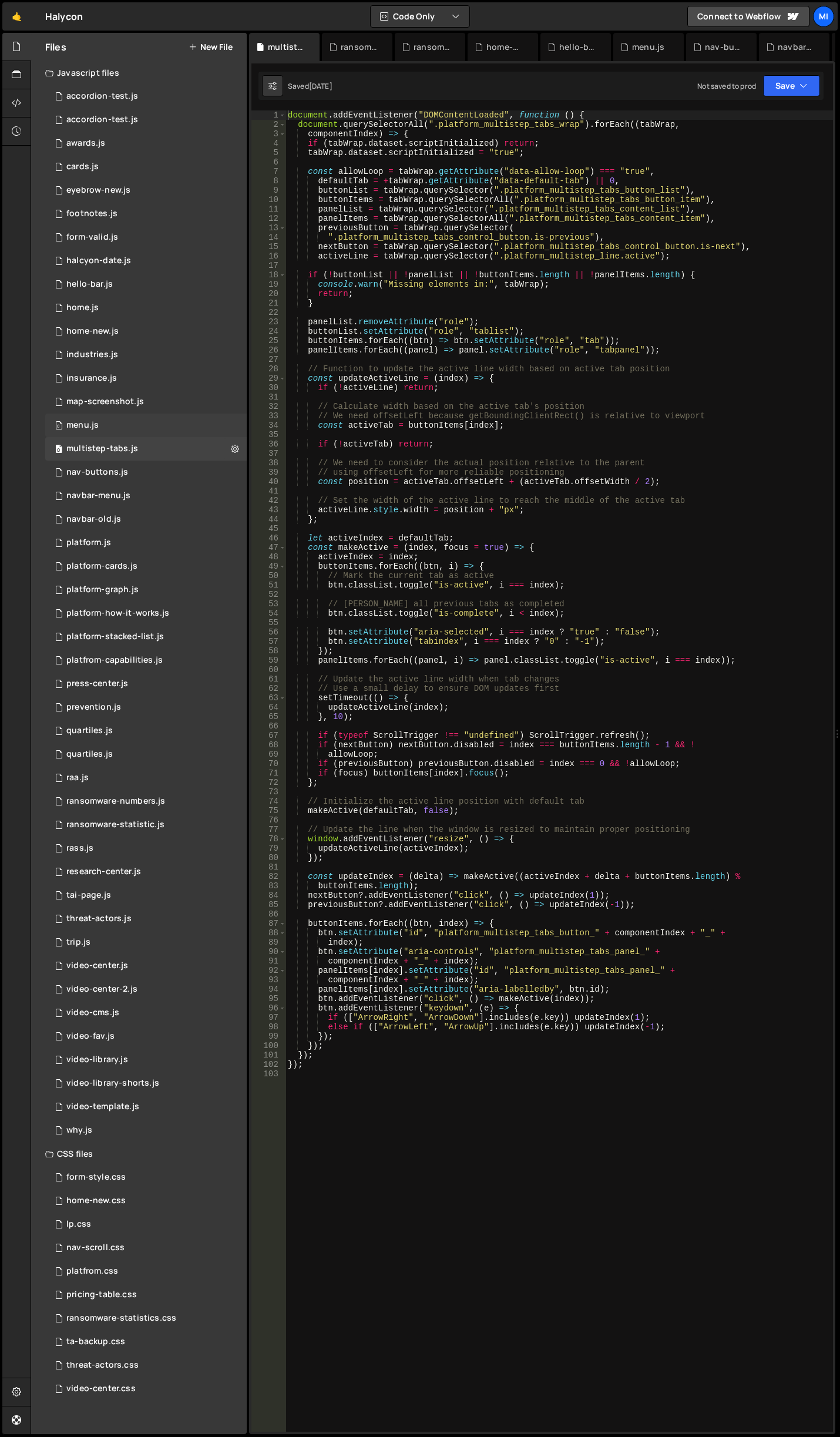
click at [150, 426] on div "0 menu.js 0" at bounding box center [146, 425] width 201 height 23
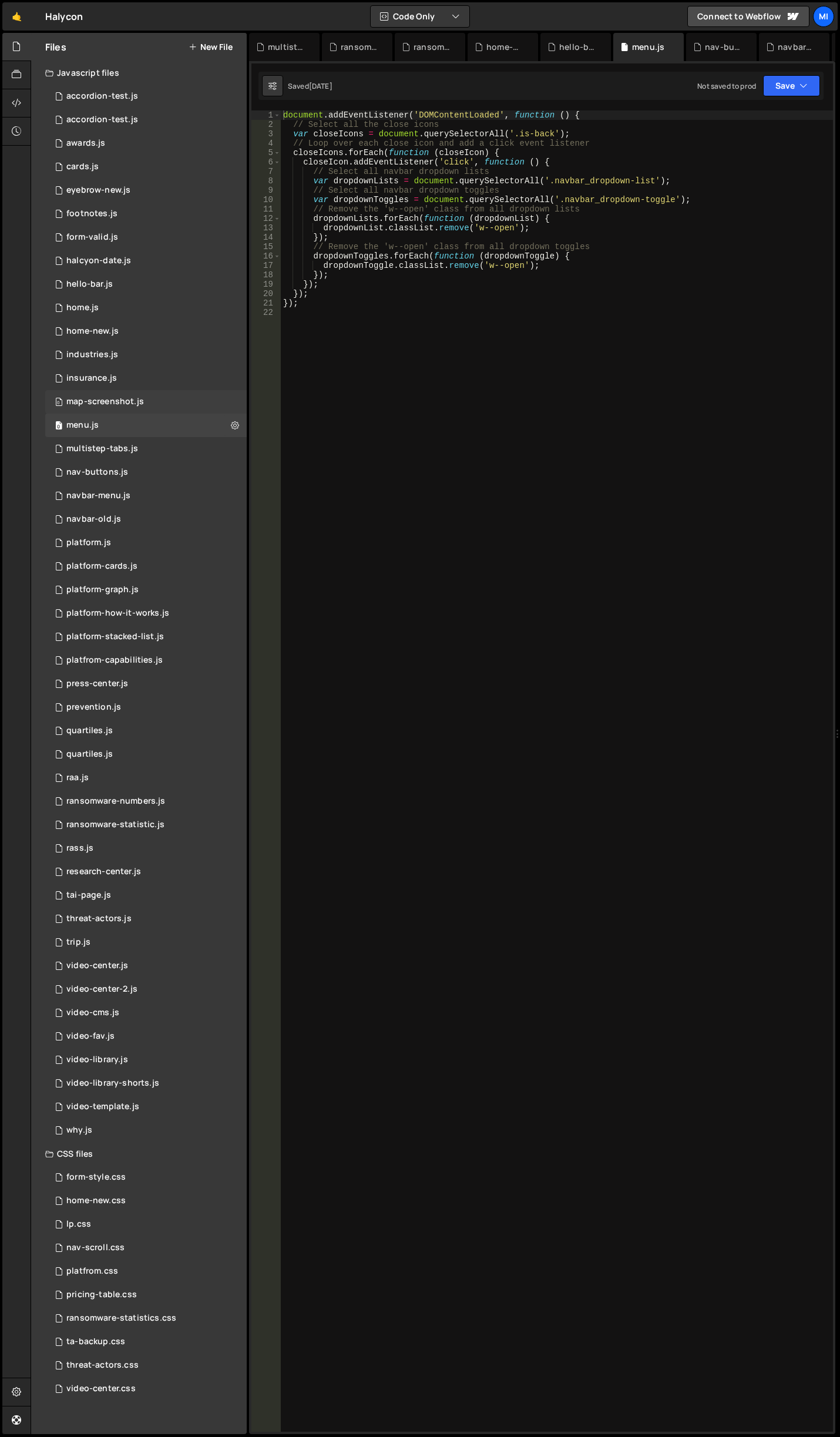
scroll to position [369, 0]
click at [142, 403] on div "0 map-screenshot.js 0" at bounding box center [146, 402] width 201 height 23
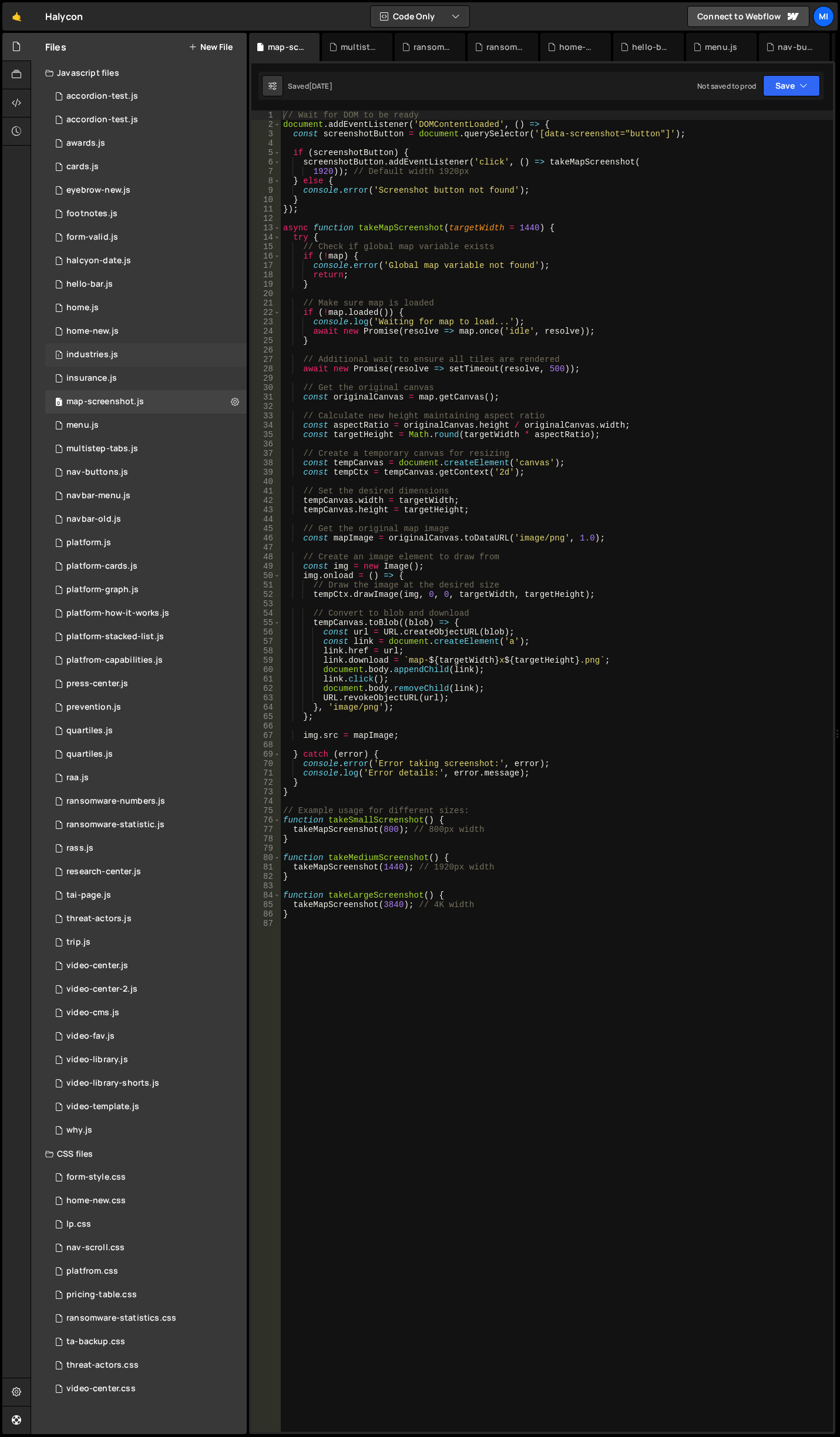
scroll to position [0, 0]
click at [132, 365] on div "1 industries.js 0" at bounding box center [146, 355] width 201 height 23
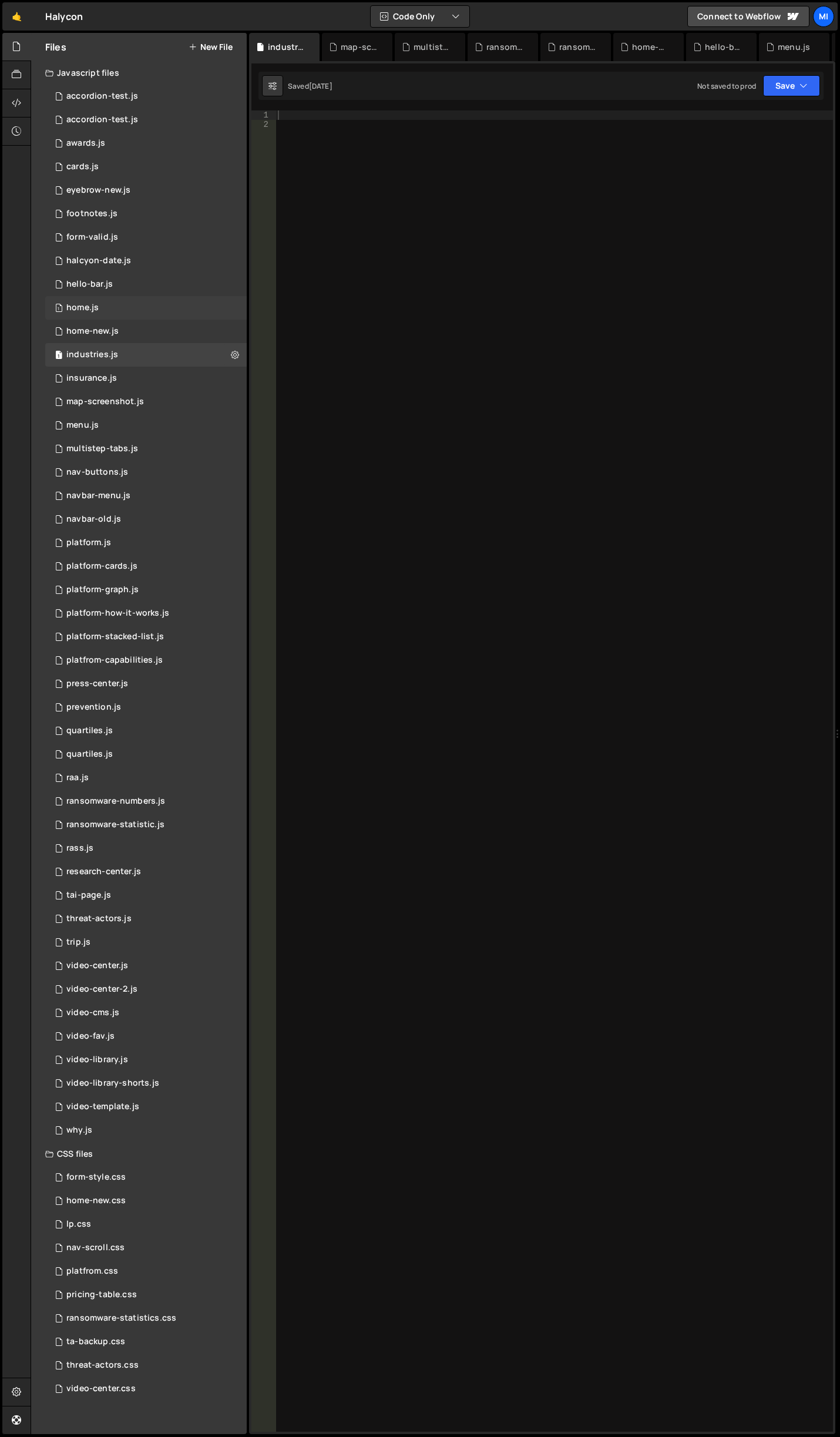
click at [120, 318] on div "1 home.js 0" at bounding box center [146, 307] width 201 height 23
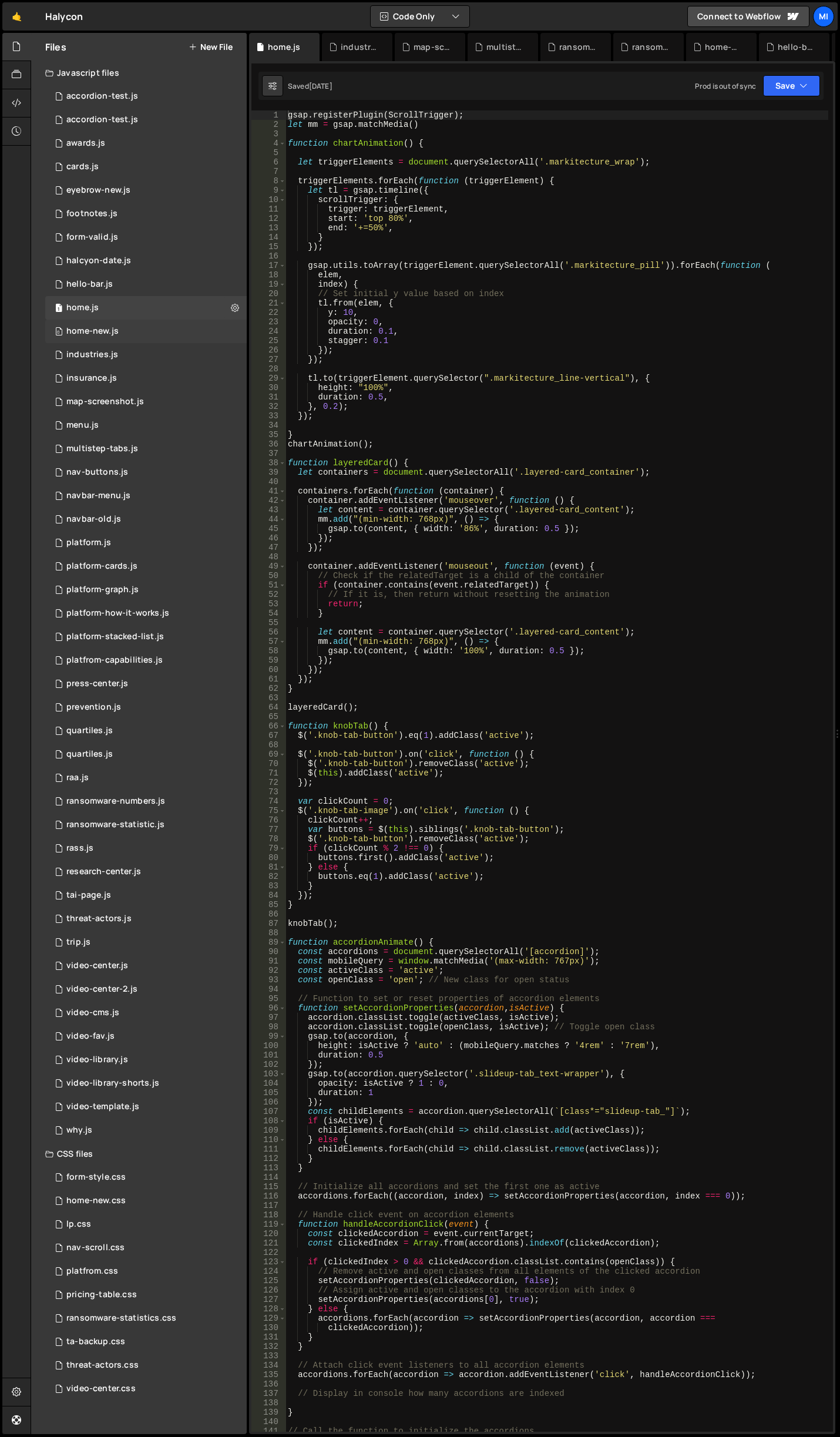
click at [118, 324] on div "0 home-new.js 0" at bounding box center [146, 331] width 201 height 23
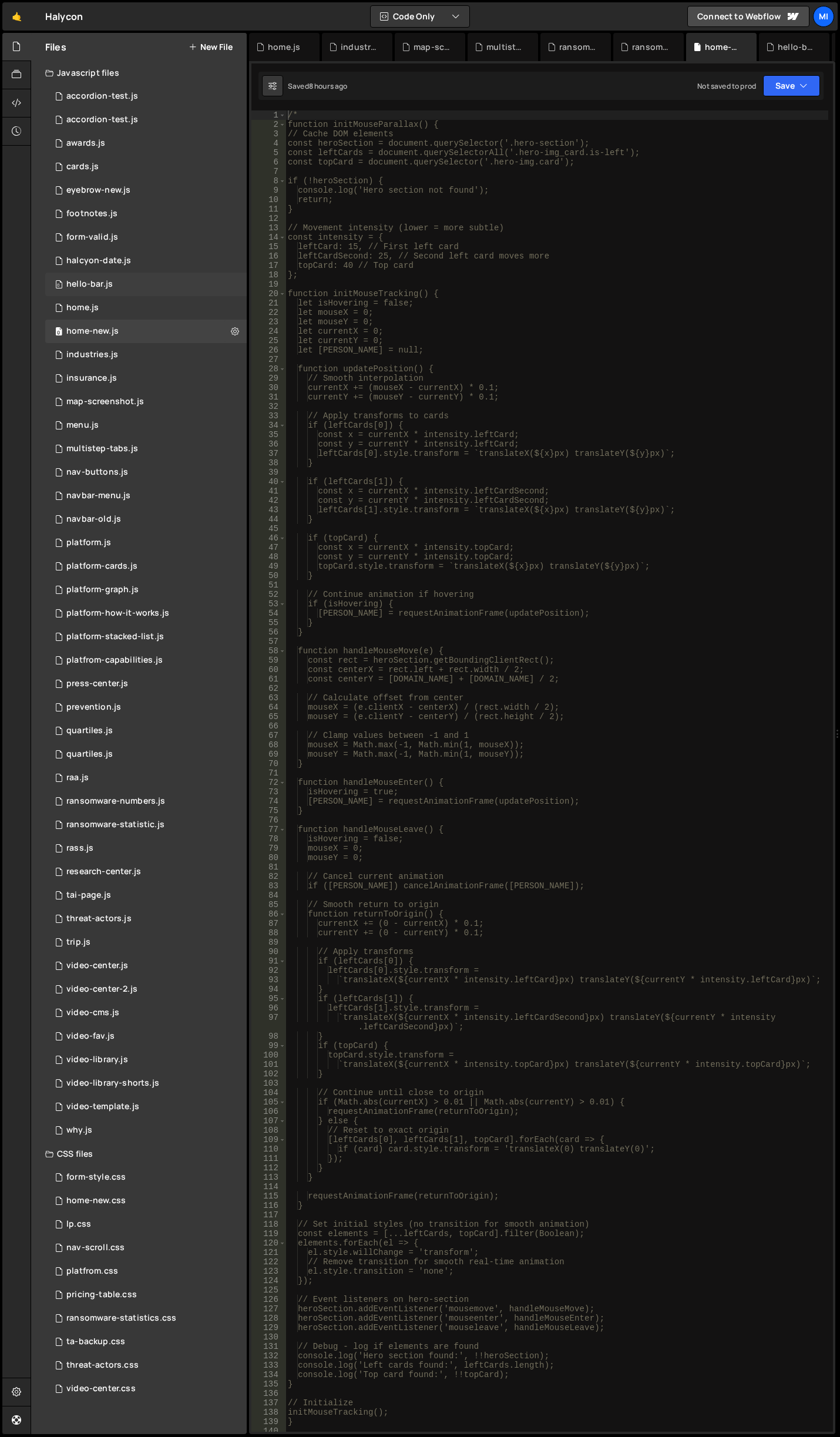
click at [121, 283] on div "0 hello-bar.js 0" at bounding box center [146, 284] width 201 height 23
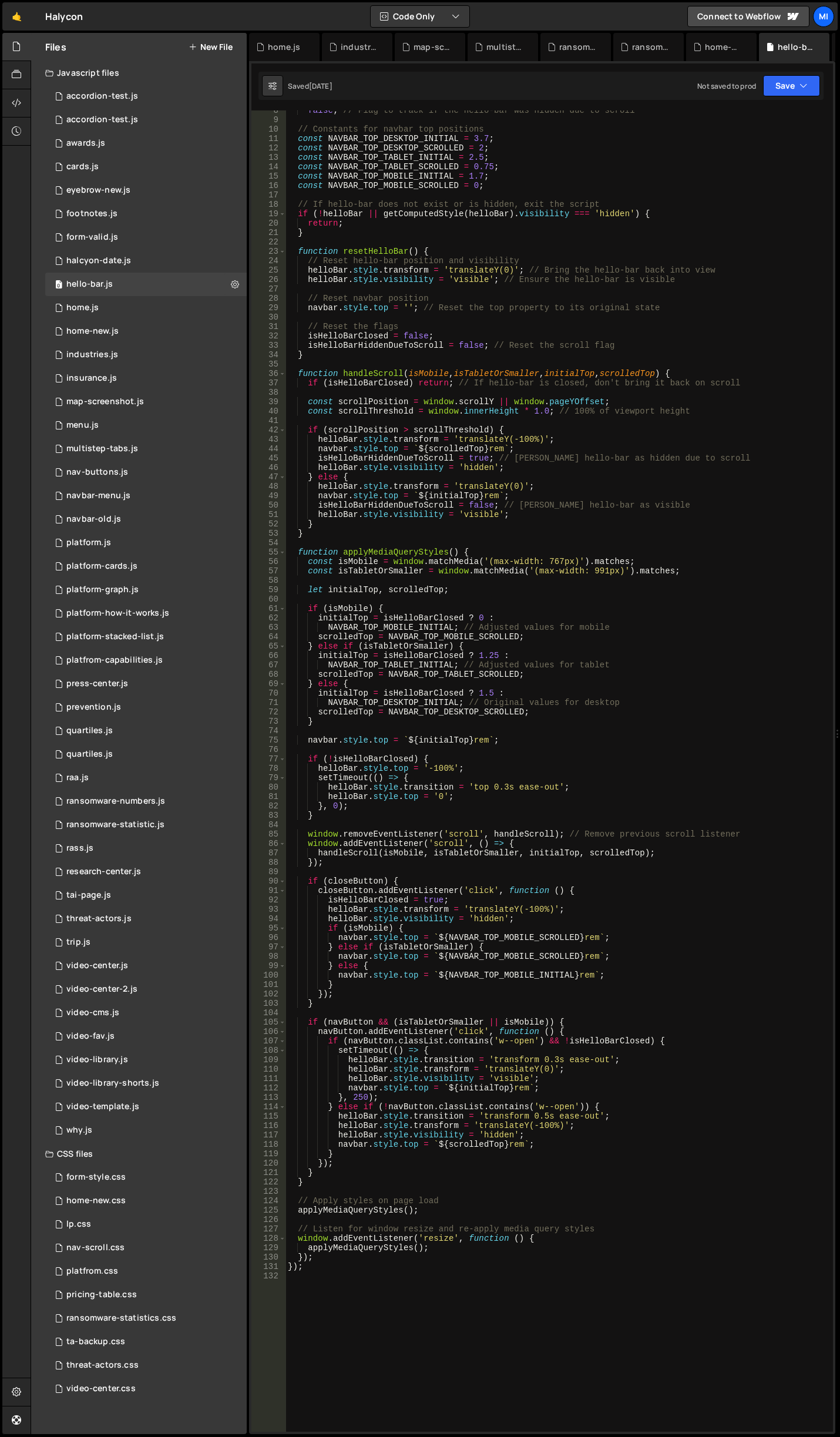
scroll to position [106, 0]
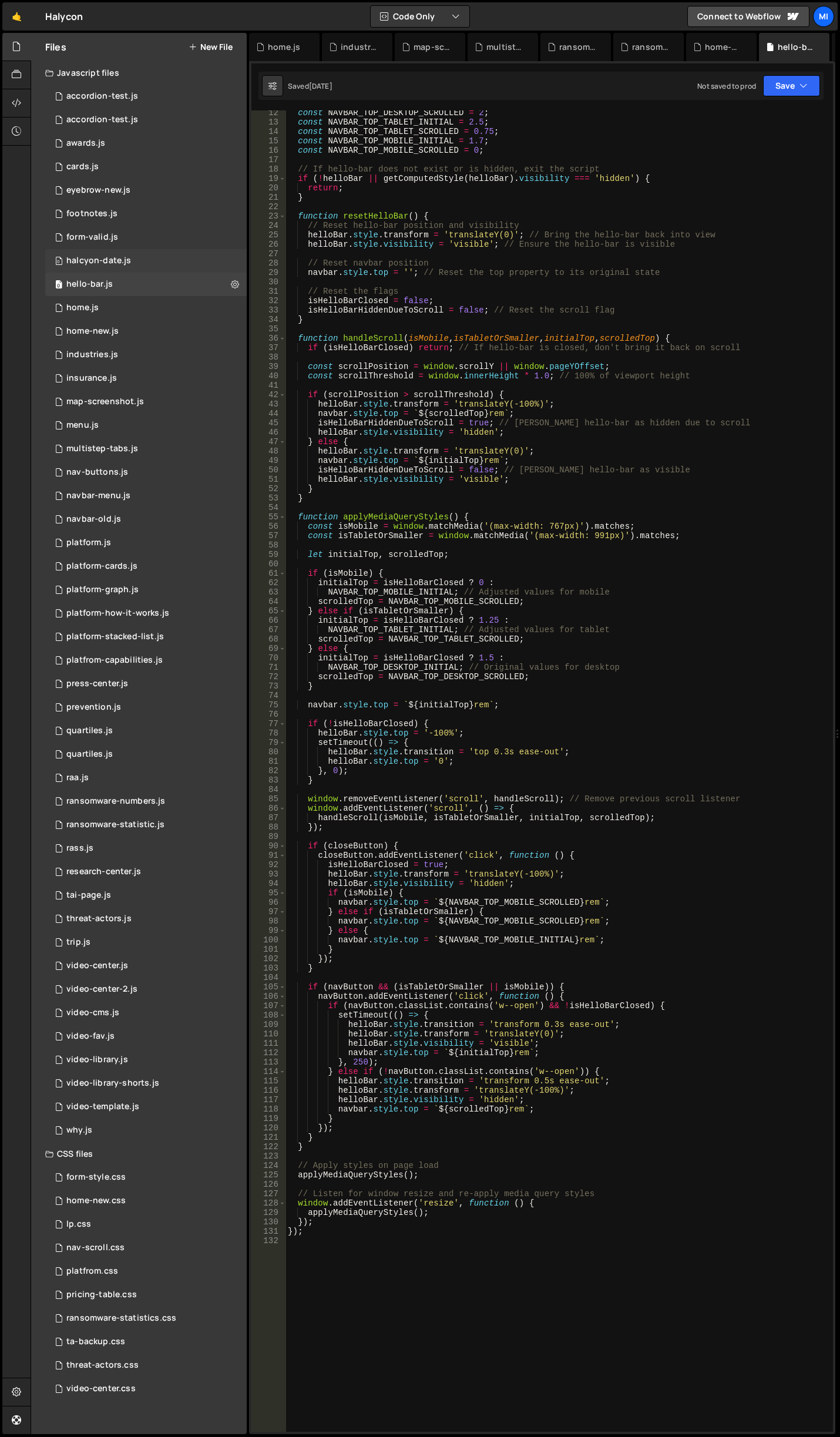
click at [147, 269] on div "0 halcyon-date.js 0" at bounding box center [146, 261] width 201 height 23
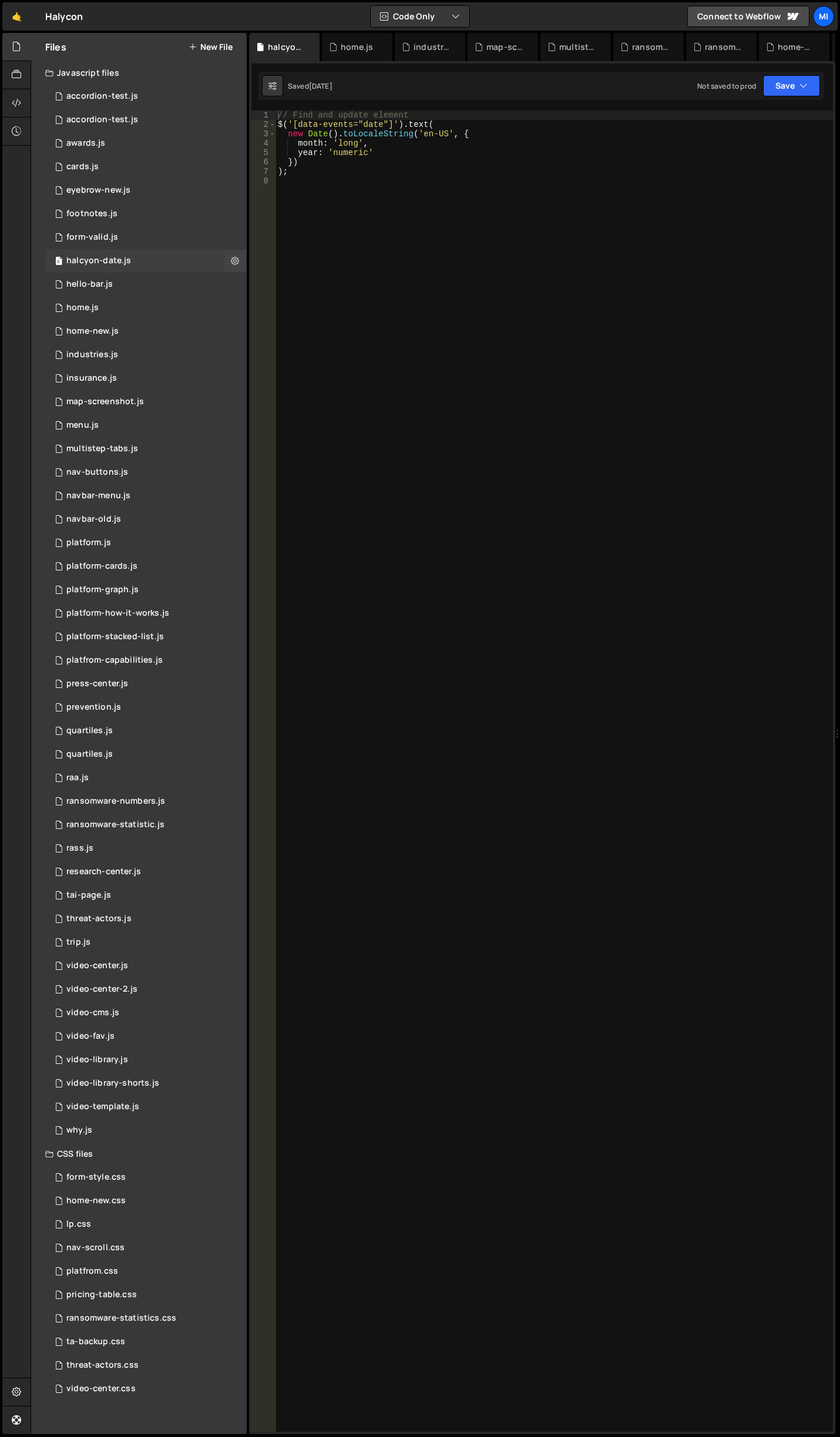
scroll to position [0, 0]
click at [145, 237] on div "0 form-valid.js 0" at bounding box center [146, 237] width 201 height 23
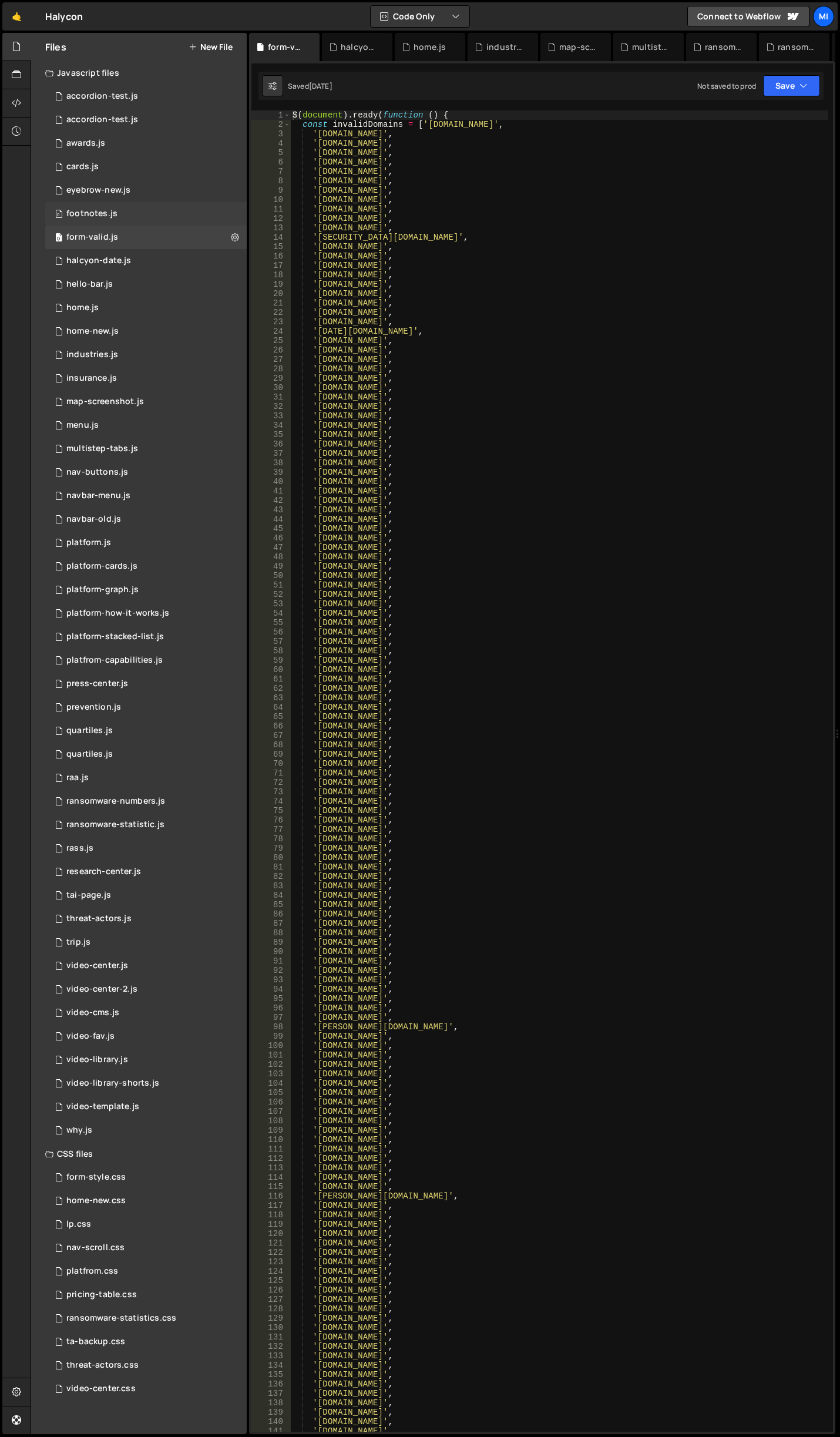
click at [145, 215] on div "0 footnotes.js 0" at bounding box center [146, 214] width 201 height 23
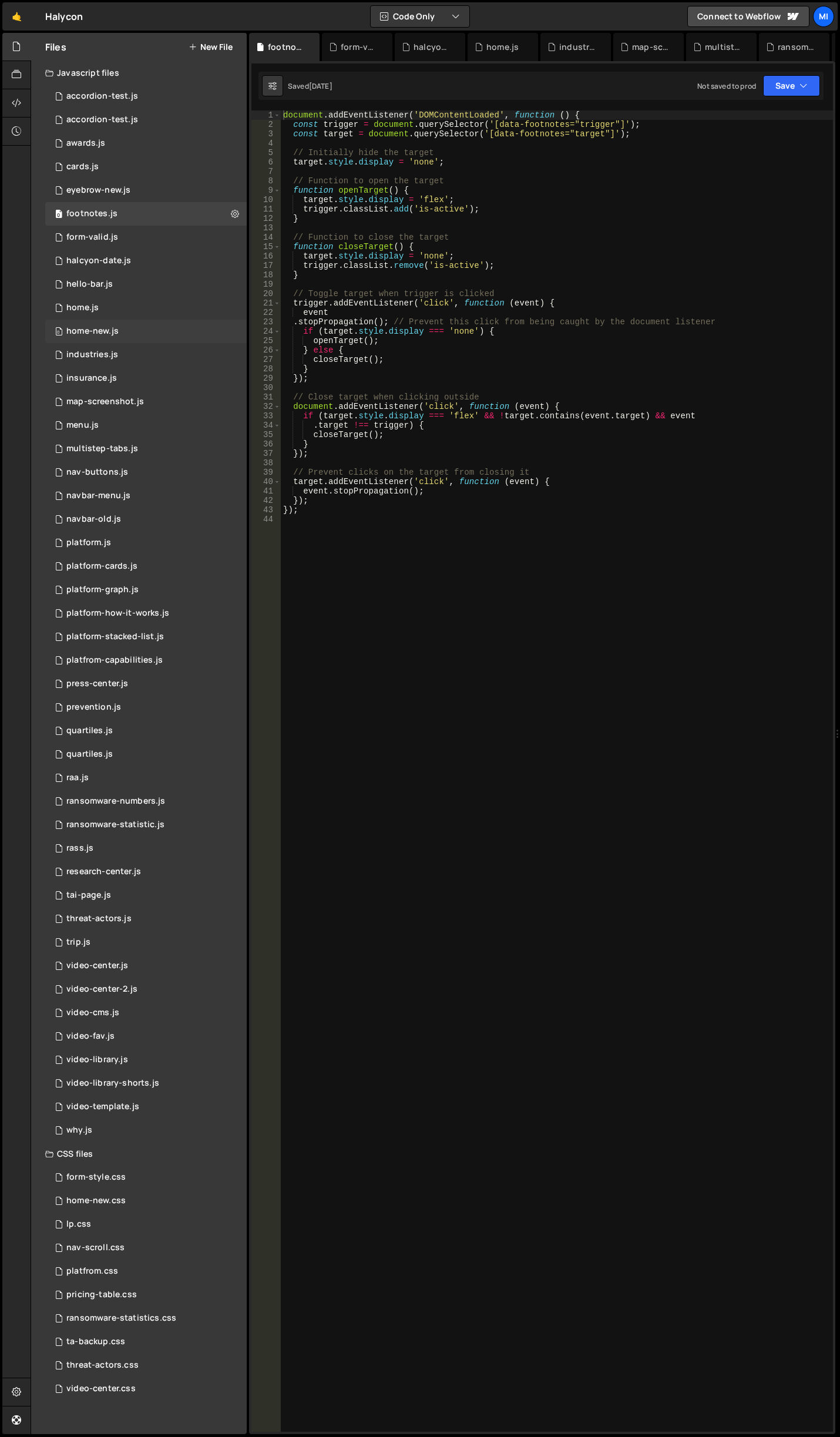
click at [145, 324] on div "0 home-new.js 0" at bounding box center [146, 331] width 201 height 23
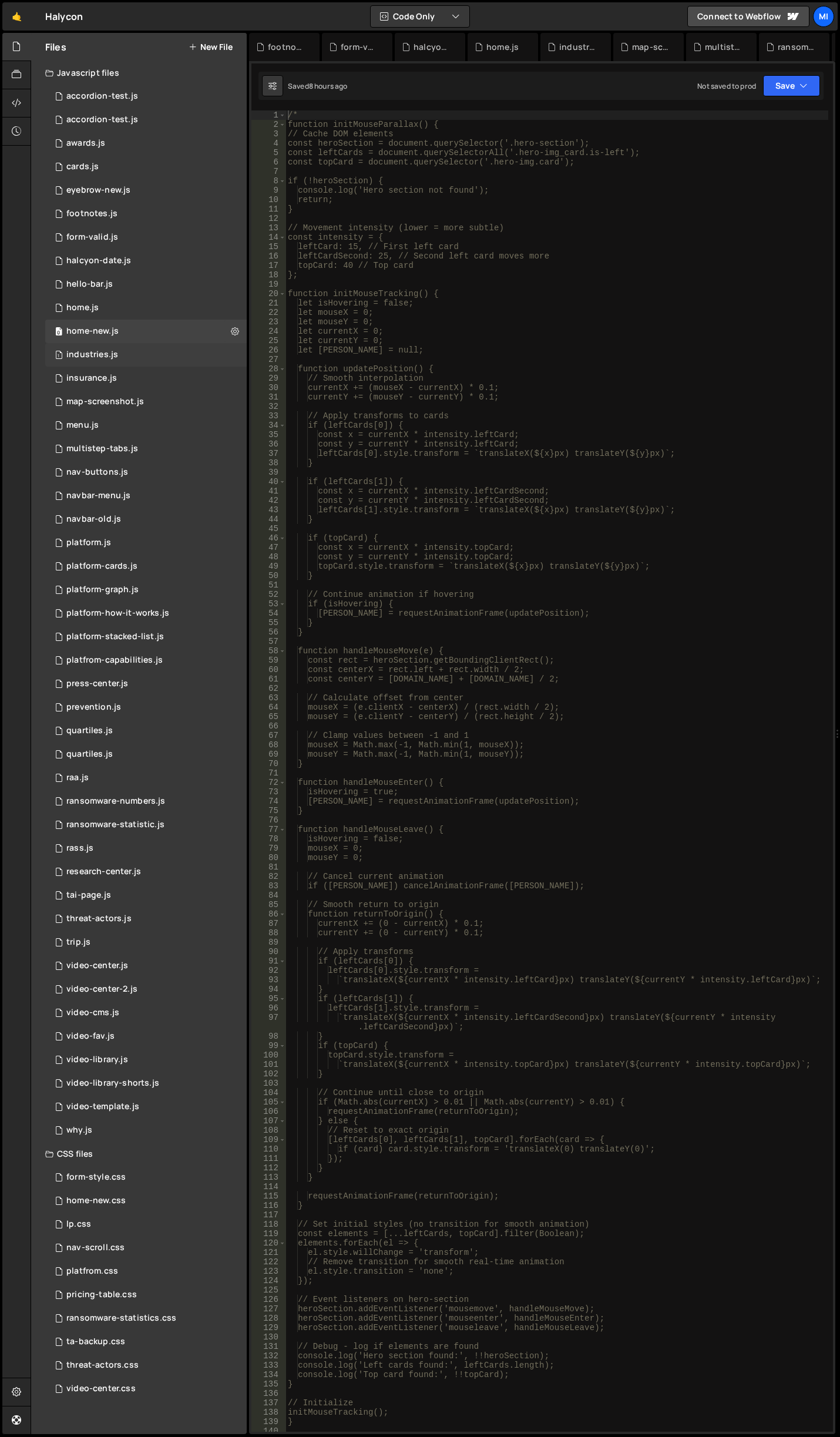
click at [147, 350] on div "1 industries.js 0" at bounding box center [146, 355] width 201 height 23
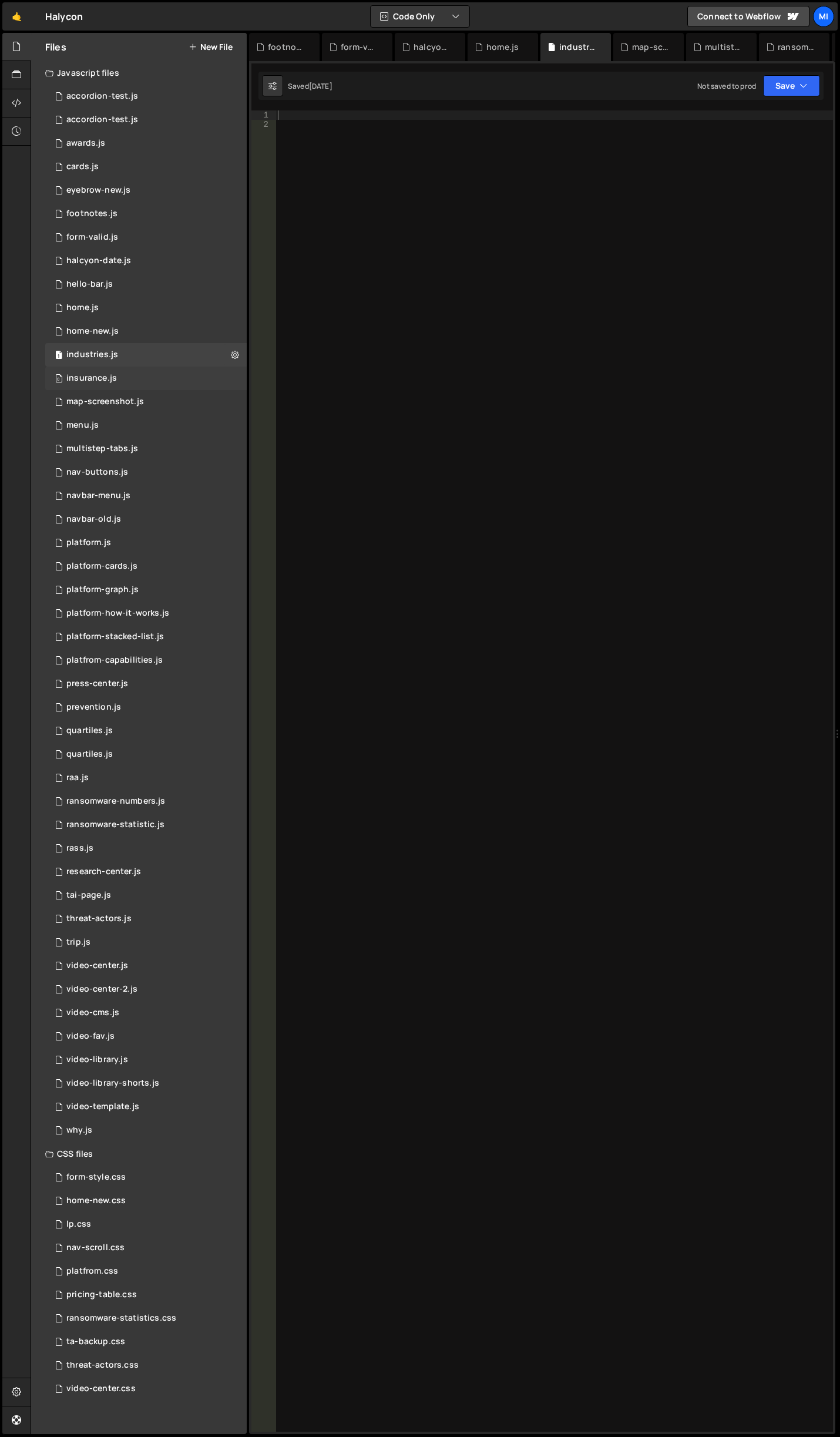
click at [147, 370] on div "0 insurance.js 0" at bounding box center [146, 378] width 201 height 23
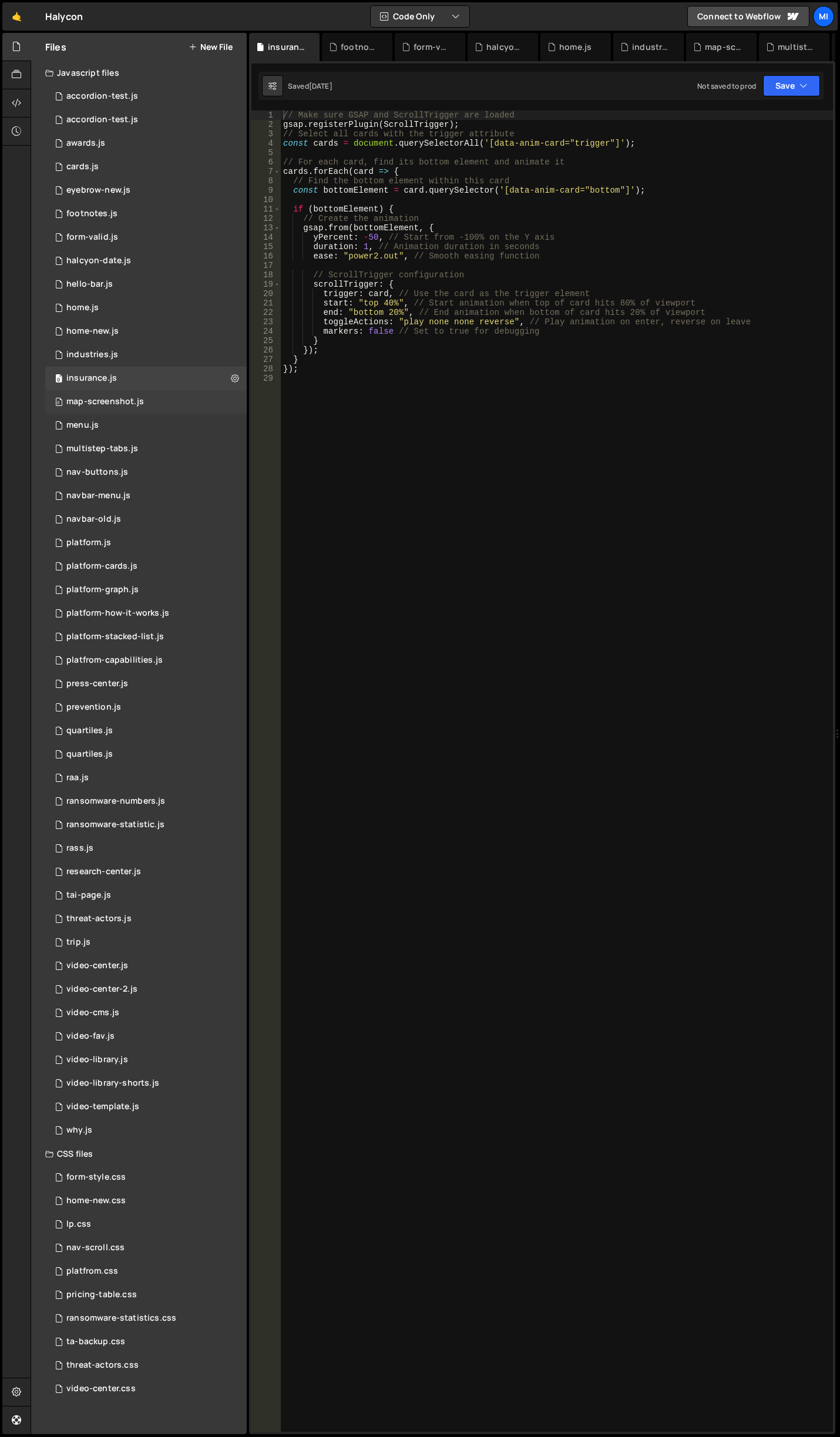
click at [147, 401] on div "0 map-screenshot.js 0" at bounding box center [146, 402] width 201 height 23
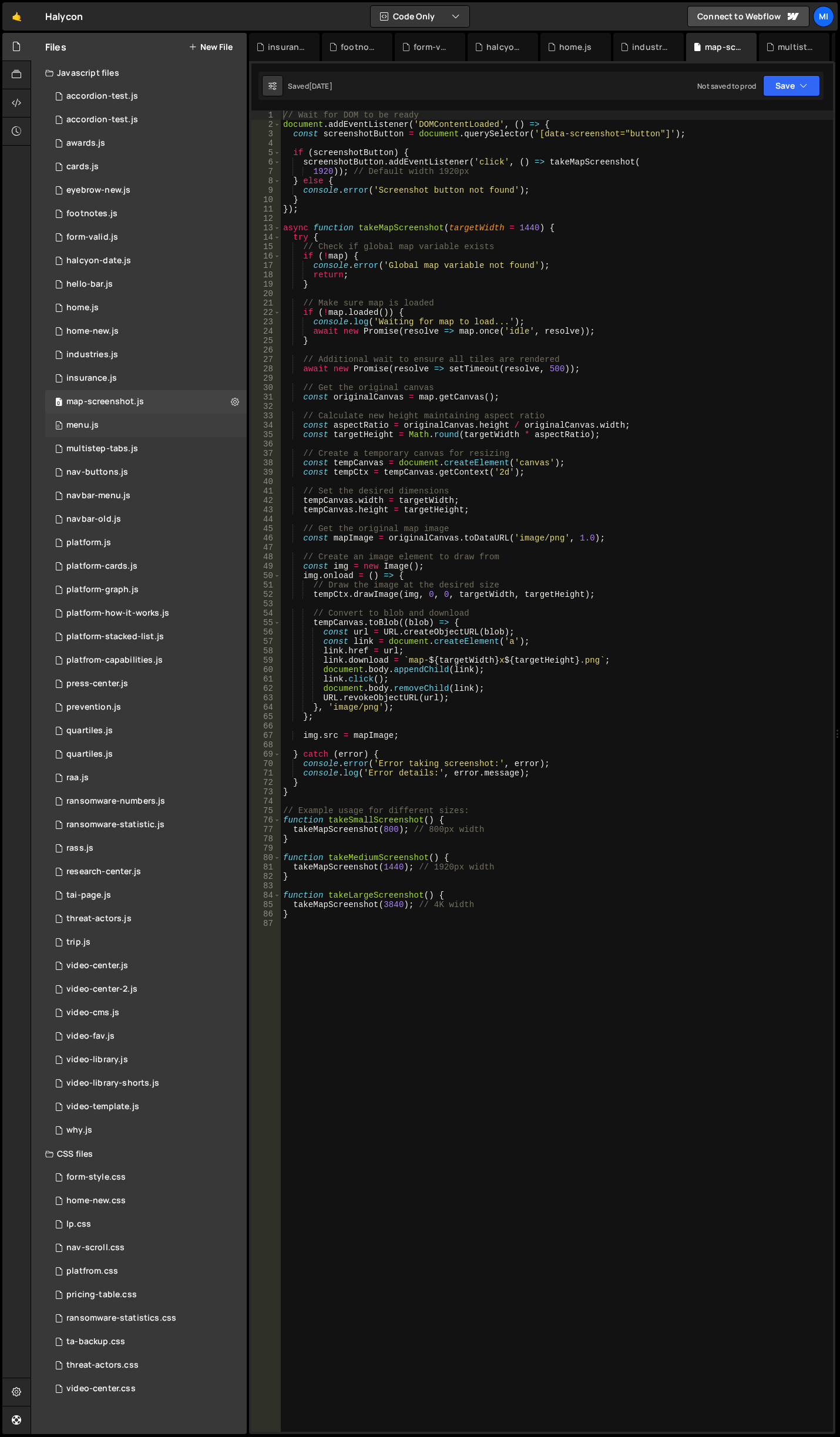
click at [147, 425] on div "0 menu.js 0" at bounding box center [146, 425] width 201 height 23
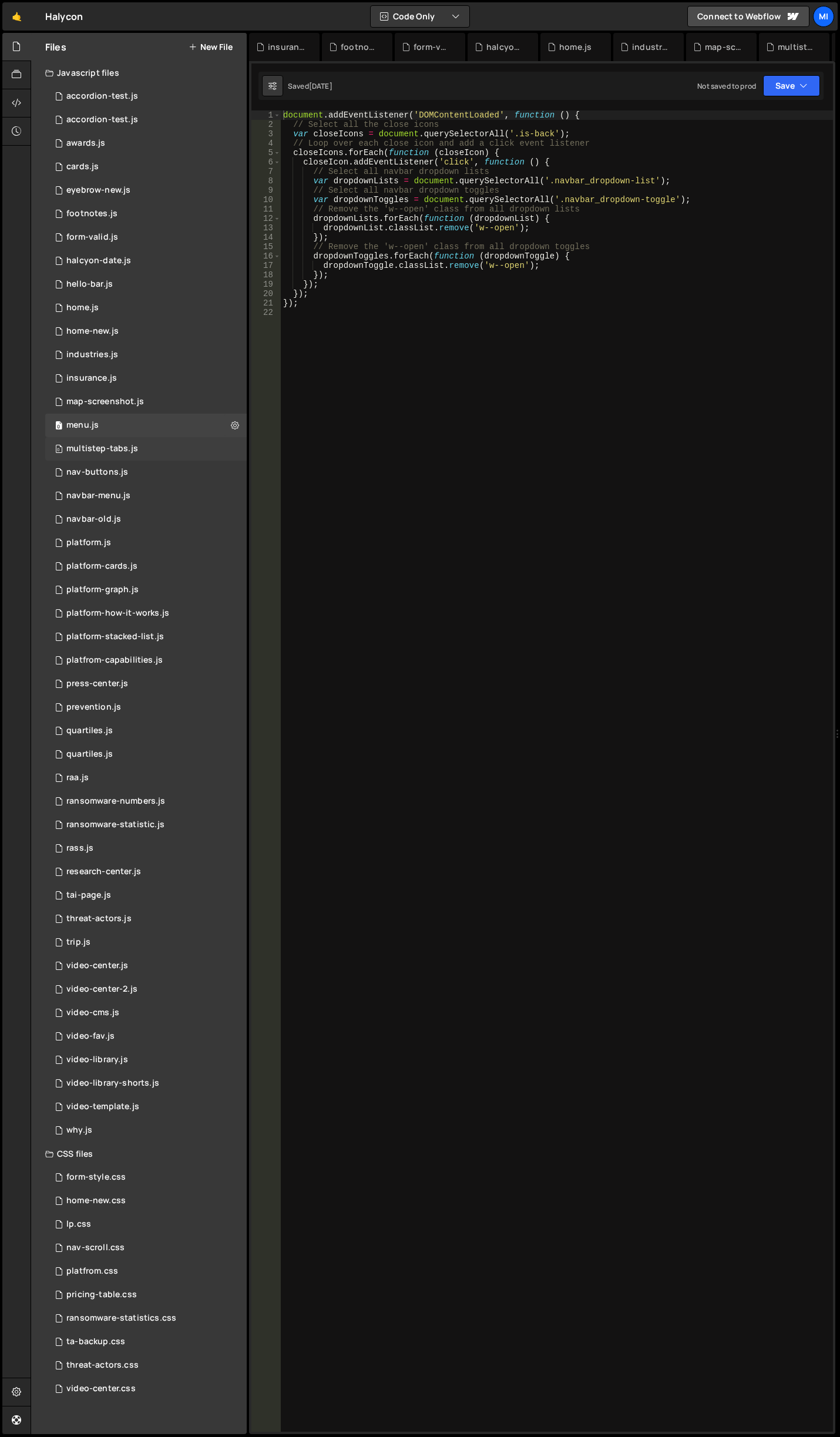
scroll to position [369, 0]
click at [150, 450] on div "0 multistep-tabs.js 0" at bounding box center [146, 448] width 201 height 23
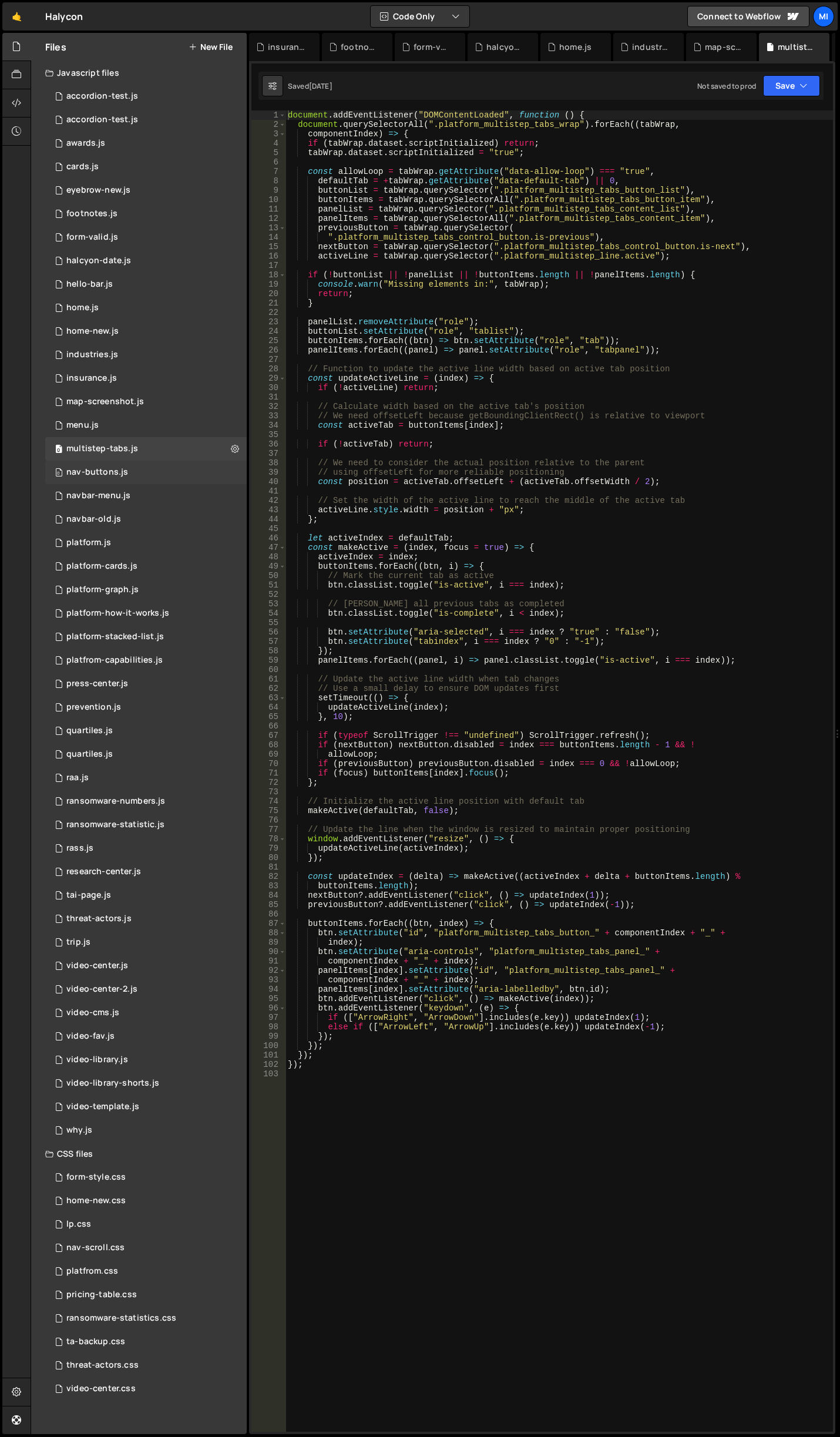
click at [148, 468] on div "0 nav-buttons.js 0" at bounding box center [146, 472] width 201 height 23
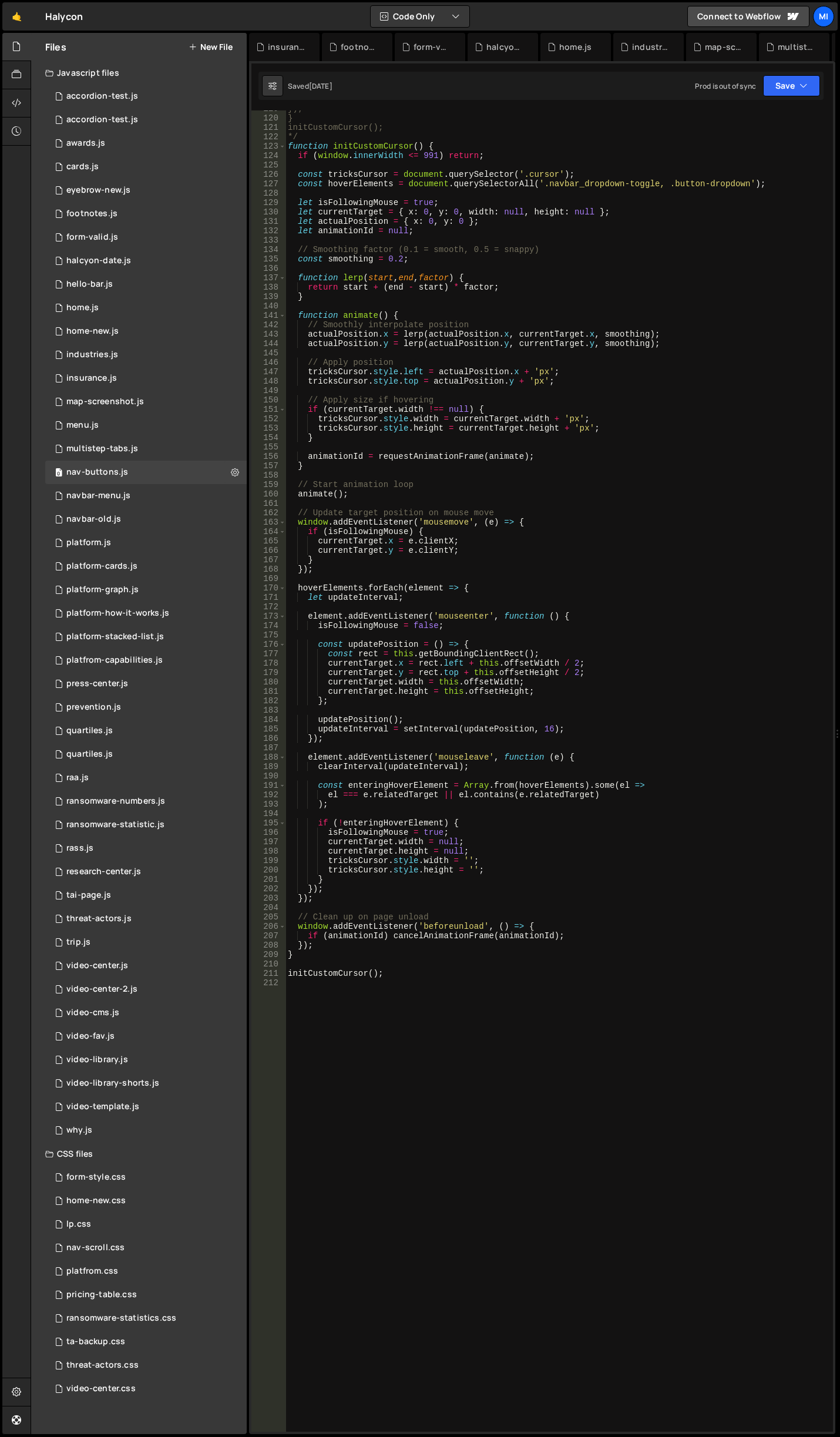
scroll to position [1116, 0]
click at [138, 496] on div "0 navbar-menu.js 0" at bounding box center [146, 496] width 201 height 23
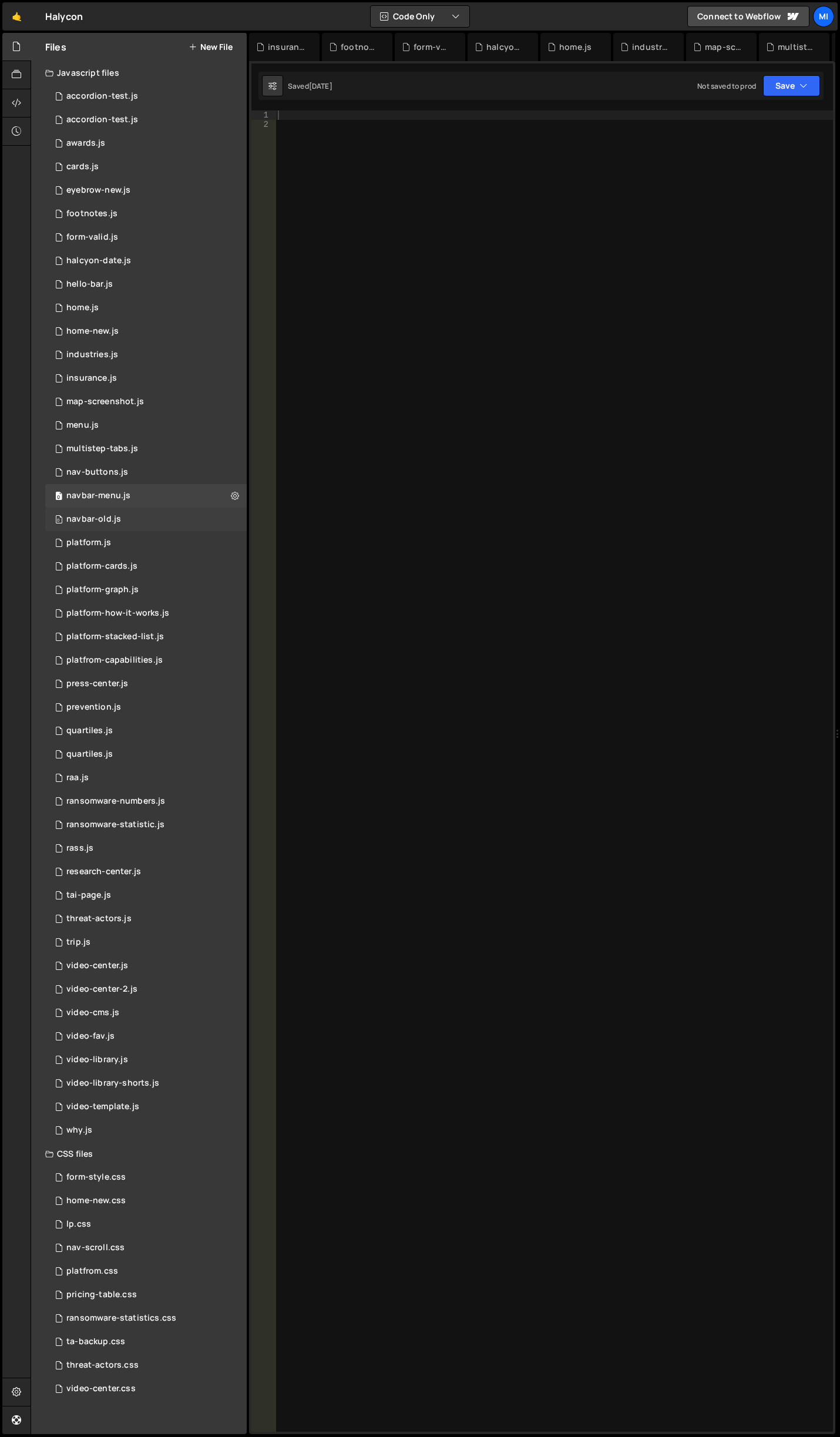
click at [142, 510] on div "0 navbar-old.js 0" at bounding box center [146, 520] width 201 height 23
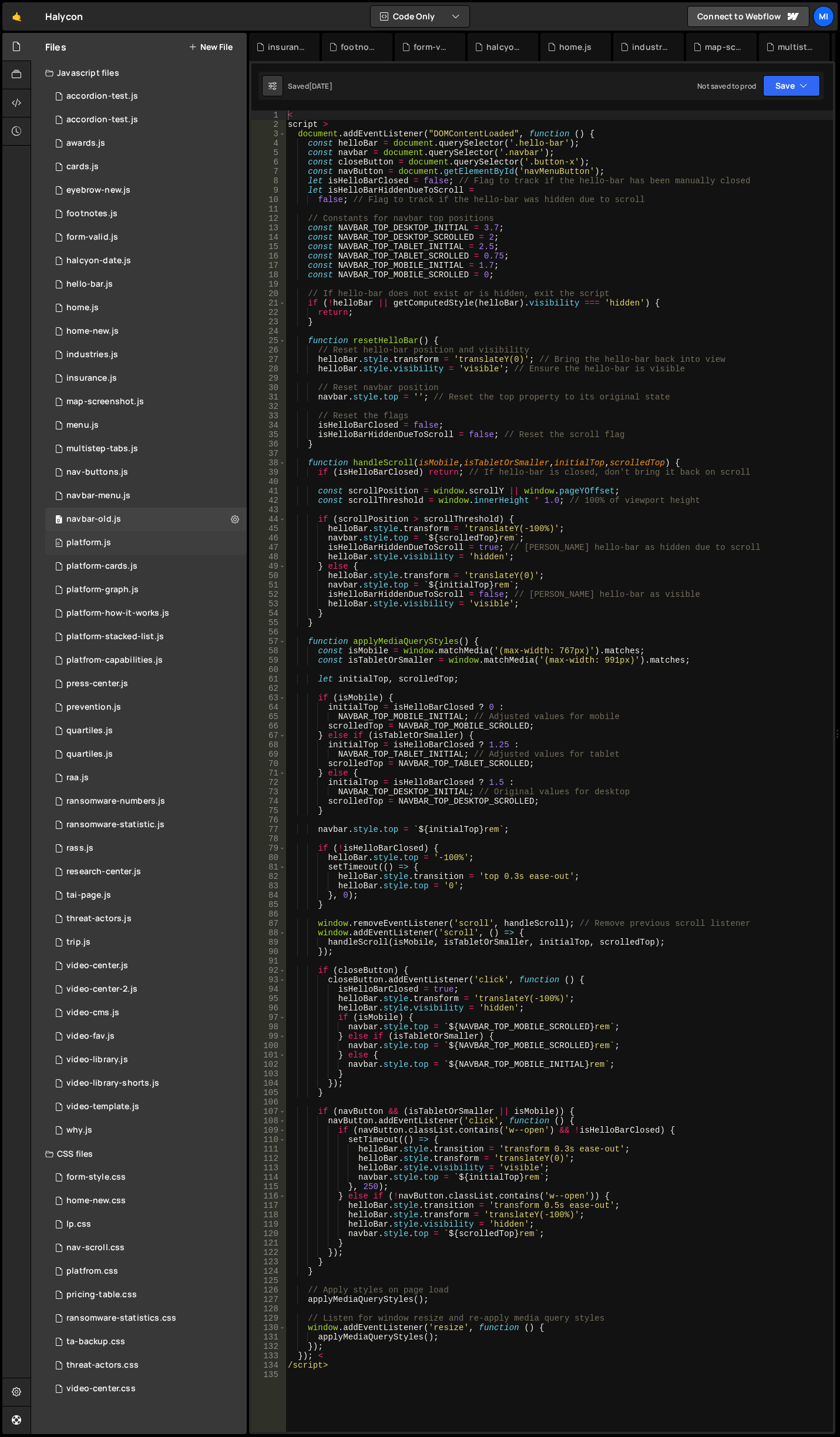
click at [142, 544] on div "0 platform.js 0" at bounding box center [146, 543] width 201 height 23
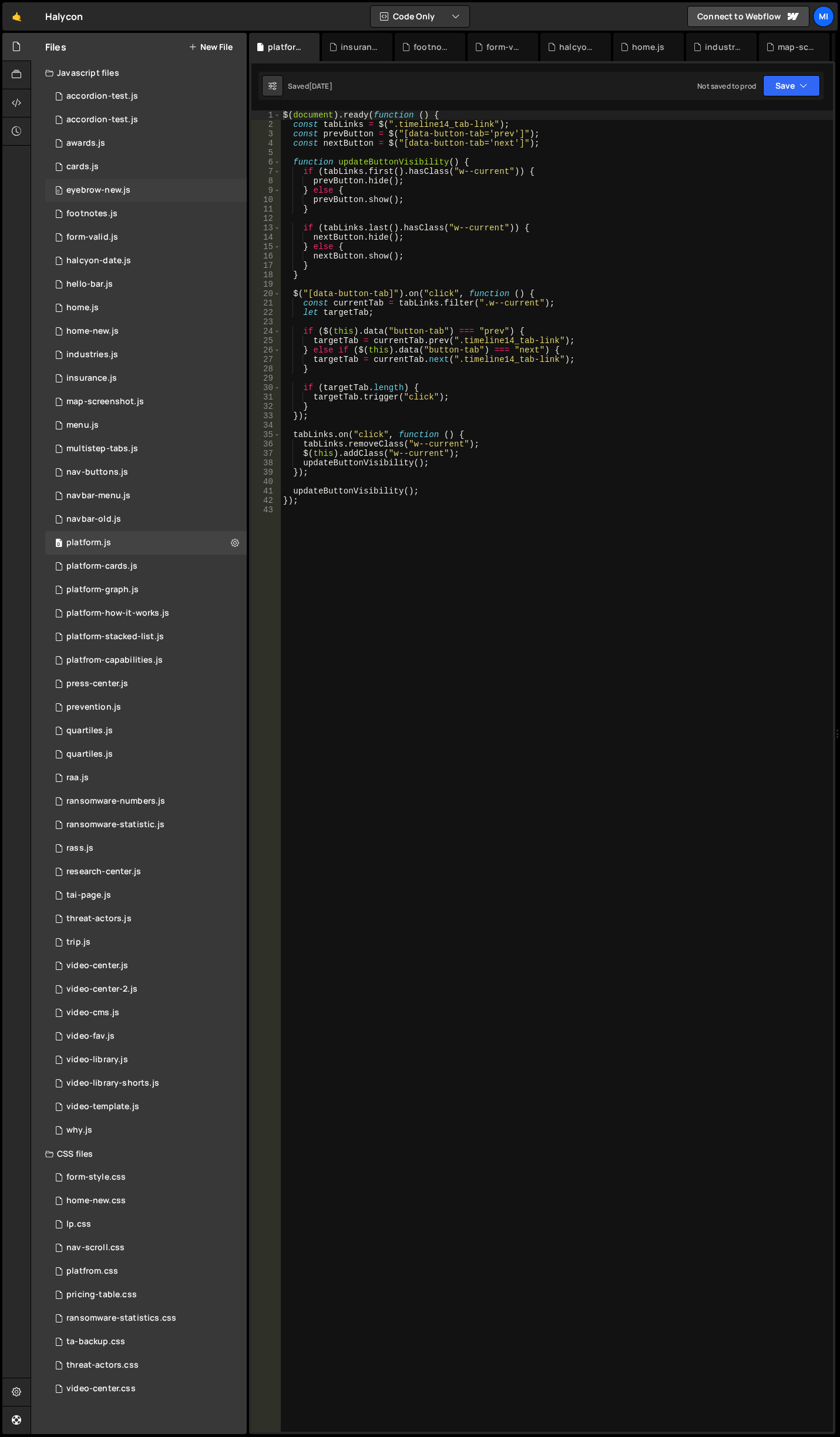
click at [114, 186] on div "eyebrow-new.js" at bounding box center [98, 190] width 64 height 11
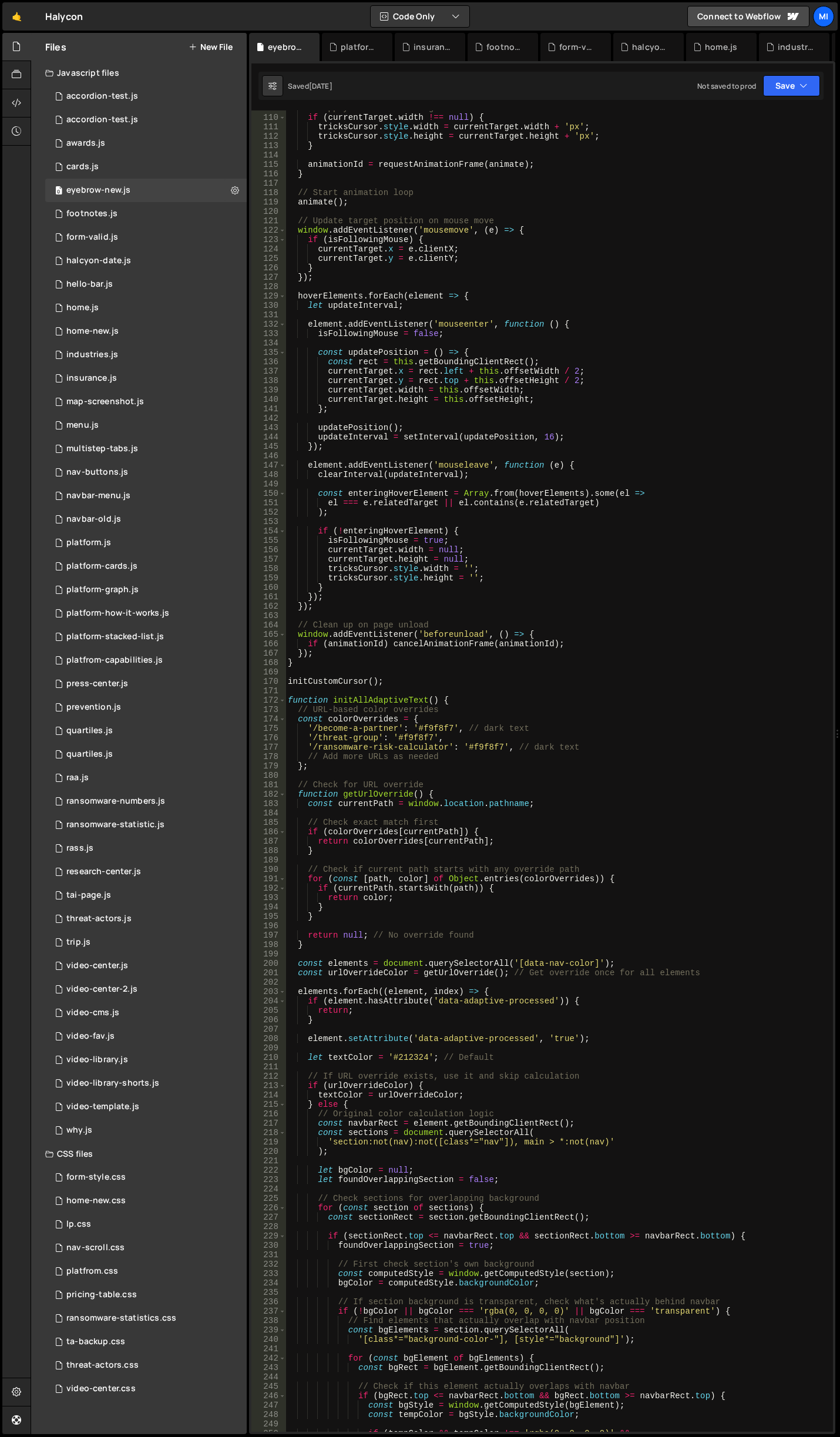
scroll to position [1023, 0]
click at [476, 768] on div "// Apply size if hovering if ( currentTarget . width !== null ) { tricksCursor …" at bounding box center [557, 773] width 543 height 1340
click at [598, 745] on div "// Apply size if hovering if ( currentTarget . width !== null ) { tricksCursor …" at bounding box center [557, 773] width 543 height 1340
type textarea "'/ransomware-risk-calculator': '#f9f8f7', // dark text"
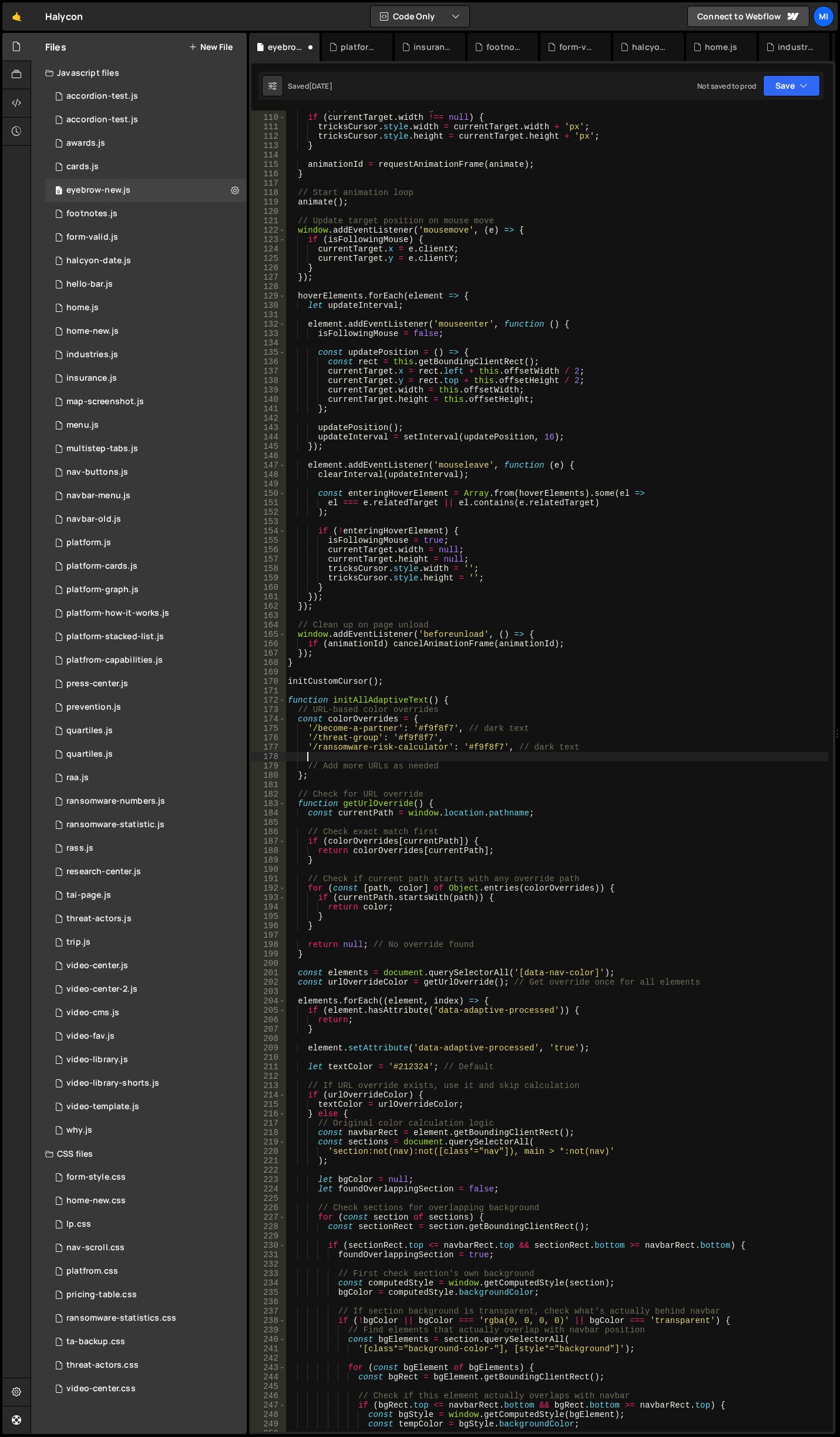
scroll to position [0, 1]
paste textarea "/threat-actor-index'"
drag, startPoint x: 461, startPoint y: 747, endPoint x: 503, endPoint y: 744, distance: 42.1
click at [503, 744] on div "// Apply size if hovering if ( currentTarget . width !== null ) { tricksCursor …" at bounding box center [557, 773] width 543 height 1340
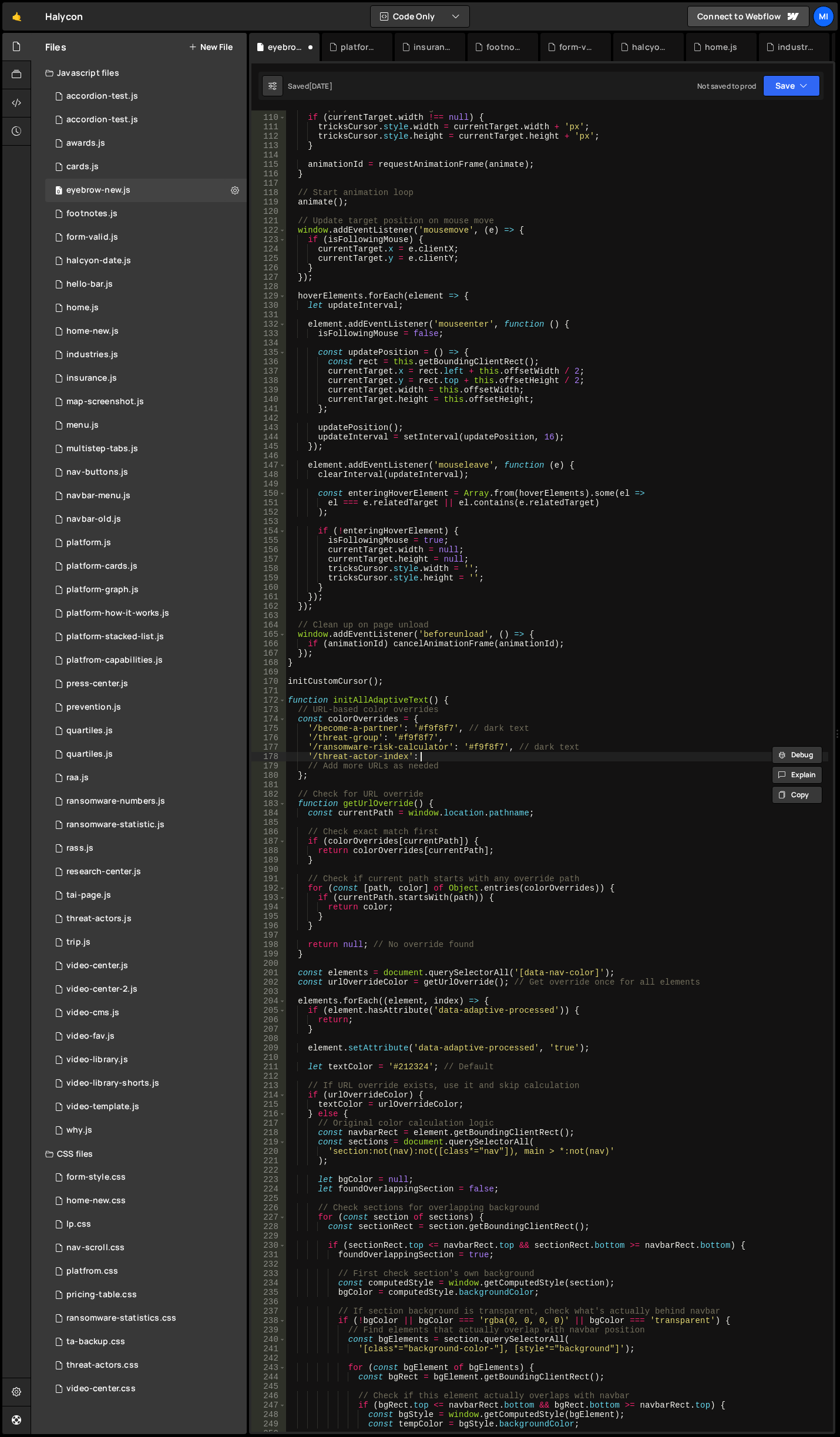
click at [432, 758] on div "// Apply size if hovering if ( currentTarget . width !== null ) { tricksCursor …" at bounding box center [557, 773] width 543 height 1340
paste textarea "'#f9f8f7'"
click at [528, 433] on div "// Apply size if hovering if ( currentTarget . width !== null ) { tricksCursor …" at bounding box center [557, 773] width 543 height 1340
type textarea "updateInterval = setInterval(updatePosition, 16);"
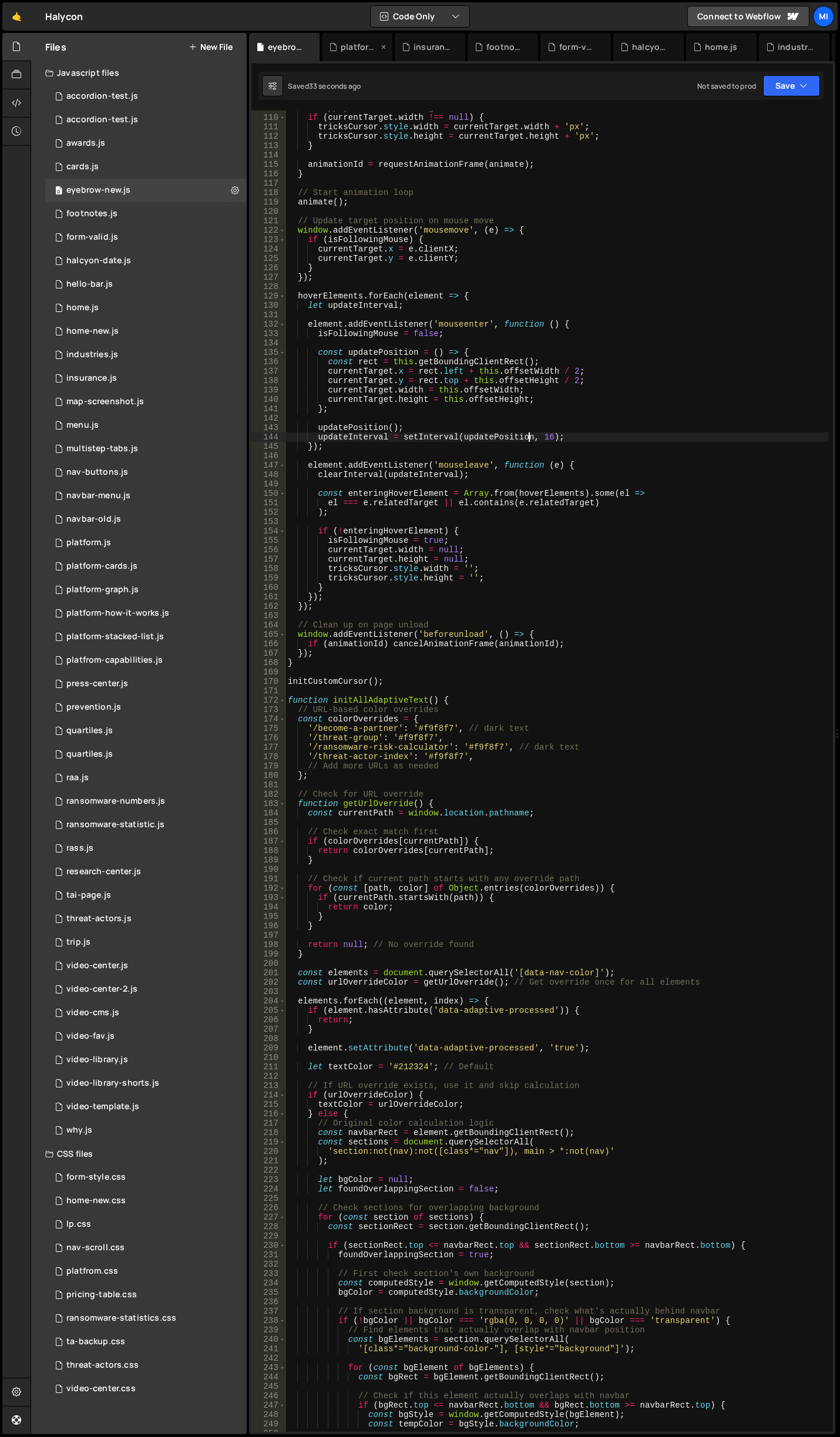
click at [358, 47] on div "platform.js" at bounding box center [359, 47] width 37 height 12
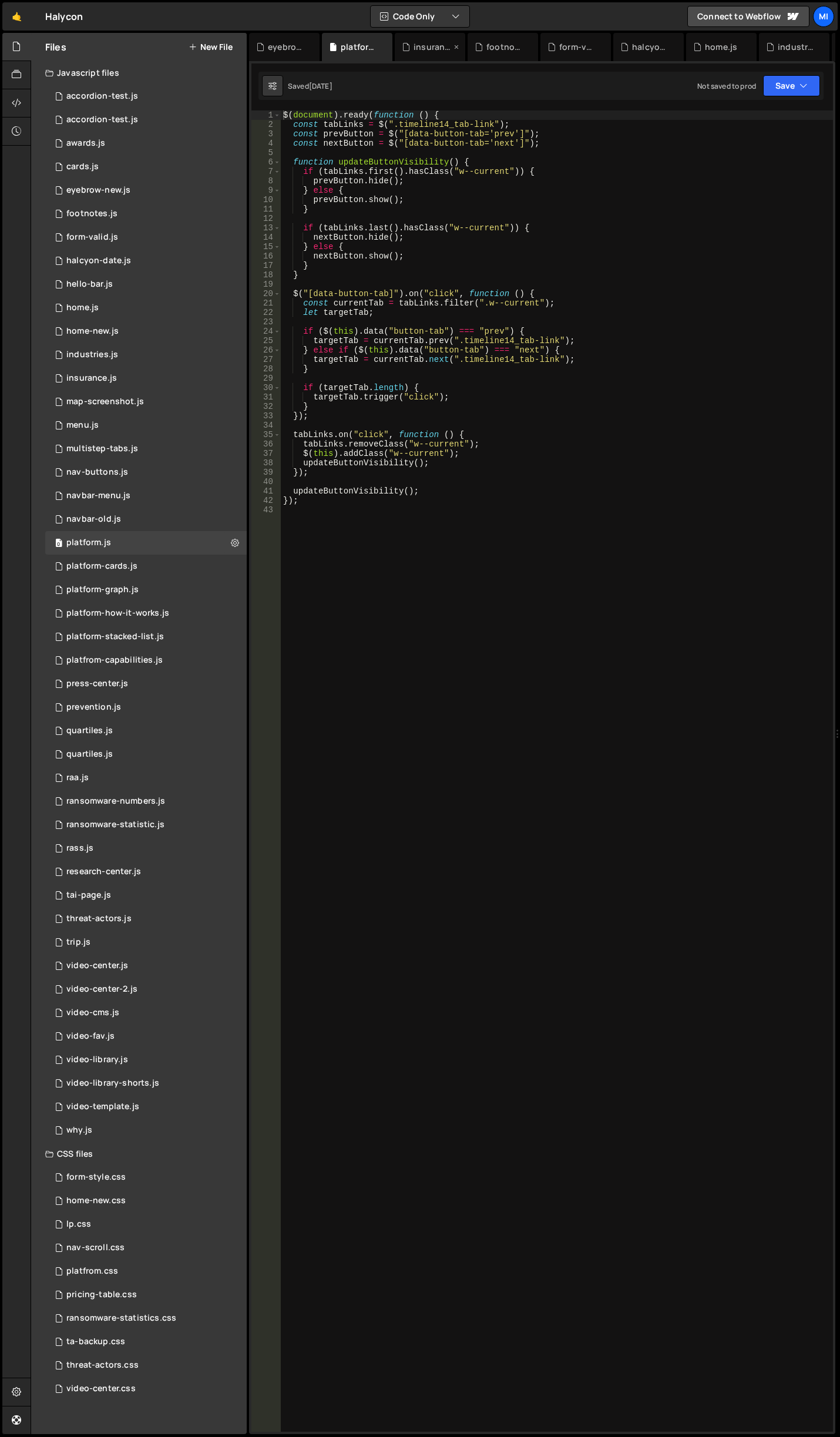
click at [416, 46] on div "insurance.js" at bounding box center [432, 47] width 37 height 12
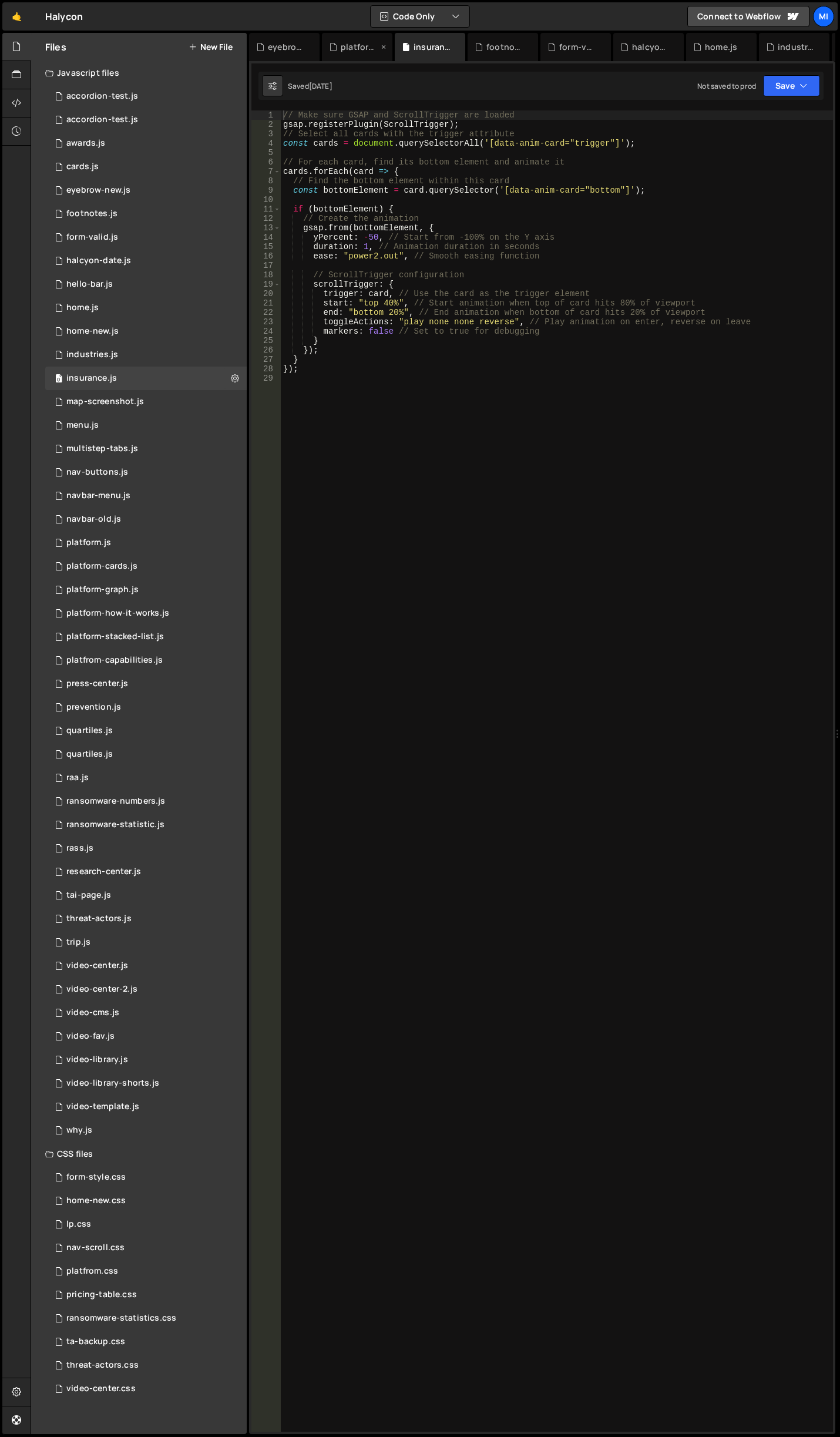
click at [379, 42] on div "platform.js" at bounding box center [356, 47] width 70 height 28
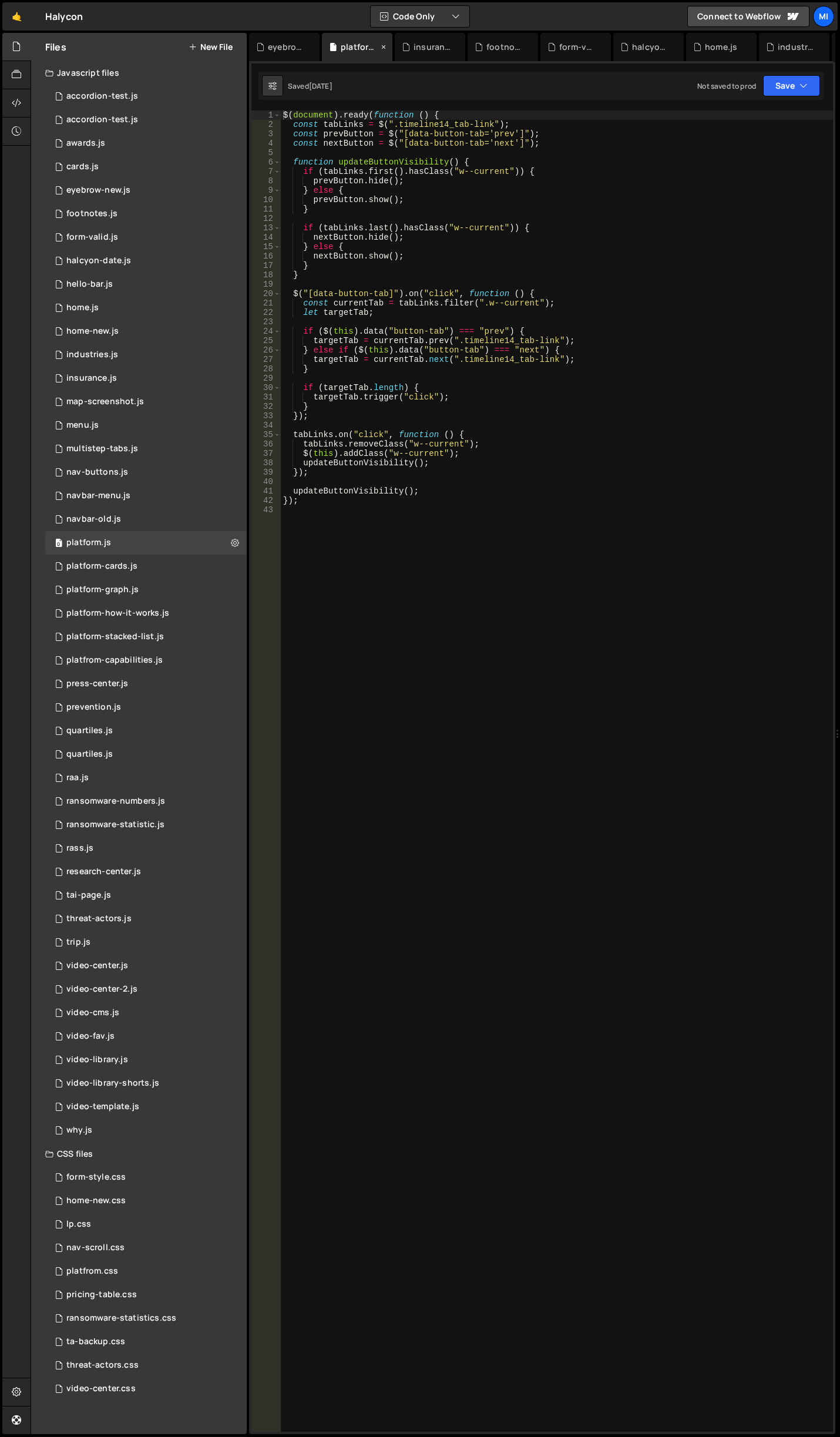
click at [379, 46] on icon at bounding box center [384, 47] width 8 height 12
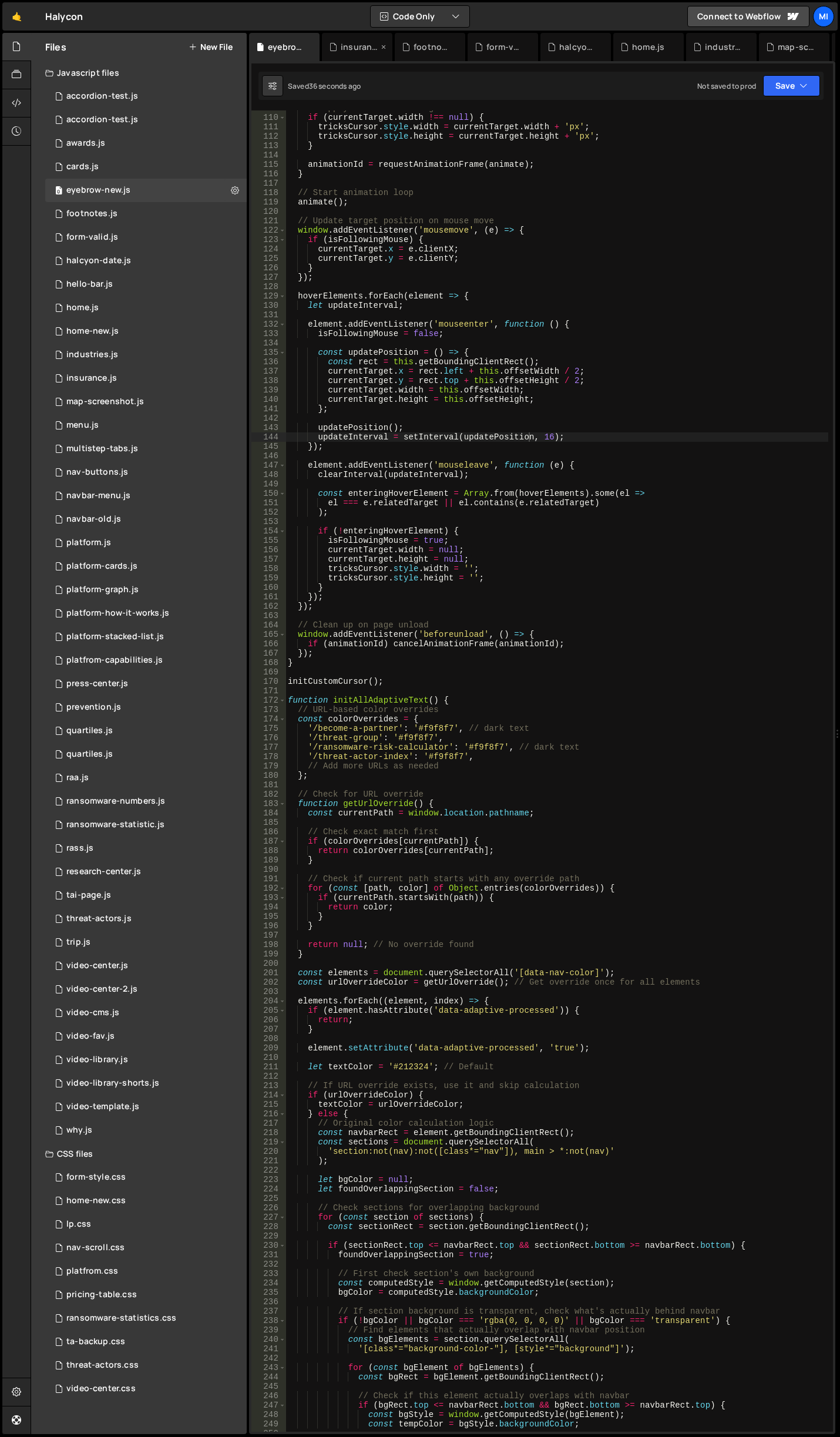
click at [381, 46] on icon at bounding box center [384, 47] width 8 height 12
click at [381, 47] on icon at bounding box center [384, 47] width 8 height 12
click at [0, 0] on icon at bounding box center [0, 0] width 0 height 0
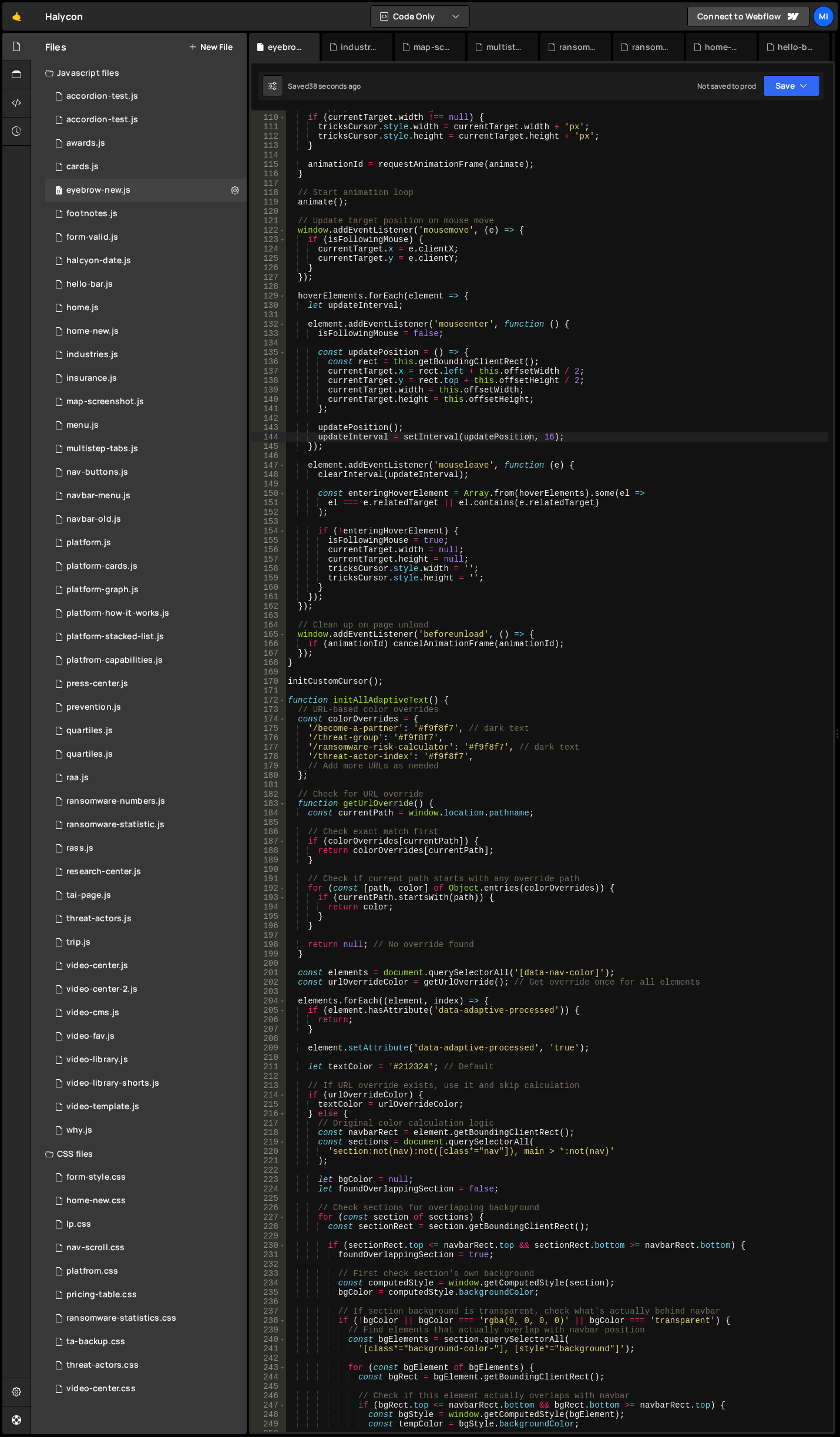
click at [0, 0] on icon at bounding box center [0, 0] width 0 height 0
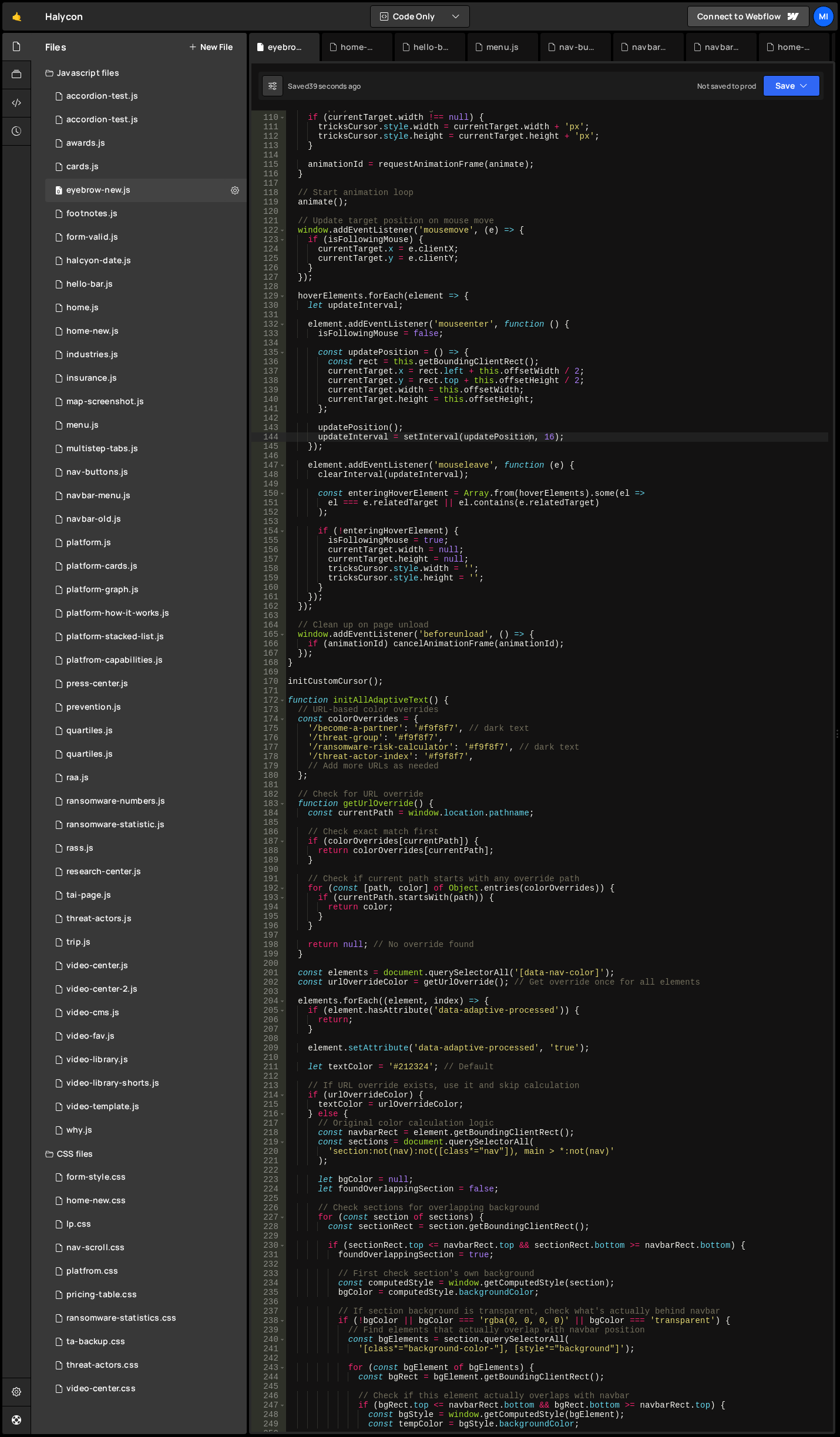
click at [0, 0] on icon at bounding box center [0, 0] width 0 height 0
click at [418, 51] on icon at bounding box center [418, 47] width 8 height 12
click at [437, 47] on icon at bounding box center [437, 47] width 8 height 12
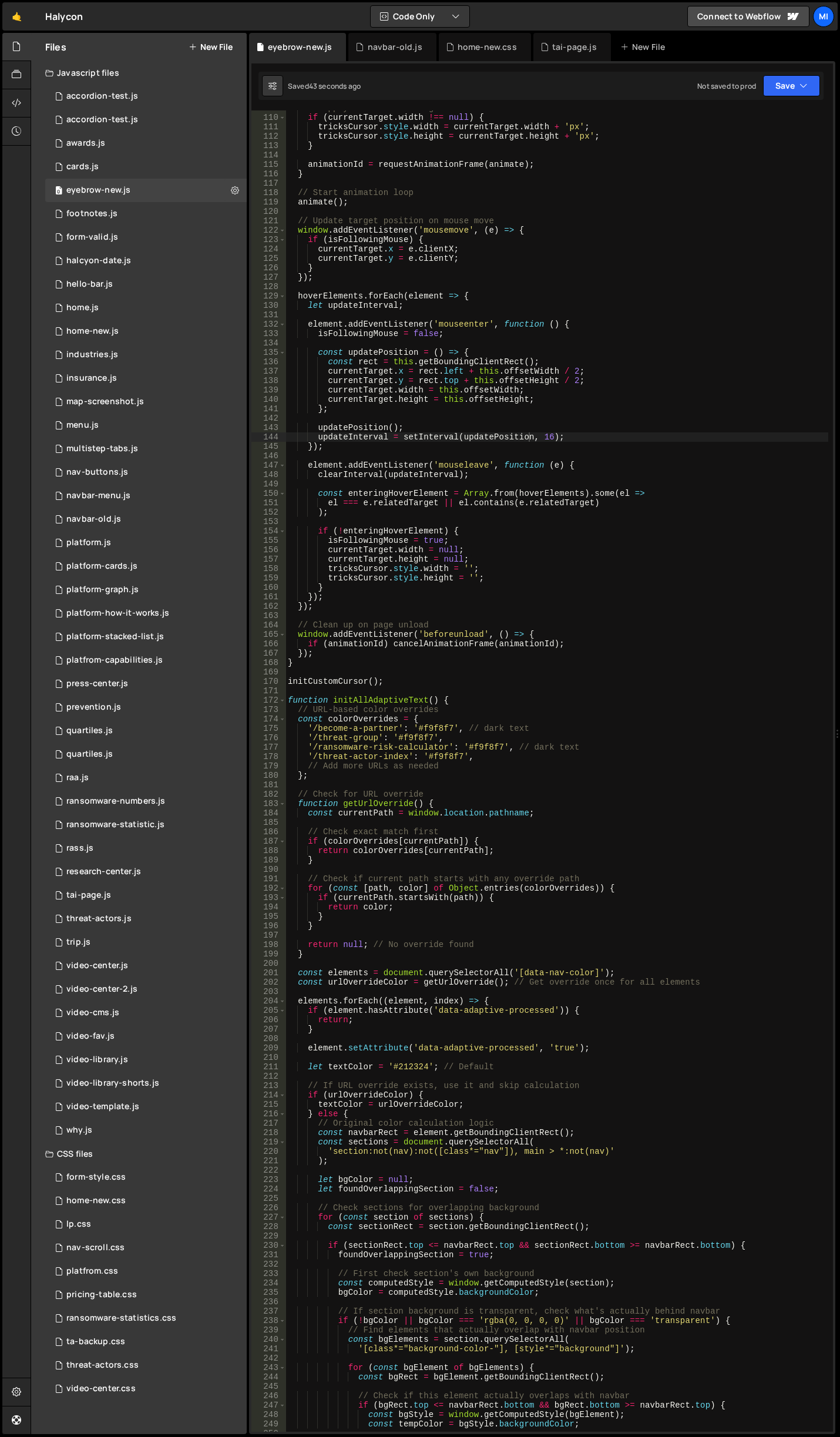
click at [434, 47] on div "eyebrow-new.js navbar-old.js home-new.css tai-page.js New File" at bounding box center [543, 47] width 587 height 28
click at [418, 50] on div "navbar-old.js" at bounding box center [395, 47] width 55 height 12
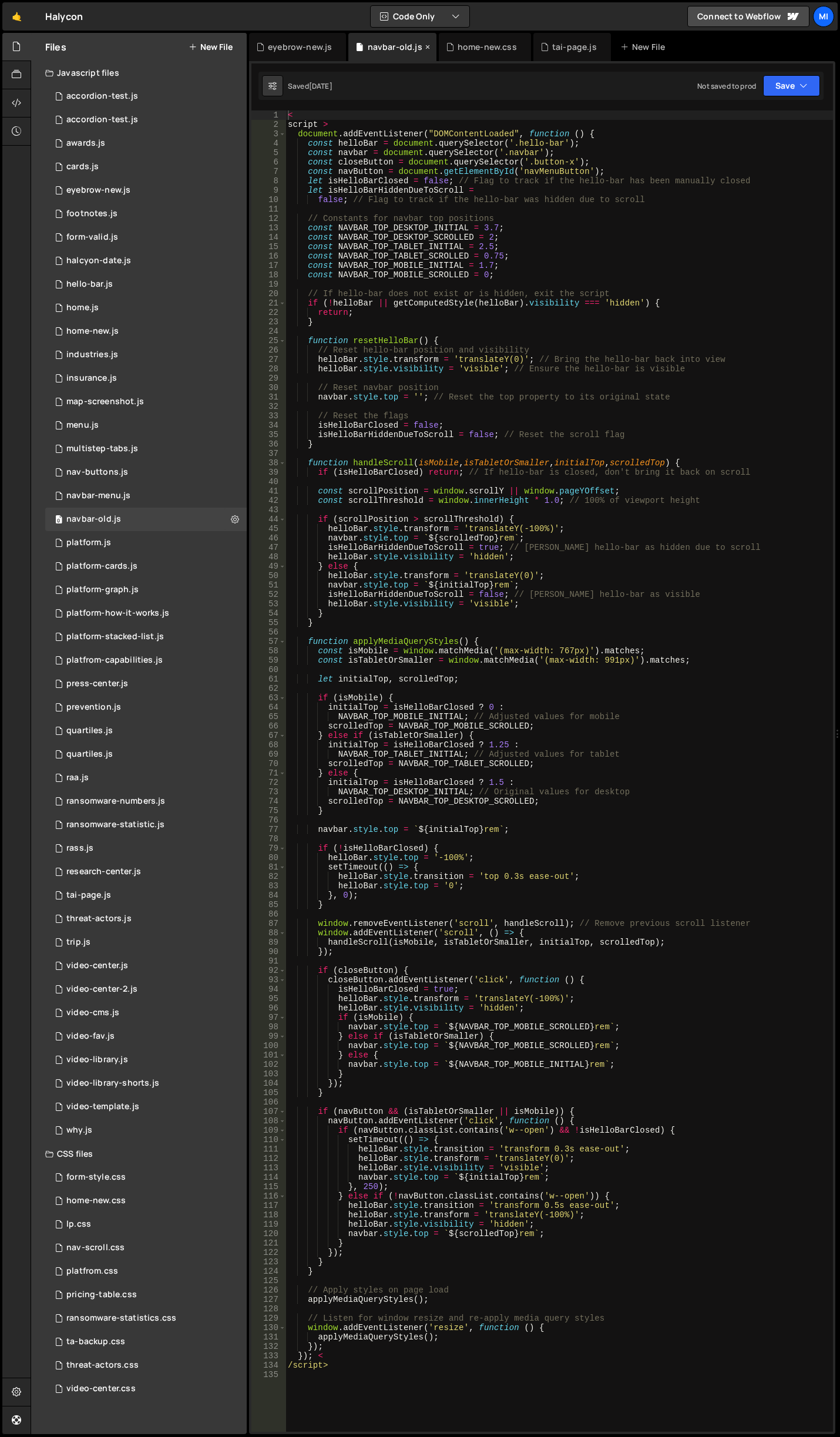
click at [423, 50] on icon at bounding box center [427, 47] width 8 height 12
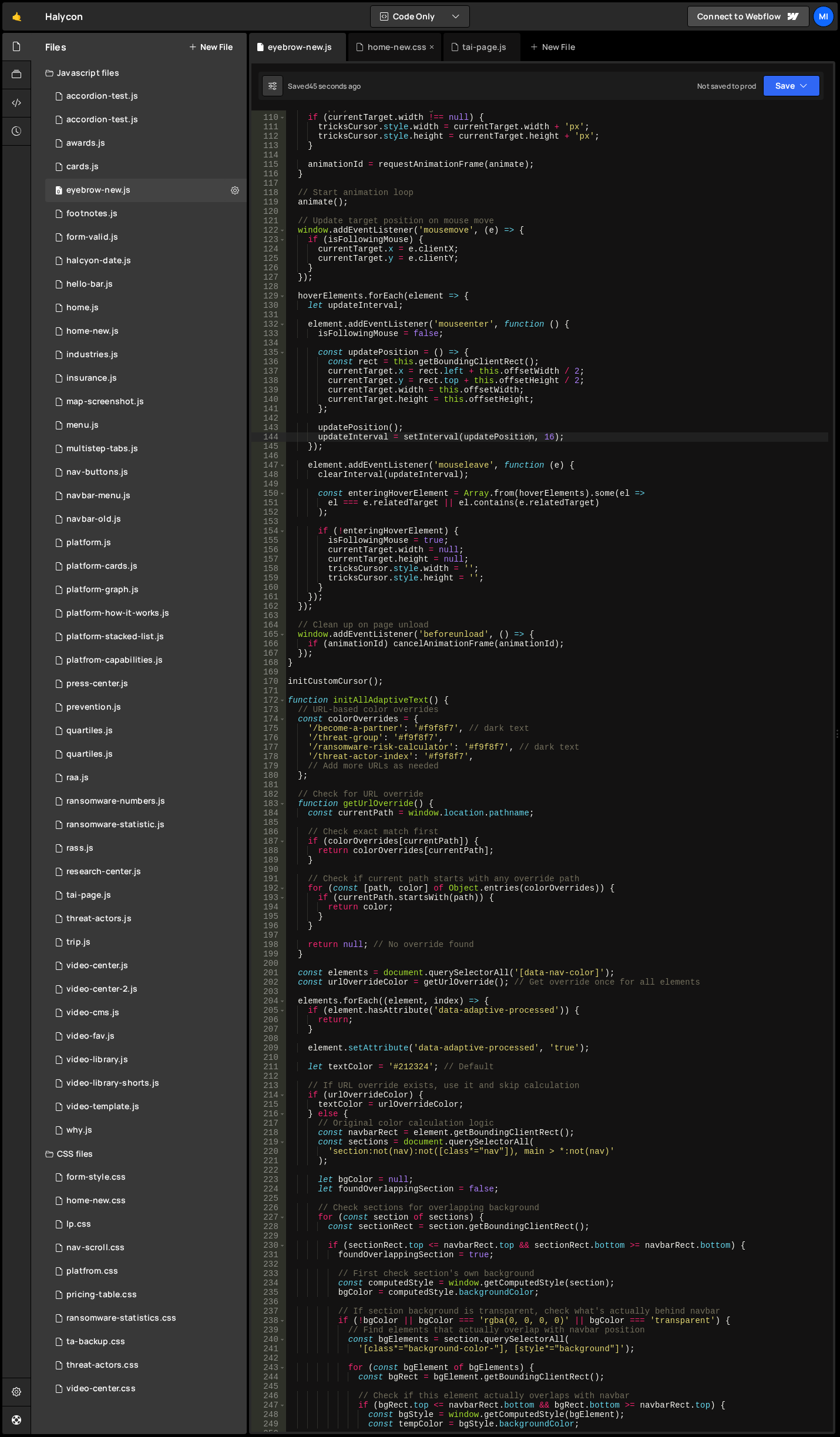
click at [428, 49] on icon at bounding box center [432, 47] width 8 height 12
click at [394, 47] on div "tai-page.js" at bounding box center [390, 47] width 45 height 12
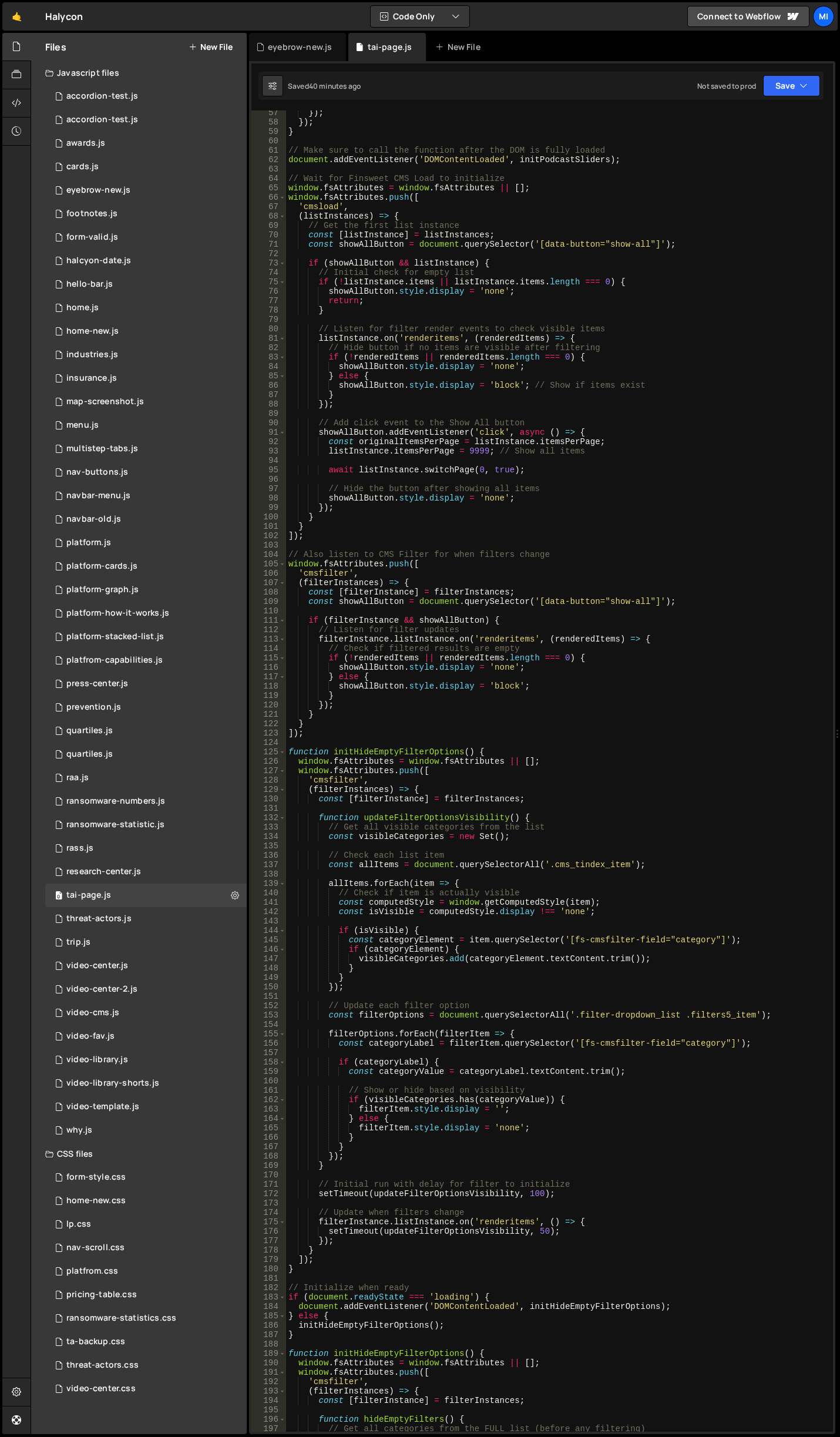
scroll to position [529, 0]
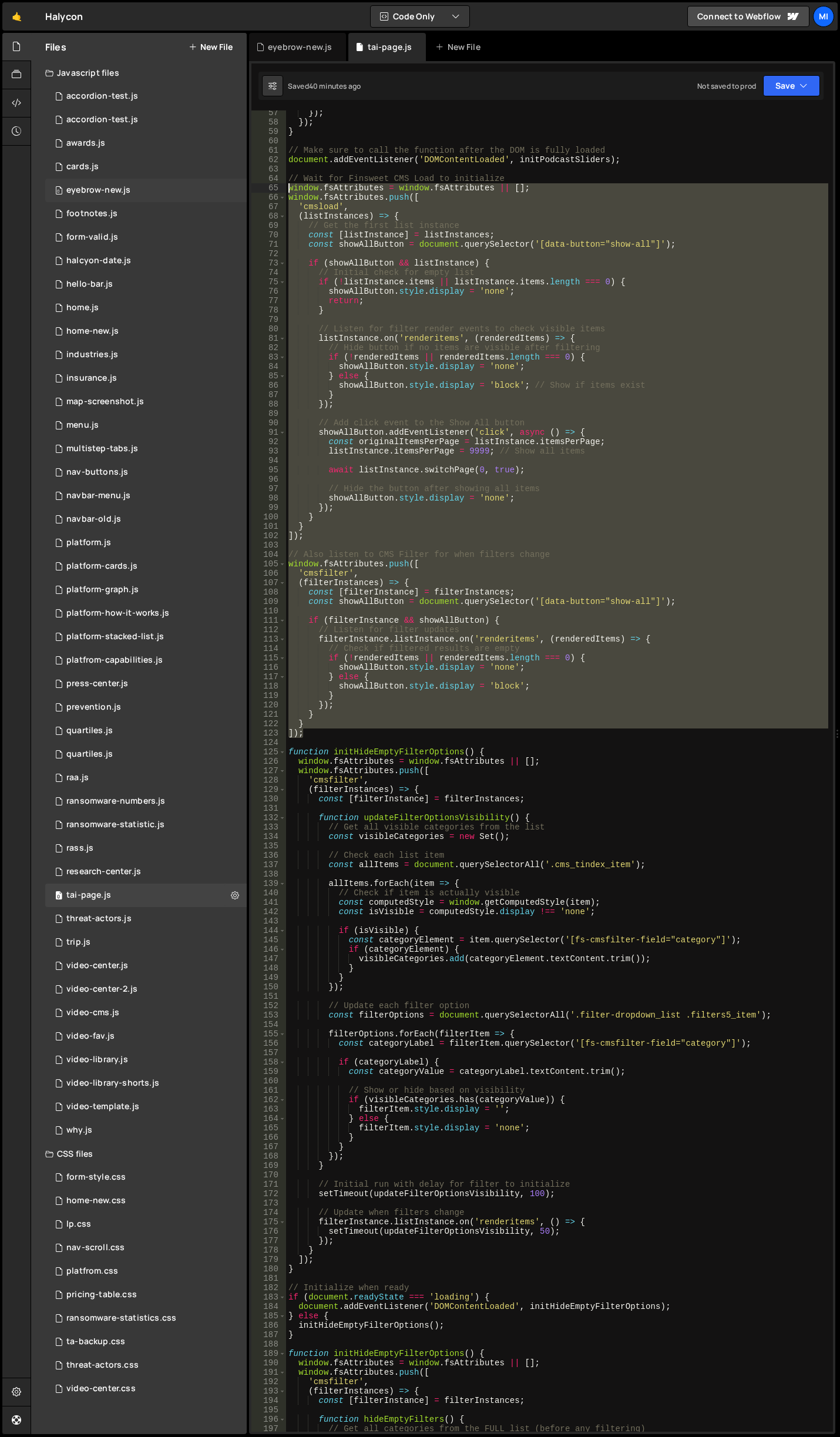
drag, startPoint x: 314, startPoint y: 730, endPoint x: 233, endPoint y: 187, distance: 549.0
click at [233, 187] on div "Files New File Javascript files 0 accordion-test.js 0 0 accordion-test.js 0 1 a…" at bounding box center [435, 734] width 809 height 1402
click at [630, 535] on div "}) ; }) ; } // Make sure to call the function after the DOM is fully loaded doc…" at bounding box center [557, 771] width 542 height 1321
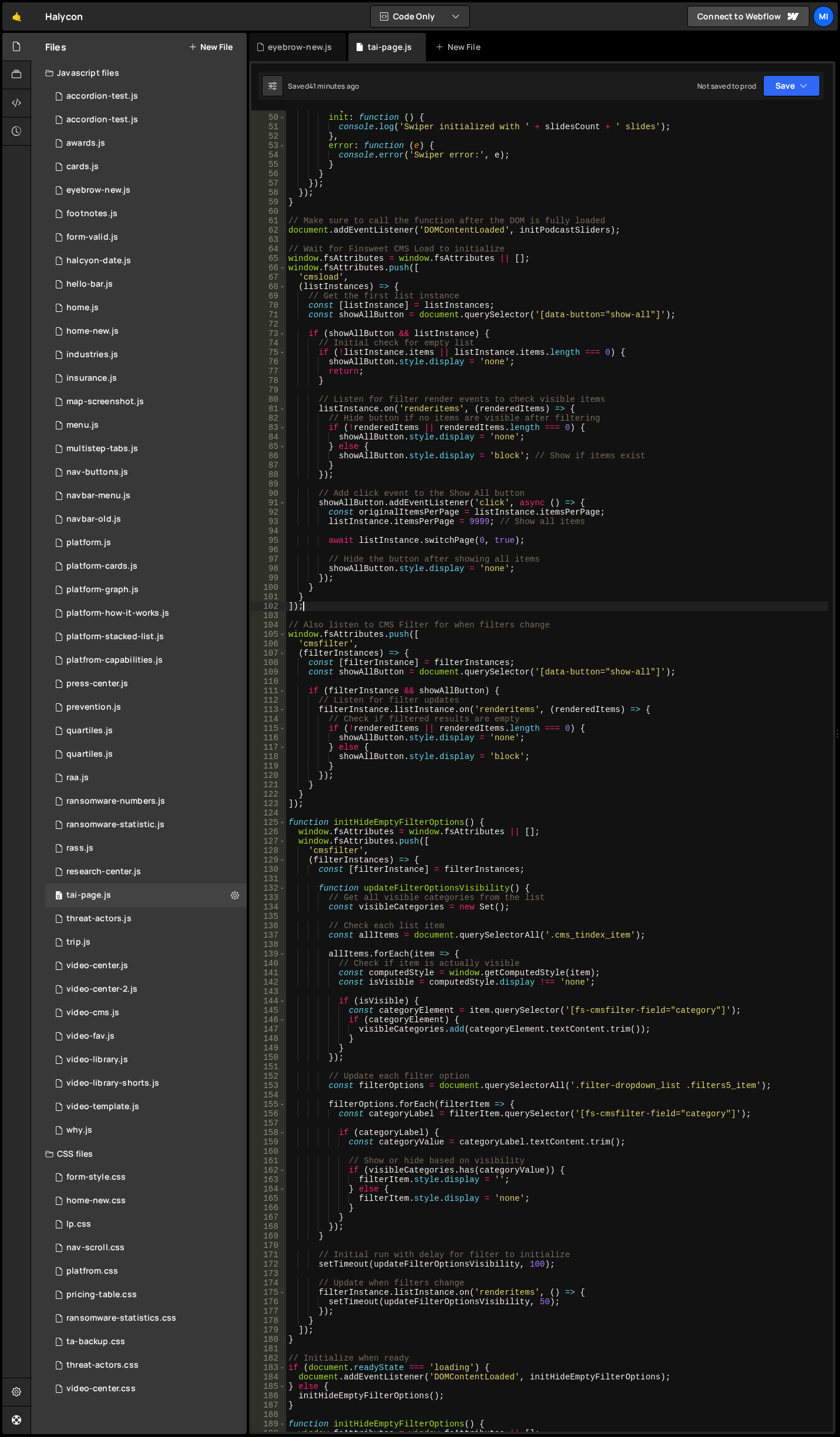
scroll to position [458, 0]
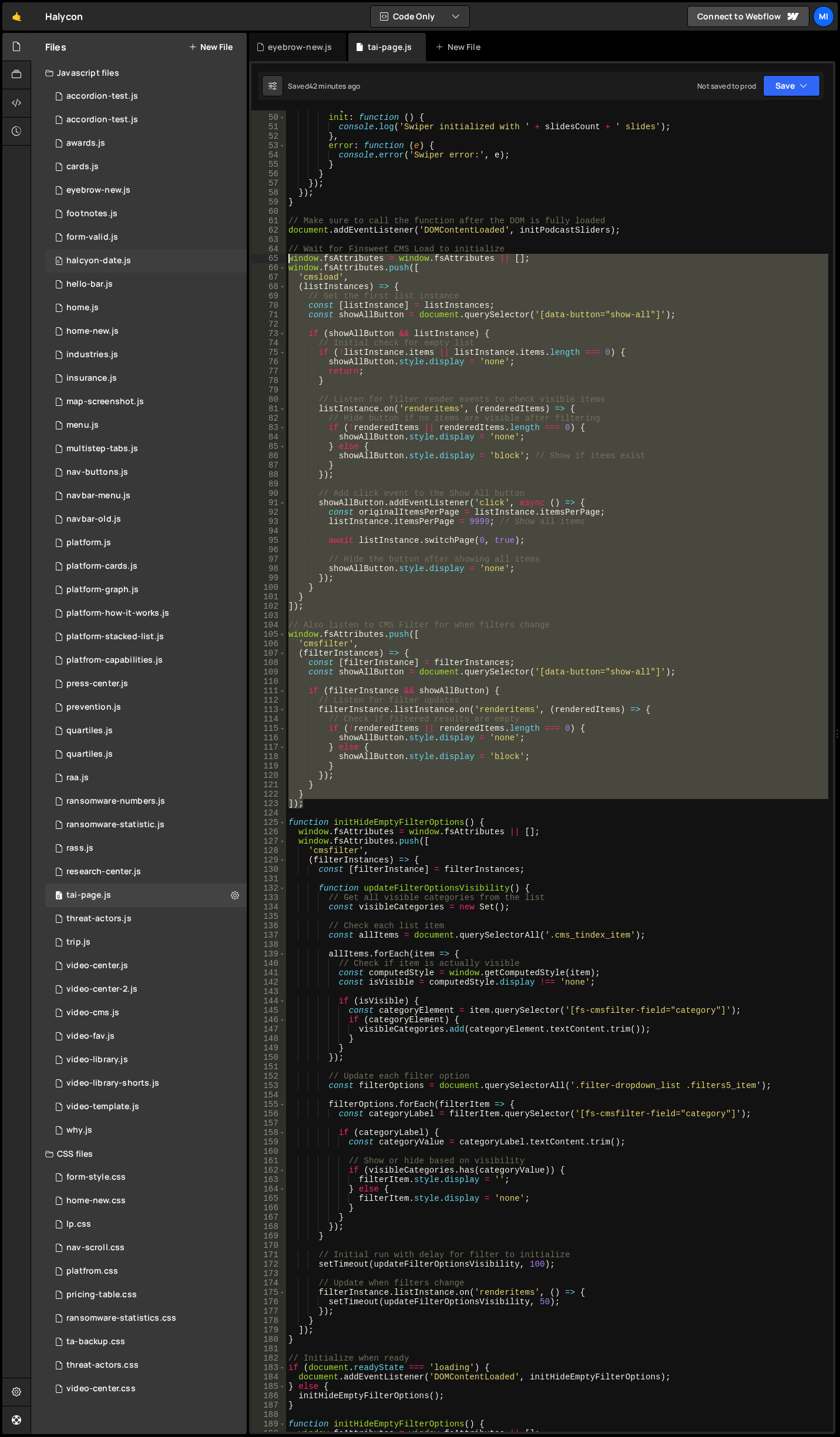
drag, startPoint x: 311, startPoint y: 805, endPoint x: 147, endPoint y: 259, distance: 570.1
click at [147, 259] on div "Files New File Javascript files 0 accordion-test.js 0 0 accordion-test.js 0 1 a…" at bounding box center [435, 734] width 809 height 1402
paste textarea "]);"
type textarea "]);"
